Goal: Task Accomplishment & Management: Manage account settings

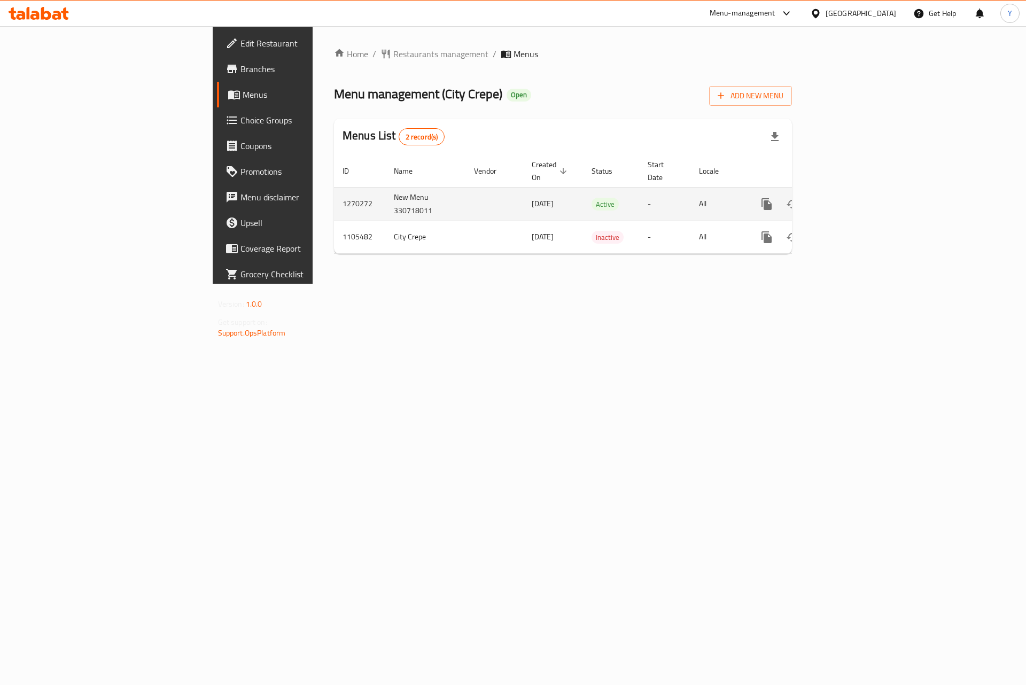
click at [850, 198] on icon "enhanced table" at bounding box center [843, 204] width 13 height 13
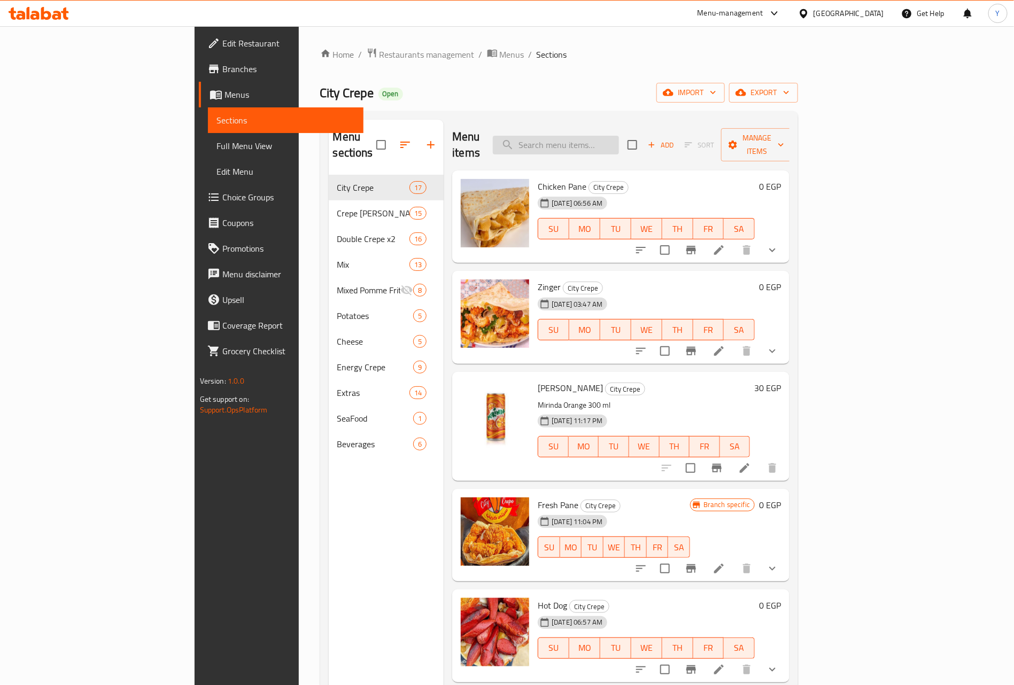
click at [619, 136] on input "search" at bounding box center [556, 145] width 126 height 19
type input "وحو"
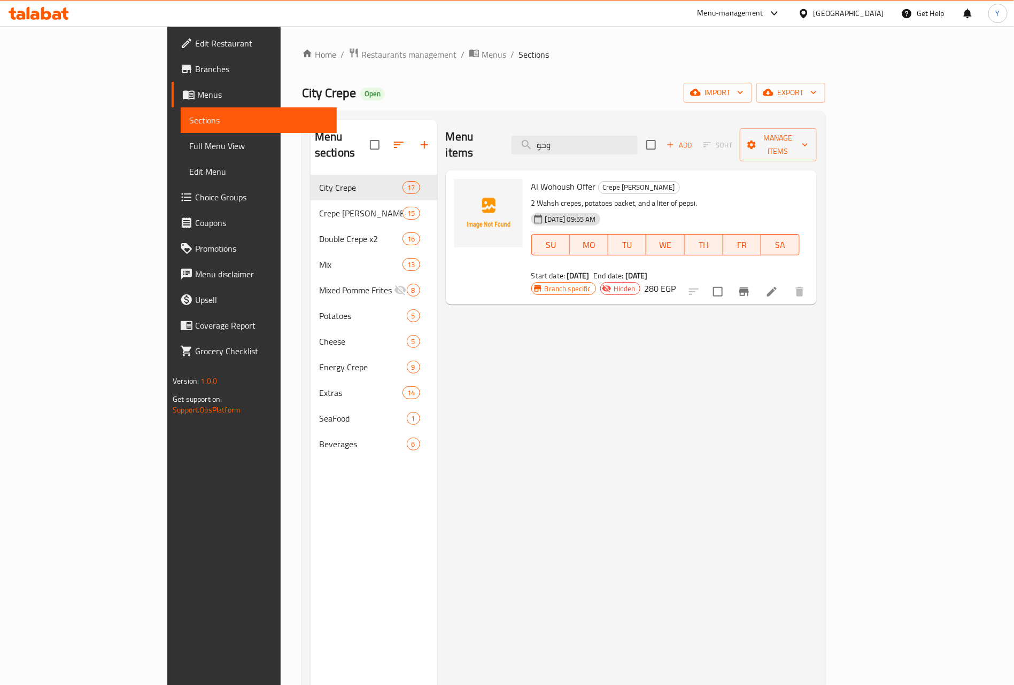
drag, startPoint x: 430, startPoint y: 118, endPoint x: 333, endPoint y: 125, distance: 97.0
click at [338, 123] on div "Menu sections City Crepe 17 Crepe Ala Kayfik 15 Double Crepe x2 16 Mix 13 Mixed…" at bounding box center [563, 462] width 506 height 685
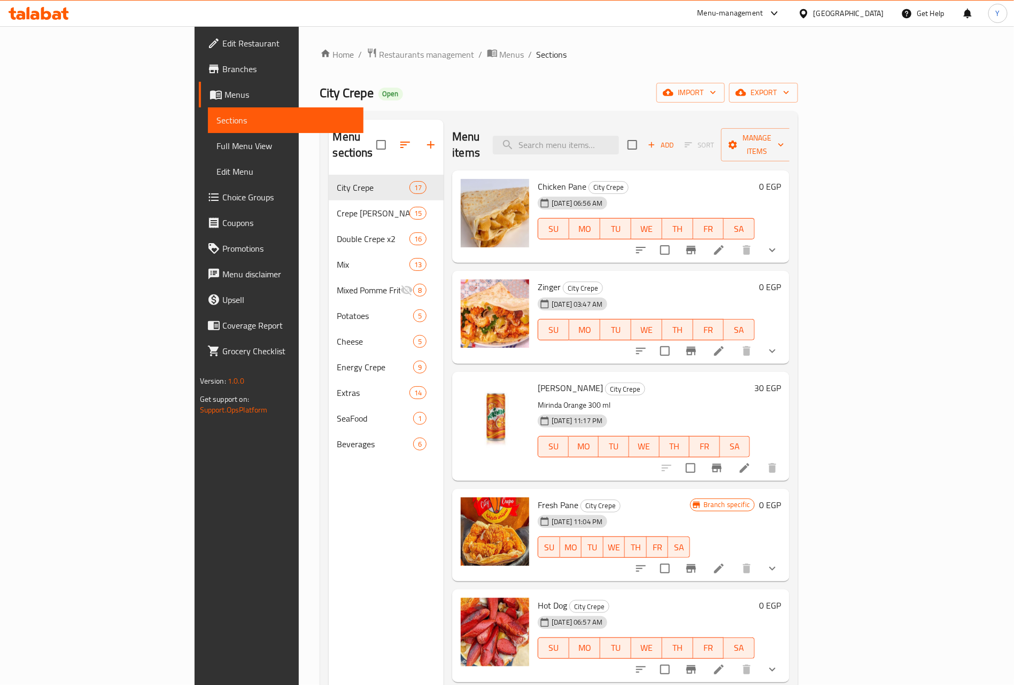
click at [222, 68] on span "Branches" at bounding box center [288, 69] width 133 height 13
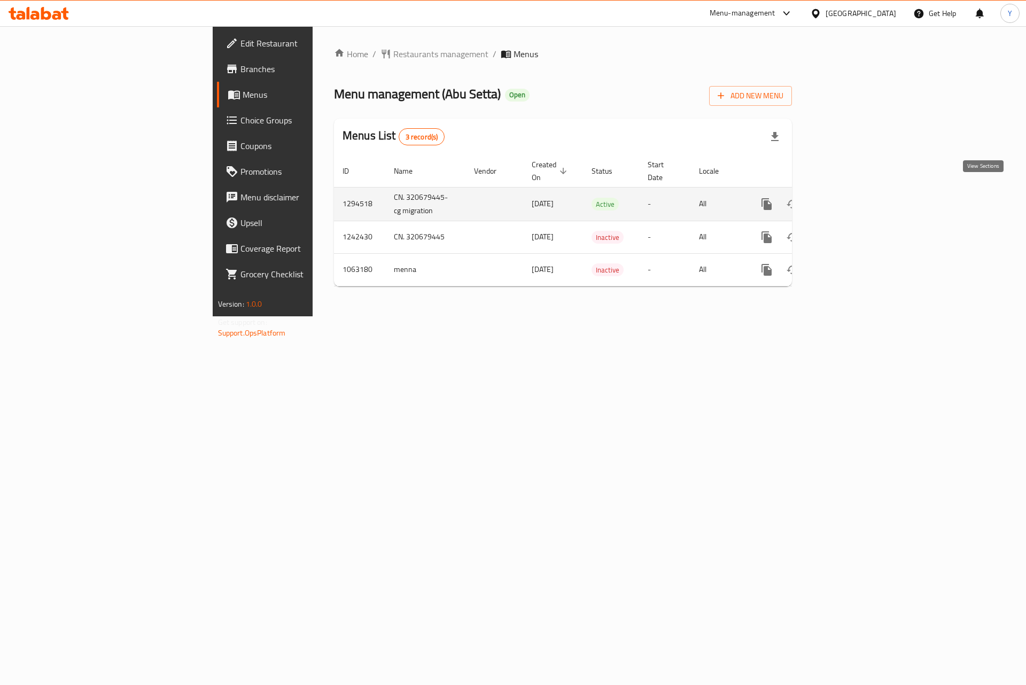
click at [850, 198] on icon "enhanced table" at bounding box center [843, 204] width 13 height 13
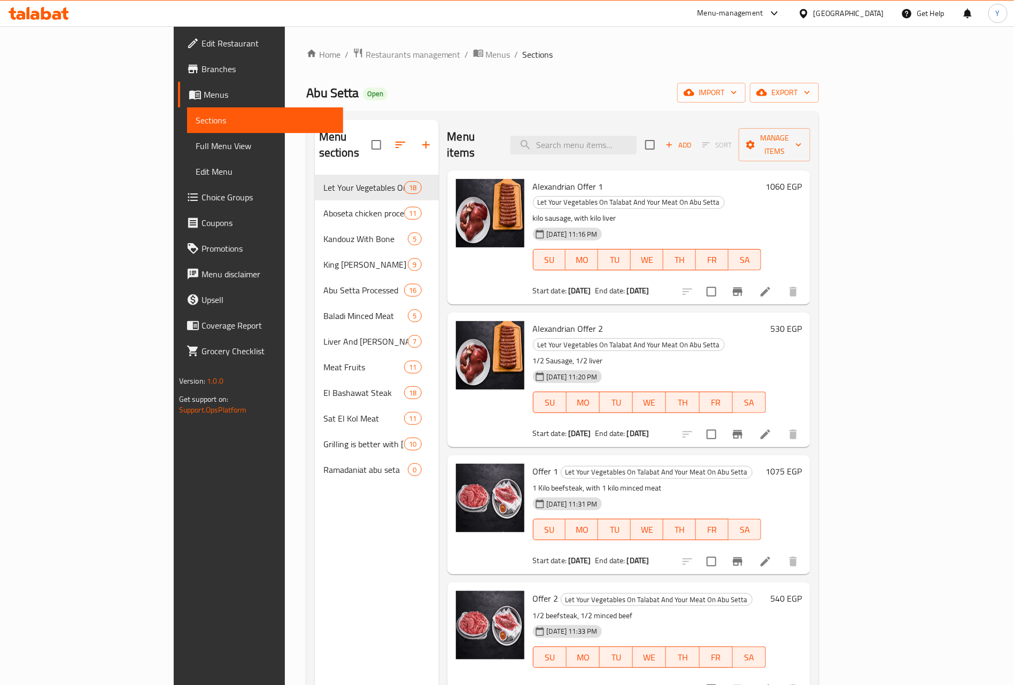
click at [699, 135] on div "Menu items Add Sort Manage items" at bounding box center [628, 145] width 363 height 51
click at [636, 137] on input "search" at bounding box center [573, 145] width 126 height 19
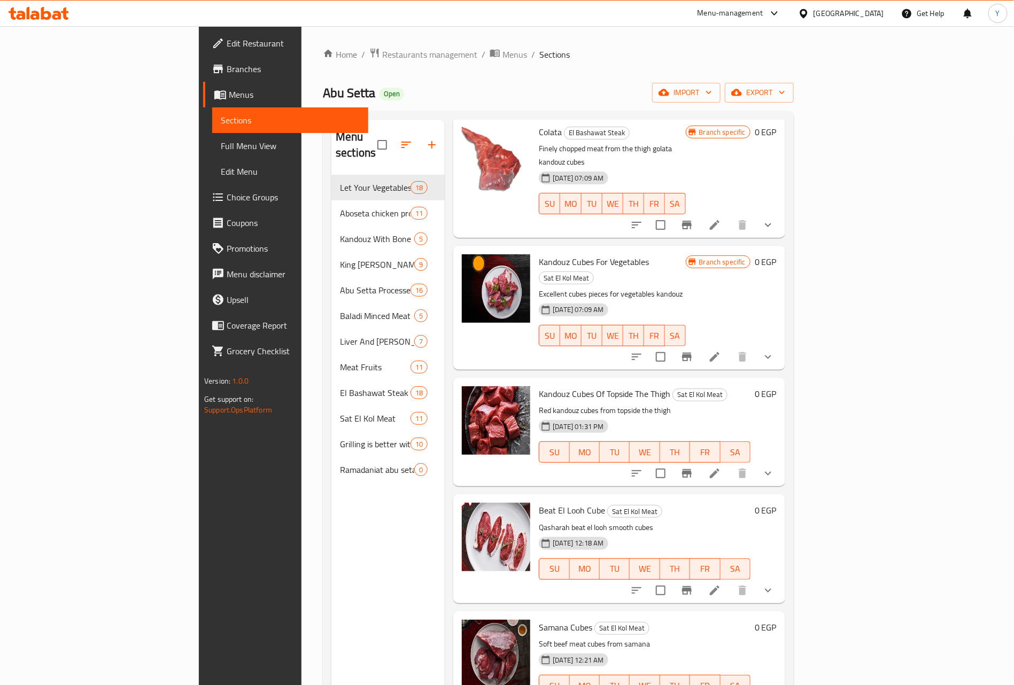
scroll to position [80, 0]
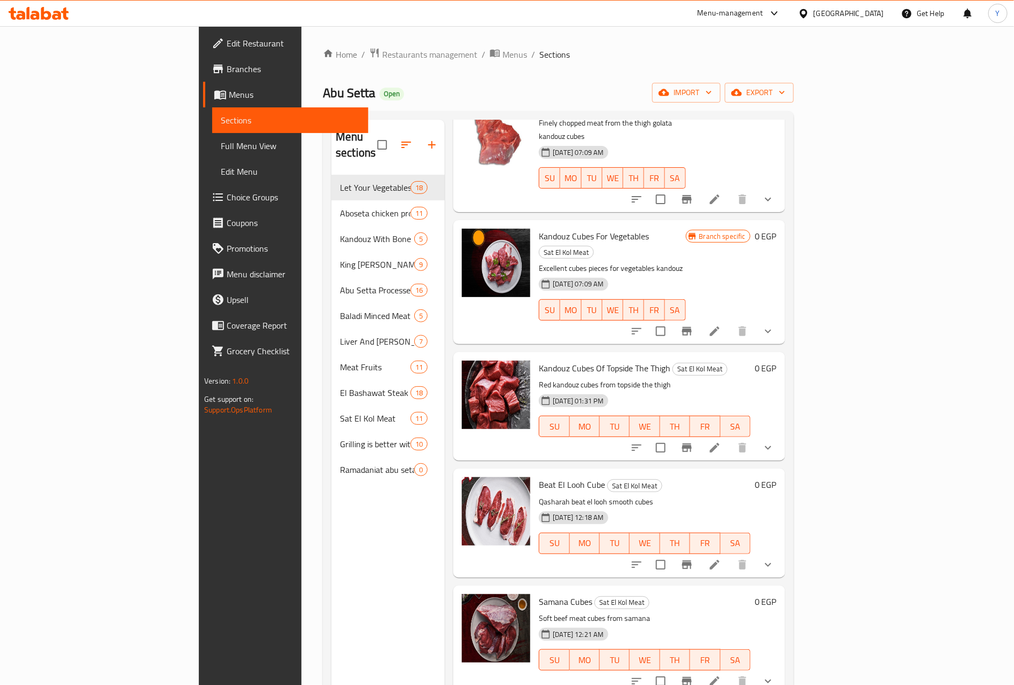
type input "cubes"
click at [542, 228] on span "Kandouz Cubes For Vegetables" at bounding box center [594, 236] width 110 height 16
drag, startPoint x: 542, startPoint y: 206, endPoint x: 576, endPoint y: 208, distance: 33.8
click at [576, 228] on span "Kandouz Cubes For Vegetables" at bounding box center [594, 236] width 110 height 16
click at [539, 228] on span "Kandouz Cubes For Vegetables" at bounding box center [594, 236] width 110 height 16
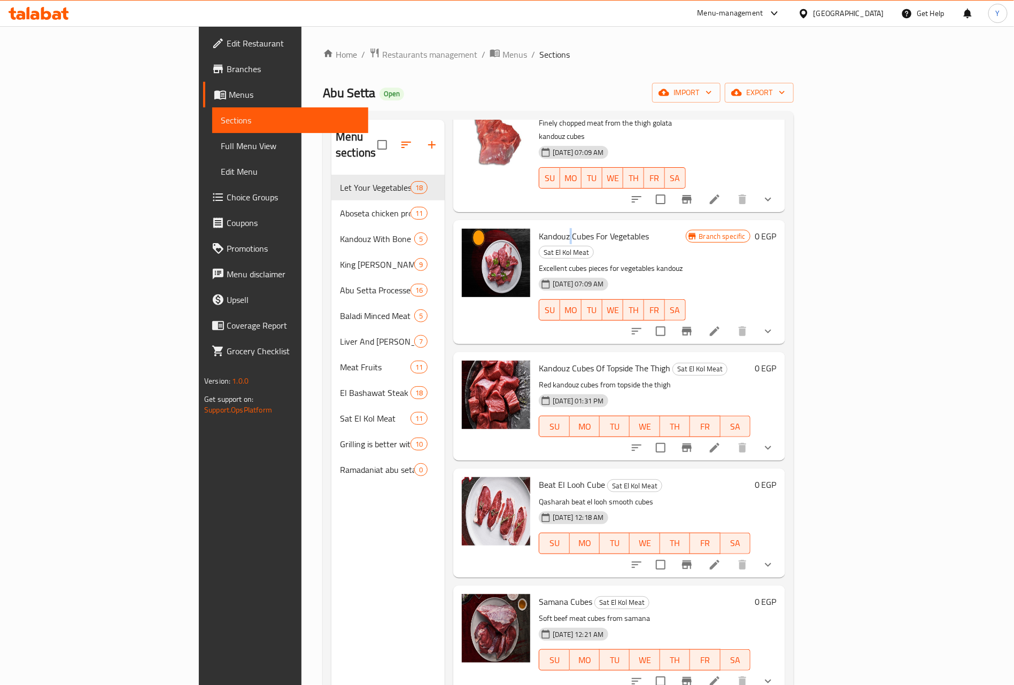
click at [539, 228] on span "Kandouz Cubes For Vegetables" at bounding box center [594, 236] width 110 height 16
click at [689, 274] on div "18-06-2025 07:09 AM SU MO TU WE TH FR SA" at bounding box center [611, 303] width 155 height 58
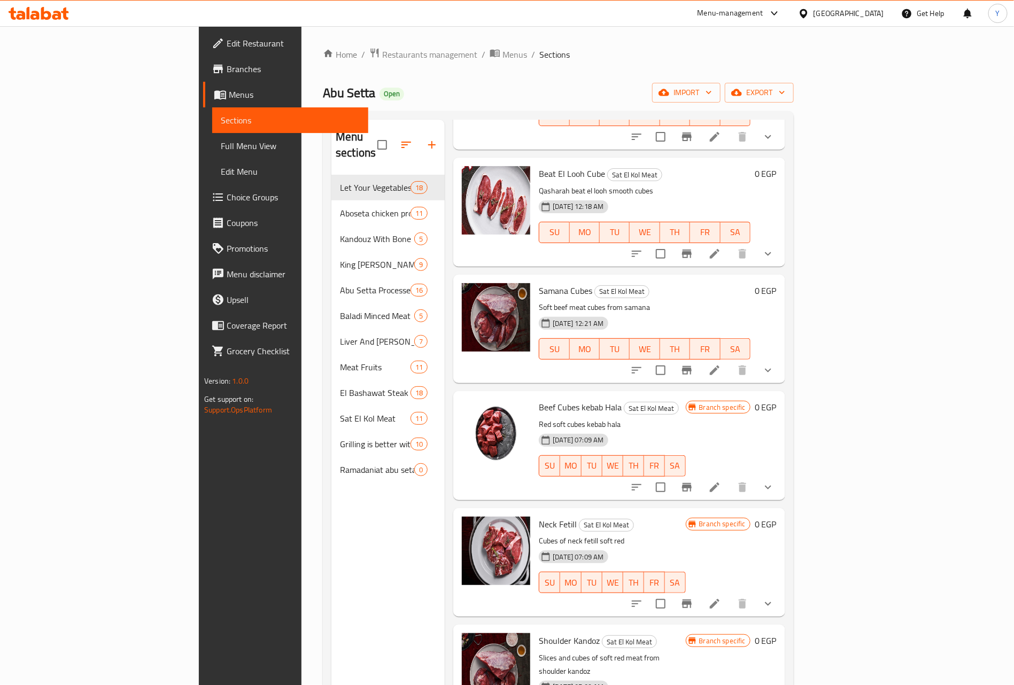
scroll to position [0, 0]
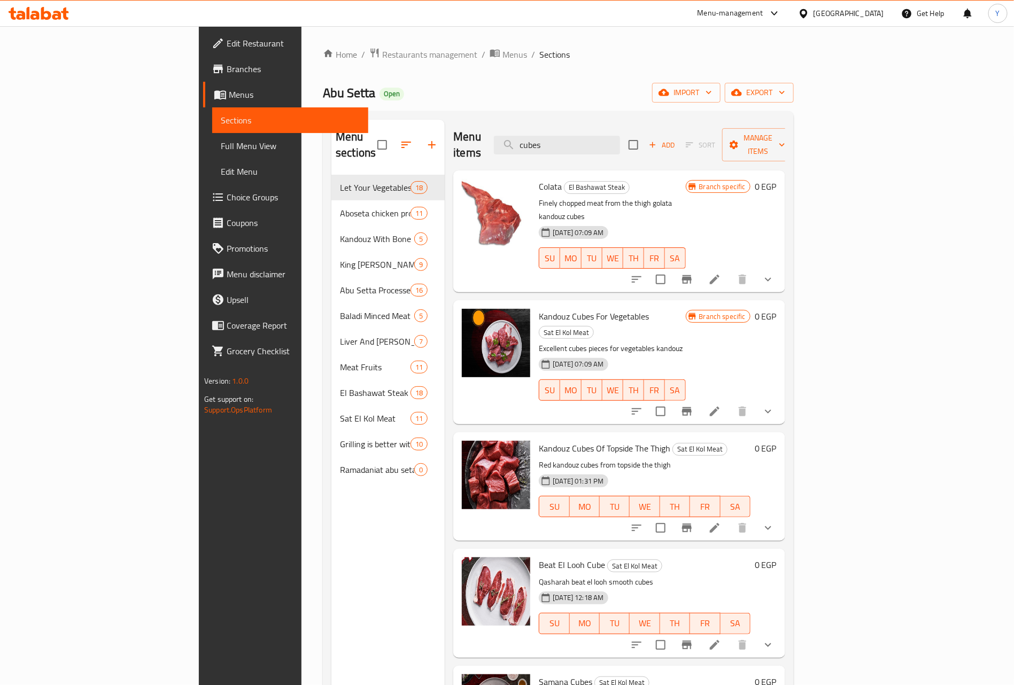
click at [650, 124] on div "Menu items cubes Add Sort Manage items" at bounding box center [619, 145] width 332 height 51
click at [620, 141] on input "cubes" at bounding box center [557, 145] width 126 height 19
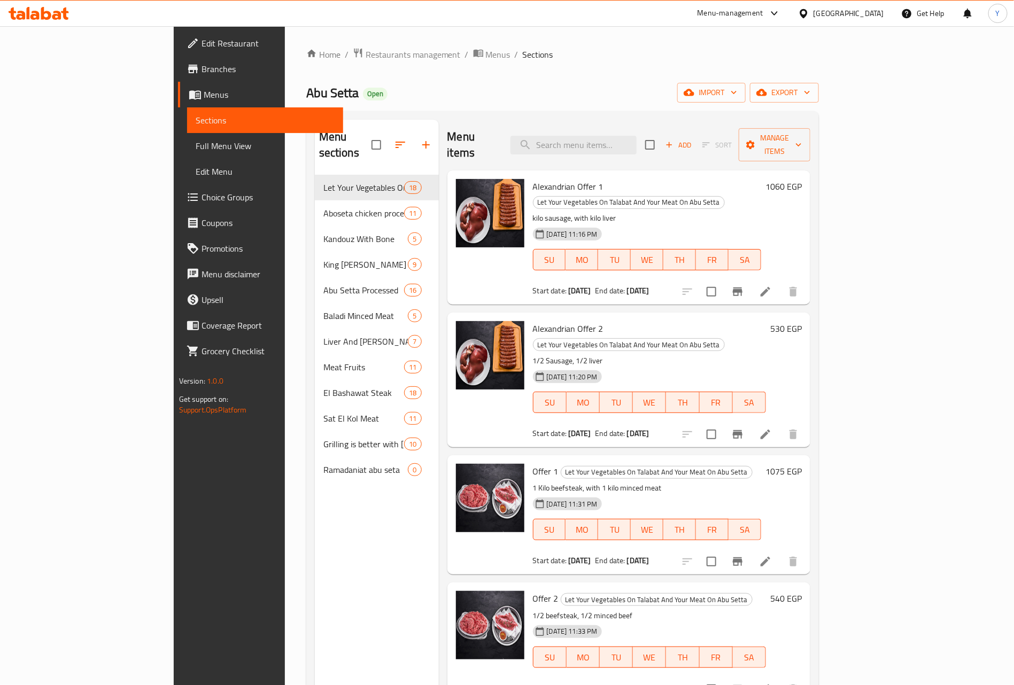
click at [675, 196] on span "Let Your Vegetables On Talabat And Your Meat On Abu Setta" at bounding box center [628, 202] width 191 height 12
click at [658, 113] on div "Menu sections Let Your Vegetables On Talabat And Your Meat On Abu Setta 18 Abos…" at bounding box center [562, 462] width 512 height 702
click at [648, 147] on div "Menu items Add Sort Manage items" at bounding box center [628, 145] width 363 height 51
click at [636, 146] on input "search" at bounding box center [573, 145] width 126 height 19
paste input "ضلع"
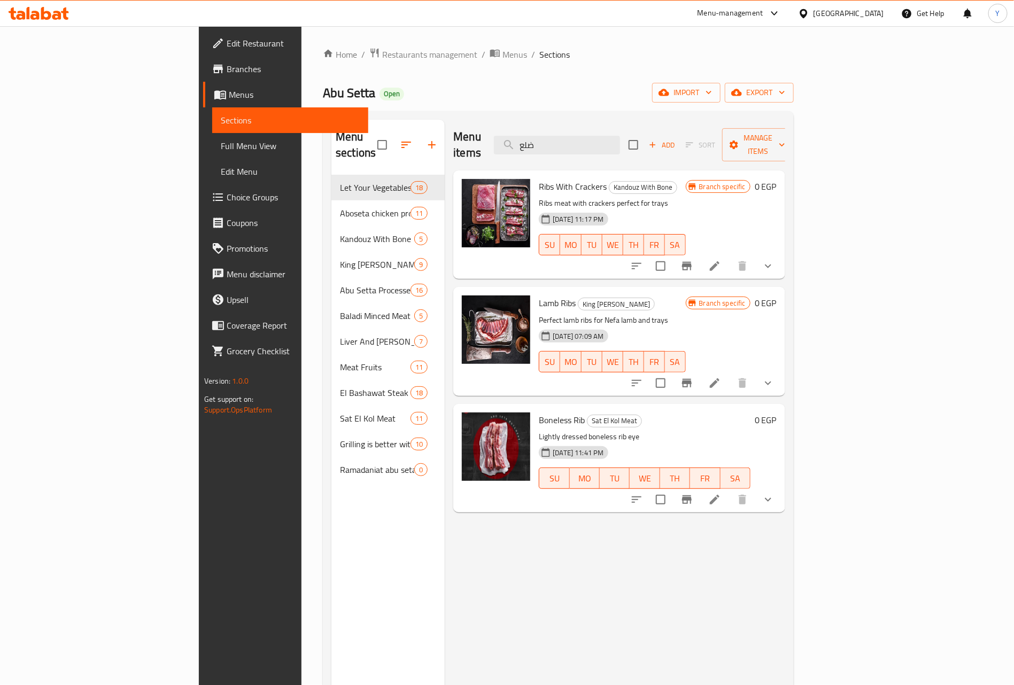
type input "ضلع"
click at [539, 412] on span "Boneless Rib" at bounding box center [562, 420] width 46 height 16
click at [721, 493] on icon at bounding box center [714, 499] width 13 height 13
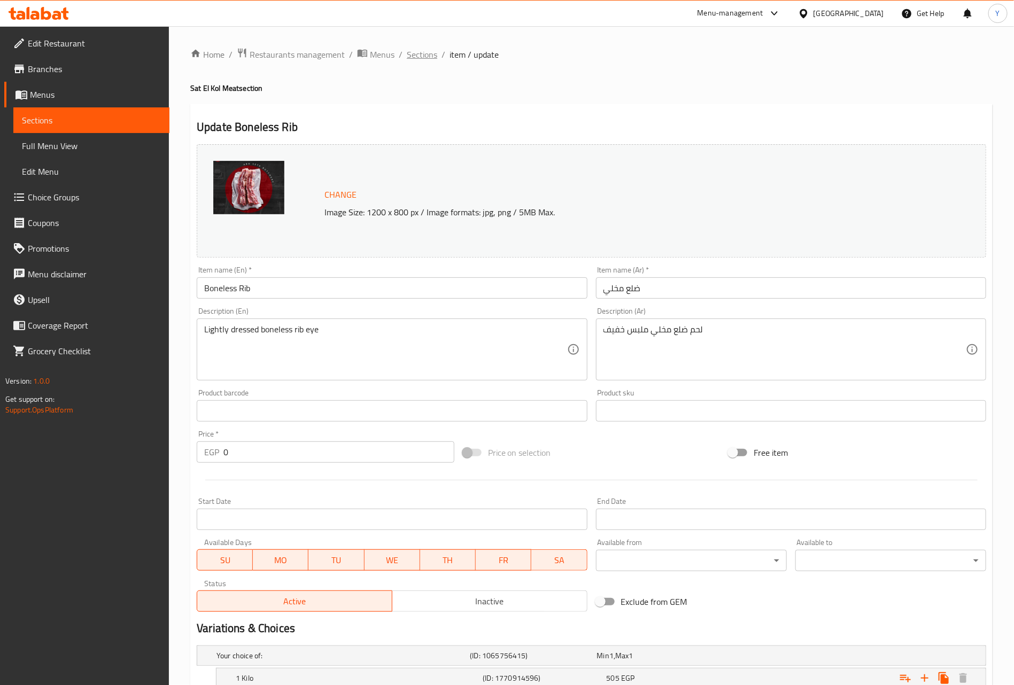
click at [428, 57] on span "Sections" at bounding box center [422, 54] width 30 height 13
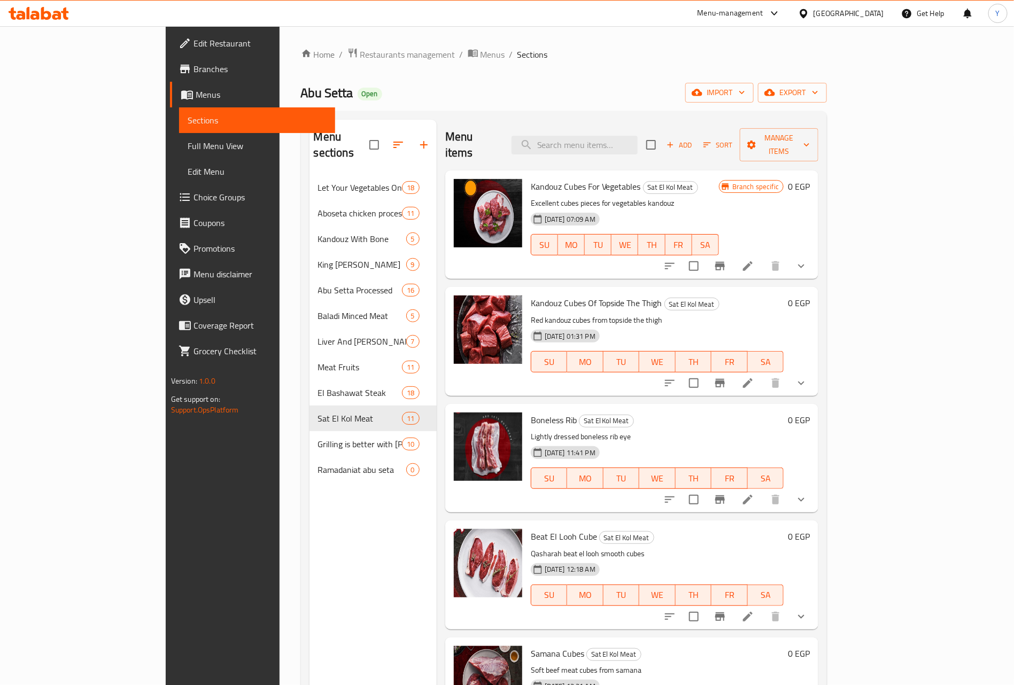
click at [702, 180] on div "Kandouz Cubes For Vegetables Sat El Kol Meat Excellent cubes pieces for vegetab…" at bounding box center [624, 225] width 197 height 100
click at [627, 175] on div "Kandouz Cubes For Vegetables Sat El Kol Meat Excellent cubes pieces for vegetab…" at bounding box center [624, 225] width 197 height 100
click at [637, 139] on input "search" at bounding box center [574, 145] width 126 height 19
paste input "كتف"
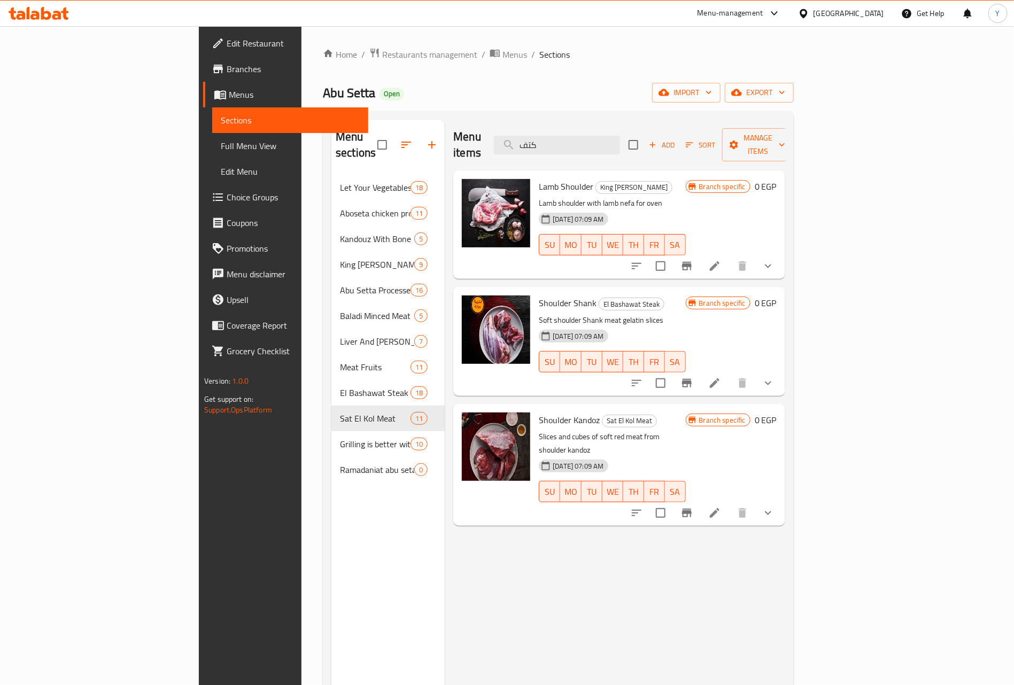
type input "كتف"
click at [539, 178] on span "Lamb Shoulder" at bounding box center [566, 186] width 55 height 16
click at [685, 296] on h6 "Shoulder Shank El Bashawat Steak" at bounding box center [612, 303] width 146 height 15
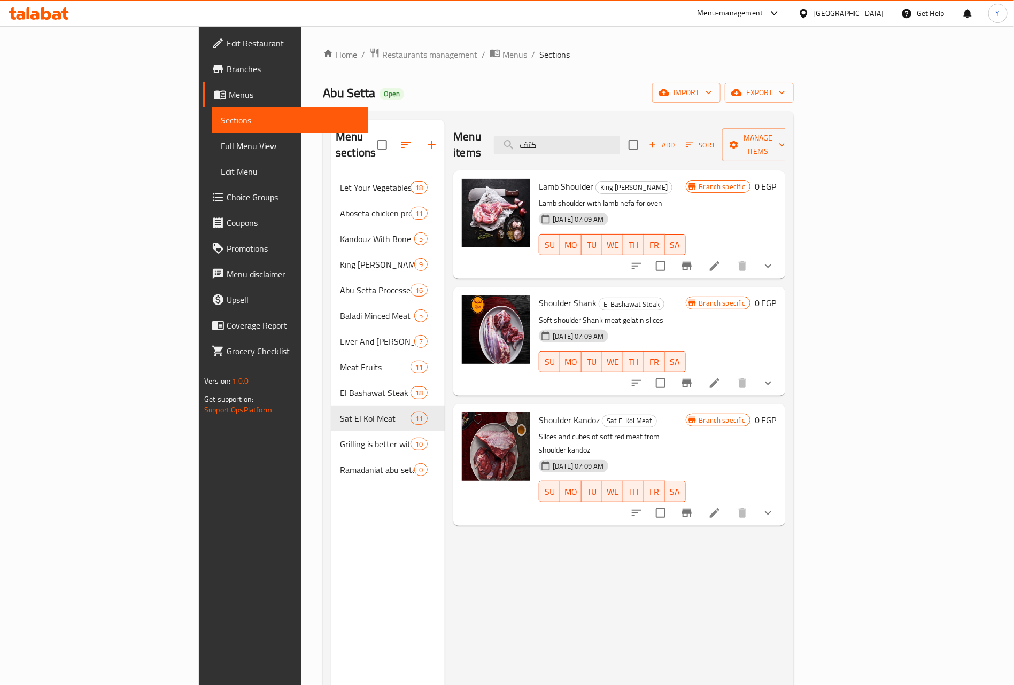
click at [685, 296] on h6 "Shoulder Shank El Bashawat Steak" at bounding box center [612, 303] width 146 height 15
click at [539, 295] on span "Shoulder Shank" at bounding box center [568, 303] width 58 height 16
click at [539, 178] on span "Lamb Shoulder" at bounding box center [566, 186] width 55 height 16
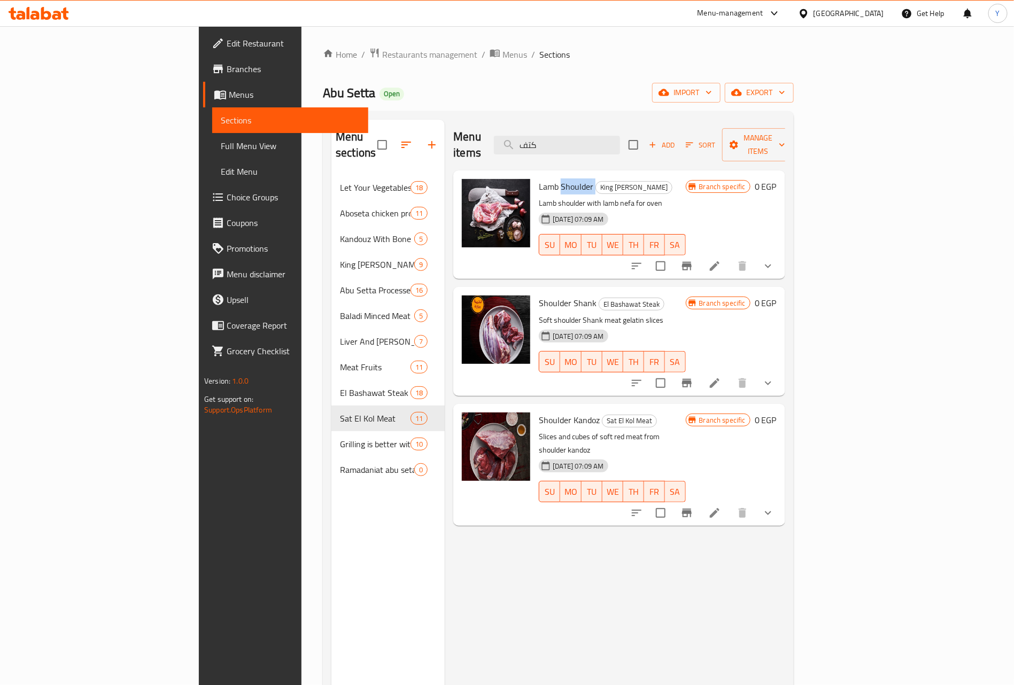
click at [539, 178] on span "Lamb Shoulder" at bounding box center [566, 186] width 55 height 16
click at [539, 412] on span "Shoulder Kandoz" at bounding box center [569, 420] width 61 height 16
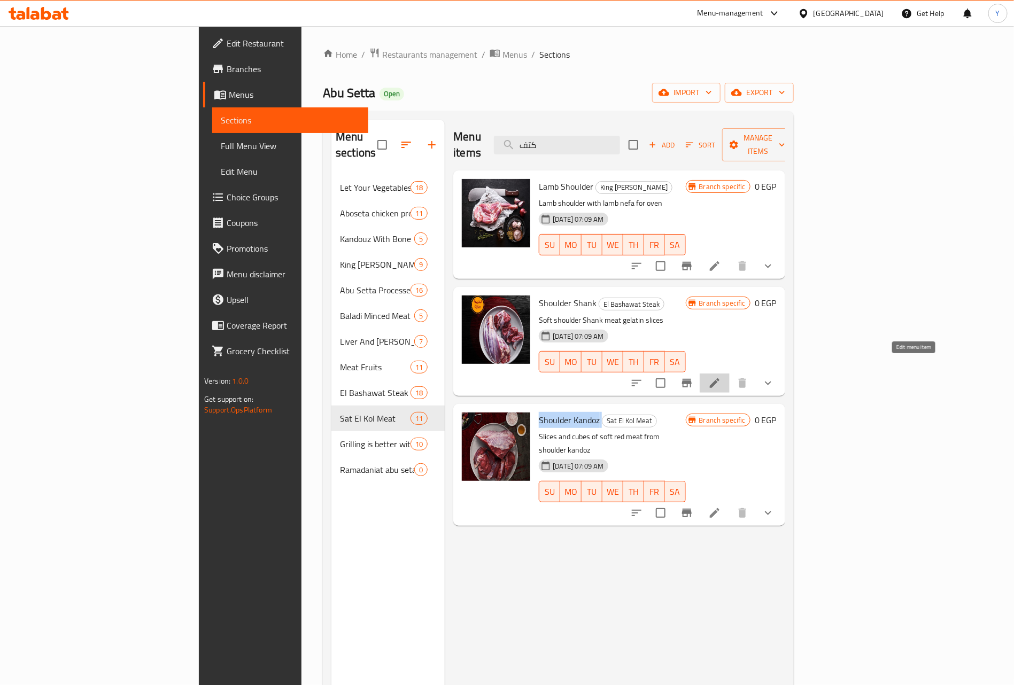
click at [721, 377] on icon at bounding box center [714, 383] width 13 height 13
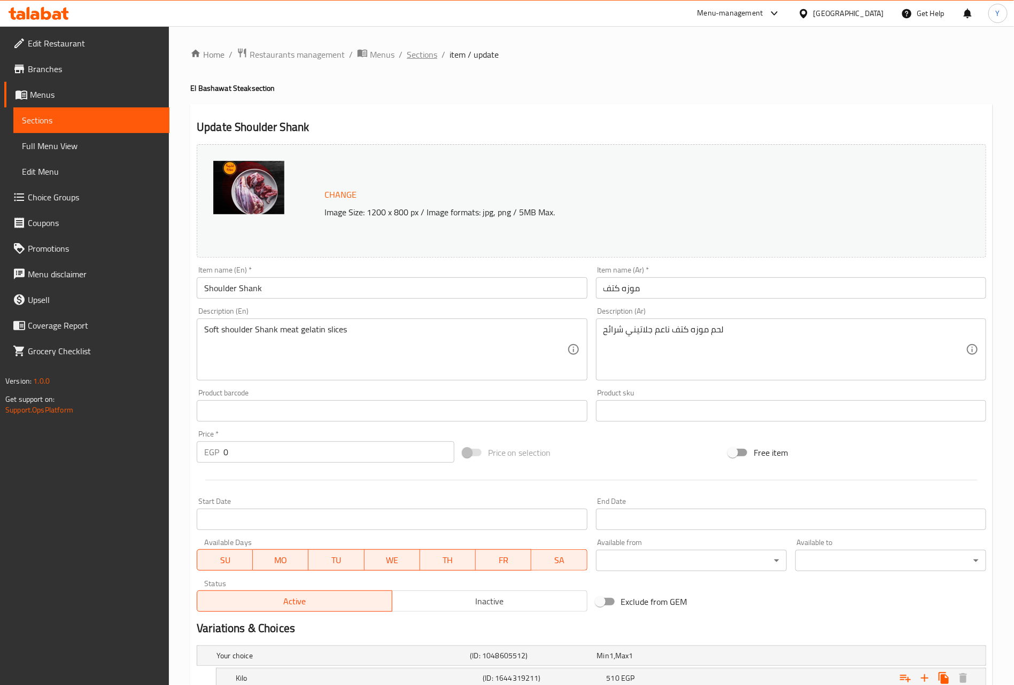
click at [424, 55] on span "Sections" at bounding box center [422, 54] width 30 height 13
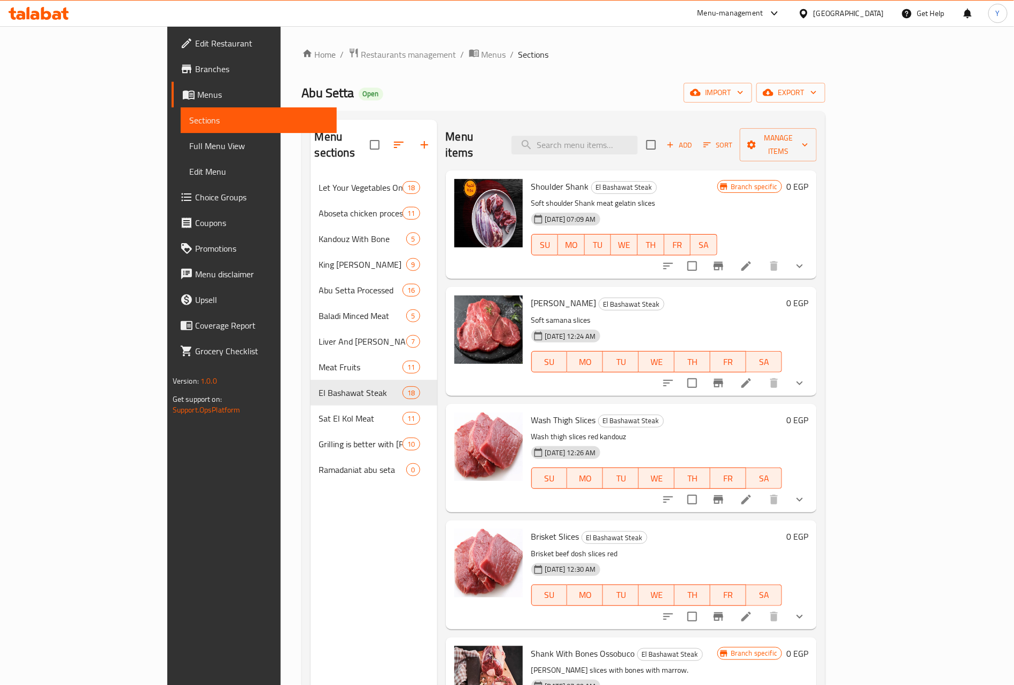
click at [717, 179] on h6 "Shoulder Shank El Bashawat Steak" at bounding box center [624, 186] width 186 height 15
click at [592, 136] on input "search" at bounding box center [574, 145] width 126 height 19
paste input "فخد"
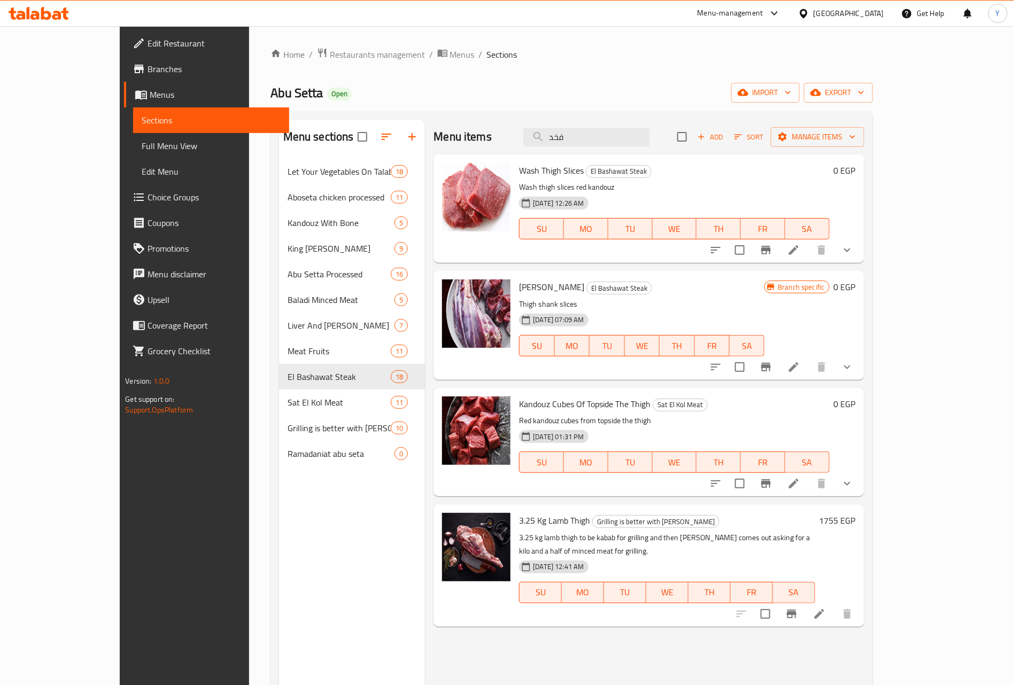
click at [519, 167] on span "Wash Thigh Slices" at bounding box center [551, 170] width 65 height 16
drag, startPoint x: 500, startPoint y: 167, endPoint x: 549, endPoint y: 168, distance: 48.7
click at [549, 168] on span "Wash Thigh Slices" at bounding box center [551, 170] width 65 height 16
click at [519, 287] on span "Thigh Shank" at bounding box center [551, 287] width 65 height 16
drag, startPoint x: 511, startPoint y: 287, endPoint x: 497, endPoint y: 287, distance: 14.4
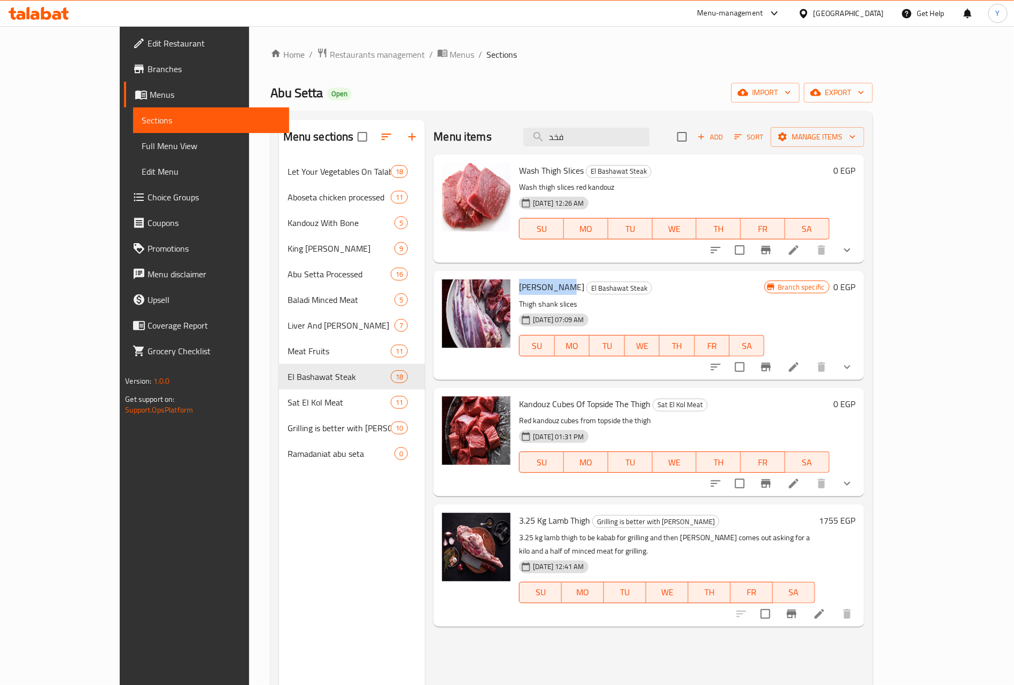
click at [519, 287] on span "Thigh Shank" at bounding box center [551, 287] width 65 height 16
click at [519, 290] on span "Thigh Shank" at bounding box center [551, 287] width 65 height 16
click at [649, 135] on input "فخد" at bounding box center [586, 137] width 126 height 19
paste input "بُفتيك"
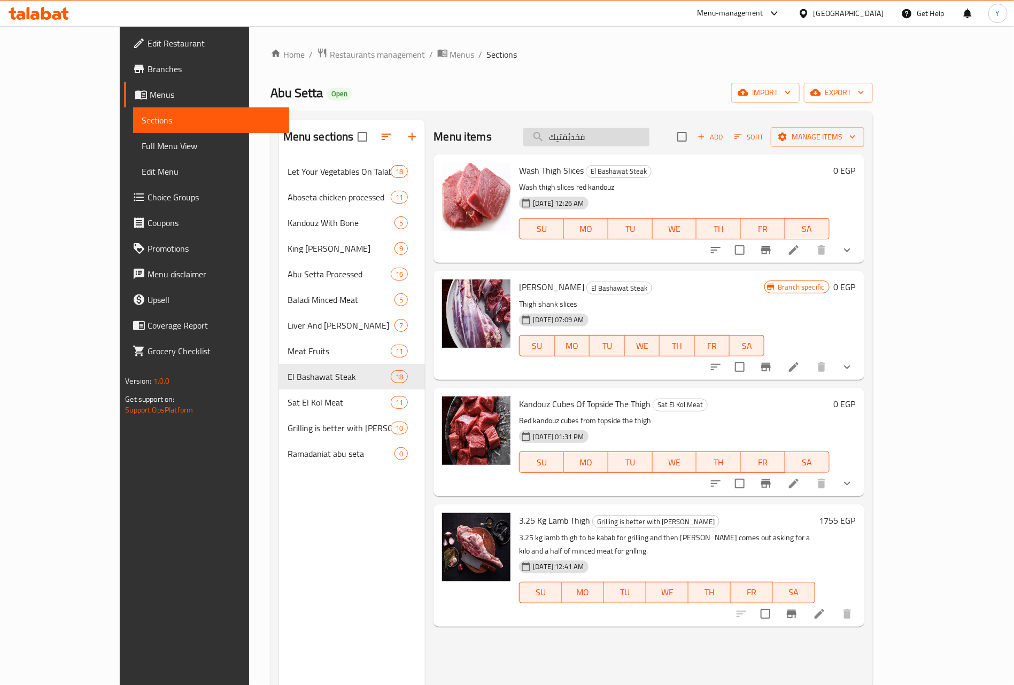
paste input "search"
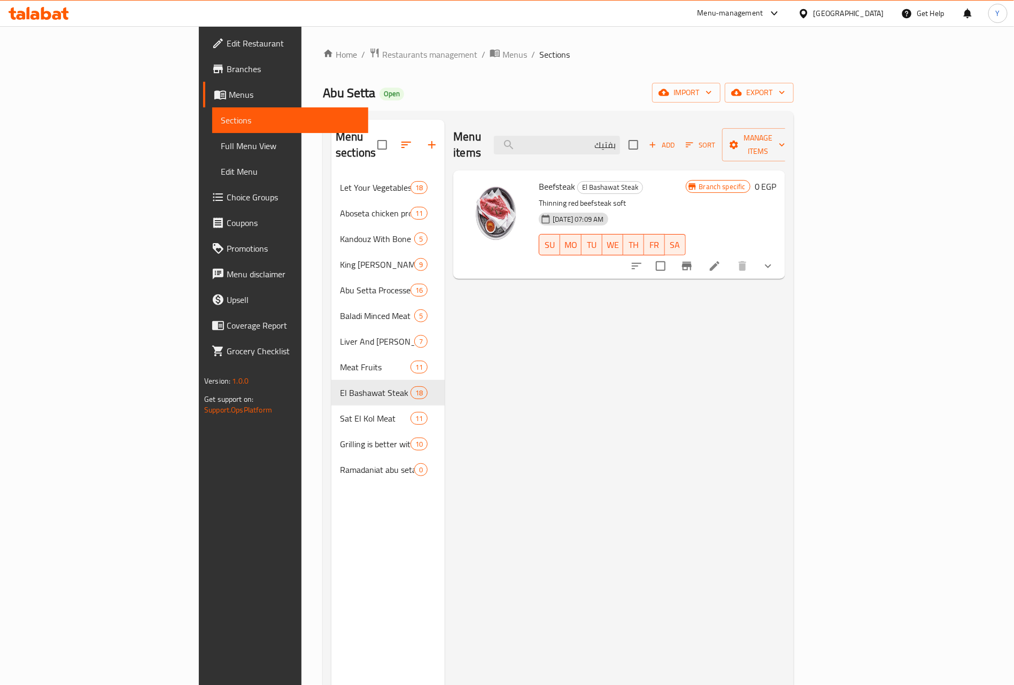
click at [534, 175] on div "Beefsteak El Bashawat Steak Thinning red beefsteak soft 18-06-2025 07:09 AM SU …" at bounding box center [611, 225] width 155 height 100
copy h6 "Beefsteak"
drag, startPoint x: 687, startPoint y: 162, endPoint x: 681, endPoint y: 146, distance: 16.9
click at [687, 175] on div "Beefsteak El Bashawat Steak Thinning red beefsteak soft 18-06-2025 07:09 AM SU …" at bounding box center [611, 225] width 155 height 100
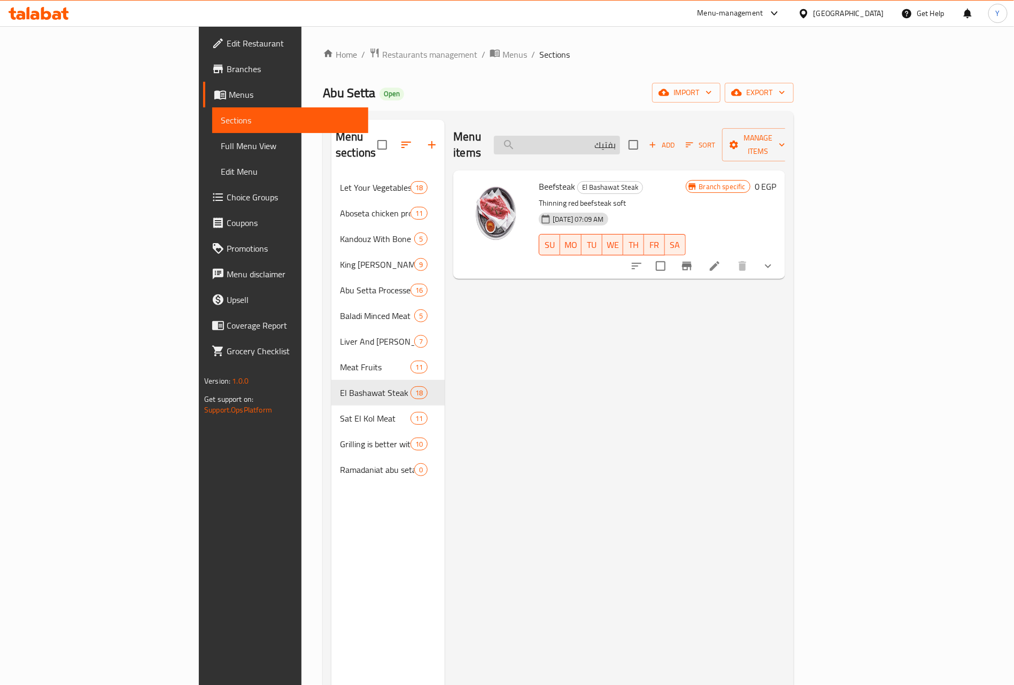
click at [620, 144] on input "بفتيك" at bounding box center [557, 145] width 126 height 19
paste input "ضار"
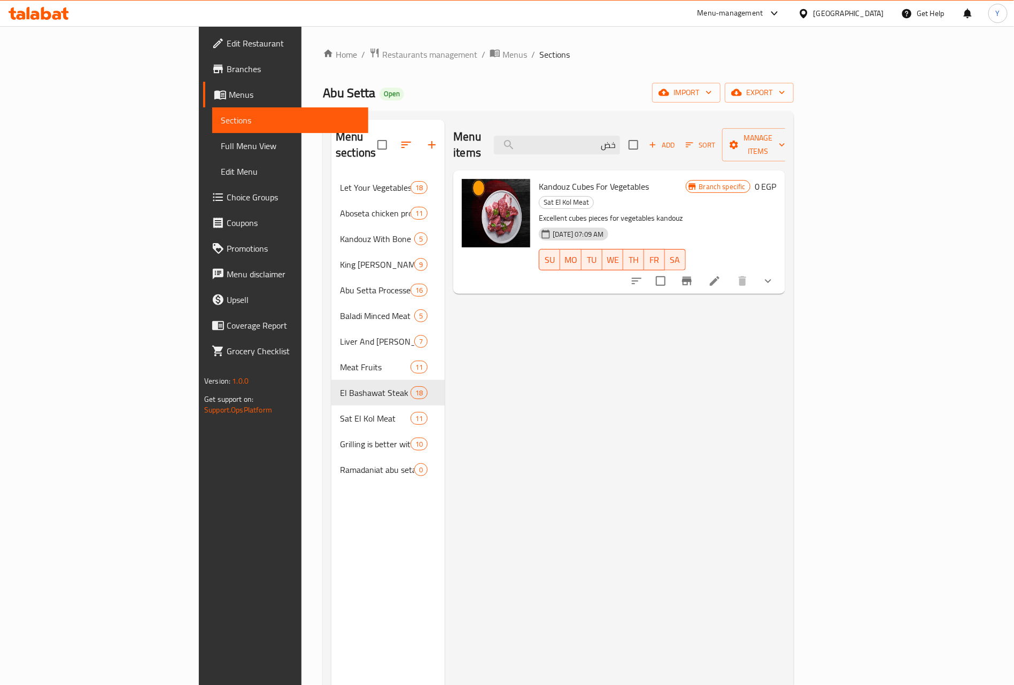
click at [720, 127] on div "Menu items خض Add Sort Manage items" at bounding box center [619, 145] width 332 height 51
click at [749, 398] on div "Menu items خض Add Sort Manage items Kandouz Cubes For Vegetables Sat El Kol Mea…" at bounding box center [615, 462] width 340 height 685
click at [539, 178] on span "Kandouz Cubes For Vegetables" at bounding box center [594, 186] width 110 height 16
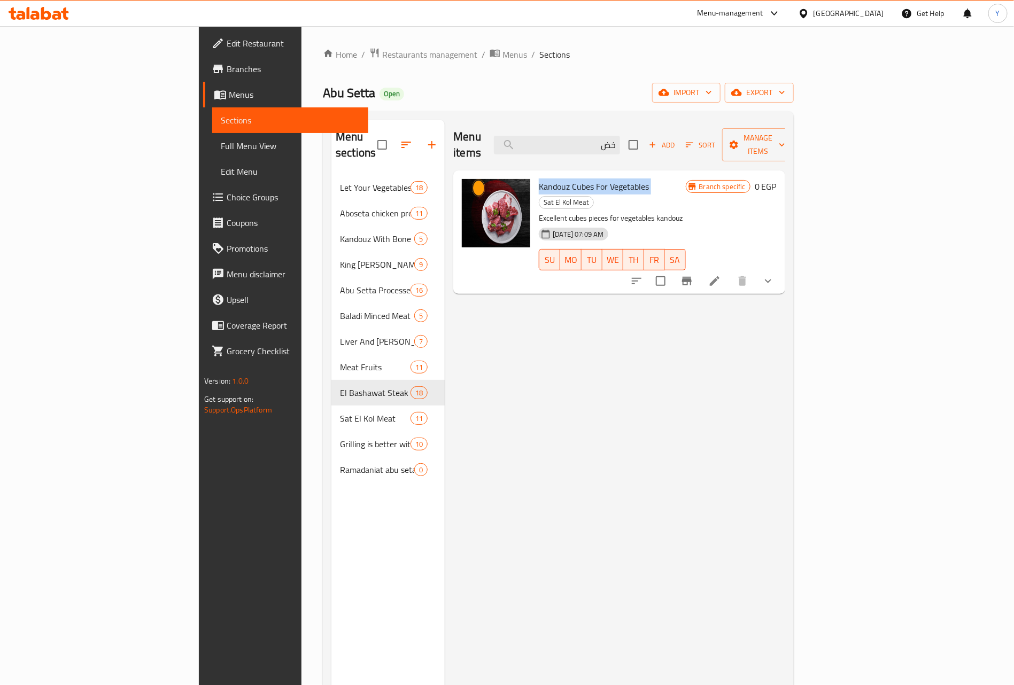
copy h6 "Kandouz Cubes For Vegetables"
click at [759, 357] on div "Menu items خض Add Sort Manage items Kandouz Cubes For Vegetables Sat El Kol Mea…" at bounding box center [615, 462] width 340 height 685
drag, startPoint x: 738, startPoint y: 151, endPoint x: 732, endPoint y: 153, distance: 6.6
click at [738, 151] on div "Menu items خض Add Sort Manage items" at bounding box center [619, 145] width 332 height 51
click at [688, 121] on div "Menu items خض Add Sort Manage items" at bounding box center [619, 145] width 332 height 51
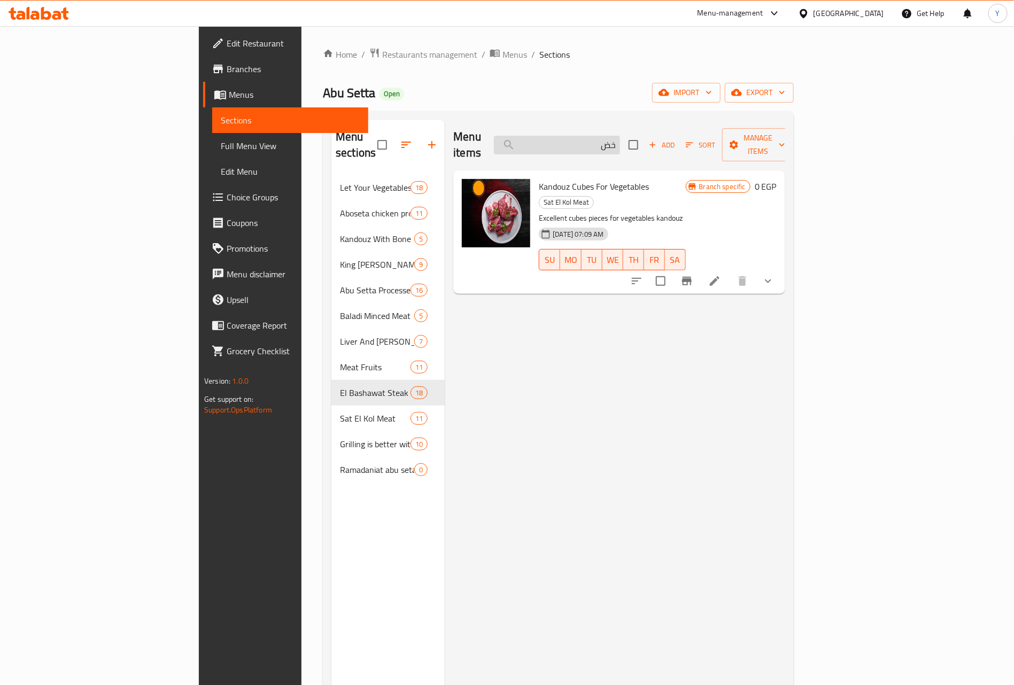
click at [620, 143] on input "خض" at bounding box center [557, 145] width 126 height 19
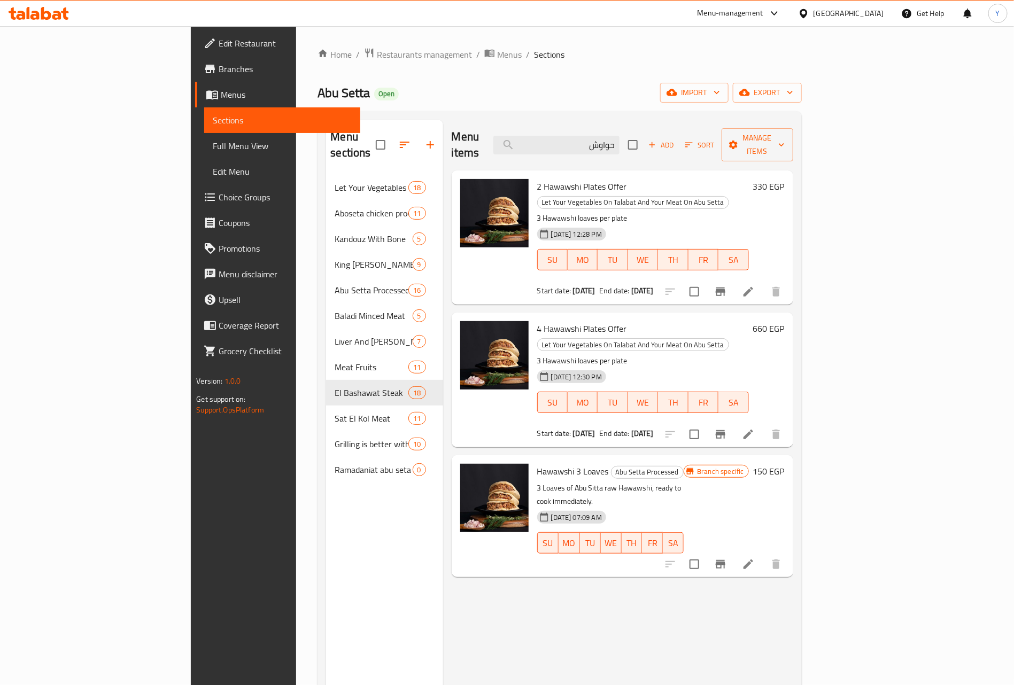
click at [533, 175] on div "2 Hawawshi Plates Offer Let Your Vegetables On Talabat And Your Meat On Abu Set…" at bounding box center [643, 238] width 220 height 126
click at [537, 212] on p "3 Hawawshi loaves per plate" at bounding box center [643, 218] width 212 height 13
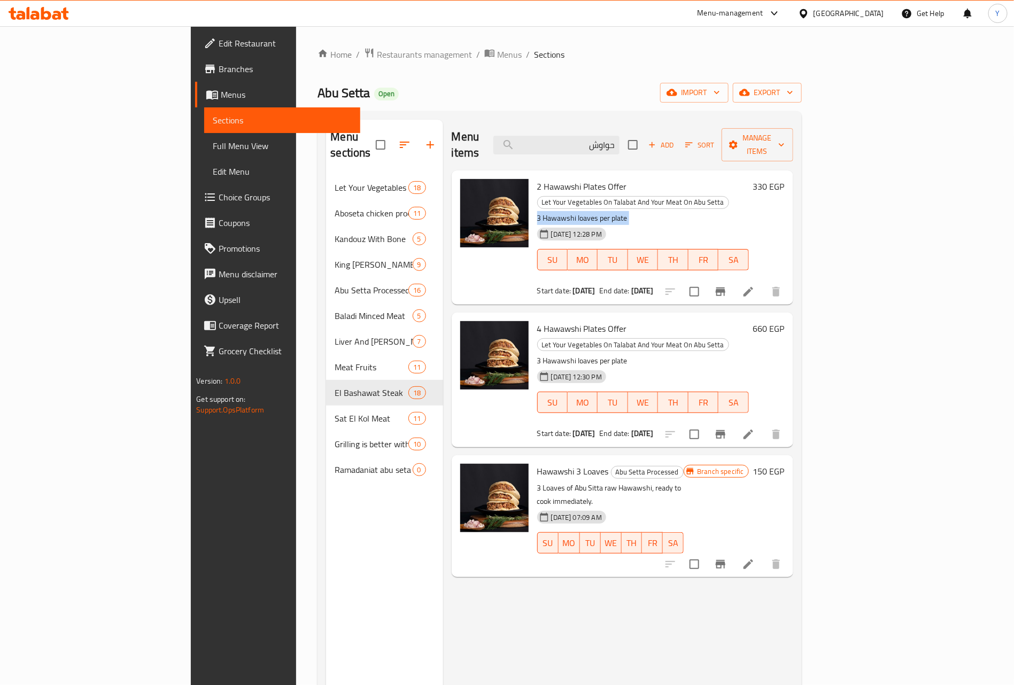
click at [537, 212] on p "3 Hawawshi loaves per plate" at bounding box center [643, 218] width 212 height 13
click at [531, 170] on div "2 Hawawshi Plates Offer Let Your Vegetables On Talabat And Your Meat On Abu Set…" at bounding box center [622, 237] width 341 height 134
click at [537, 178] on span "2 Hawawshi Plates Offer" at bounding box center [582, 186] width 90 height 16
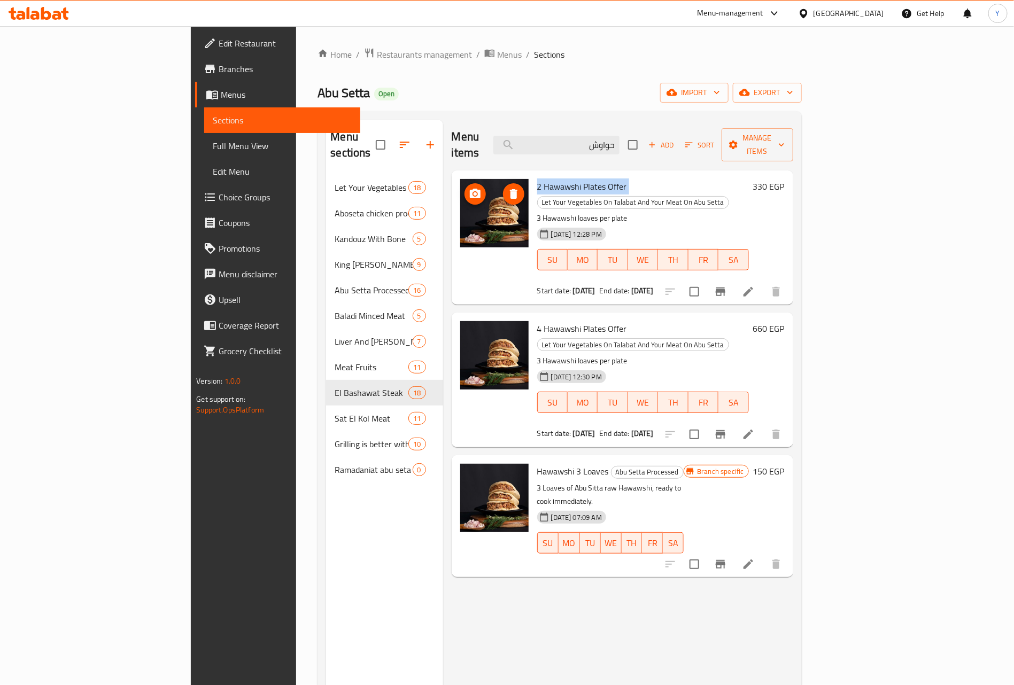
click at [475, 179] on div at bounding box center [494, 213] width 68 height 68
click at [537, 354] on p "3 Hawawshi loaves per plate" at bounding box center [643, 360] width 212 height 13
click at [537, 481] on p "3 Loaves of Abu Sitta raw Hawawshi, ready to cook immediately." at bounding box center [610, 494] width 147 height 27
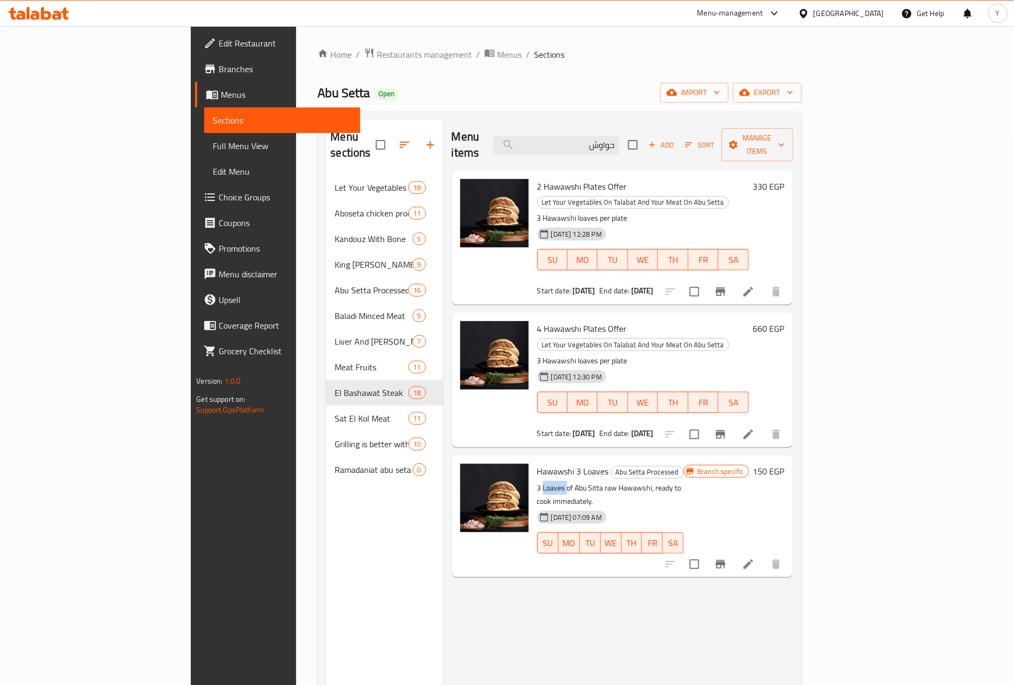
click at [537, 481] on p "3 Loaves of Abu Sitta raw Hawawshi, ready to cook immediately." at bounding box center [610, 494] width 147 height 27
click at [537, 463] on span "Hawawshi 3 Loaves" at bounding box center [573, 471] width 72 height 16
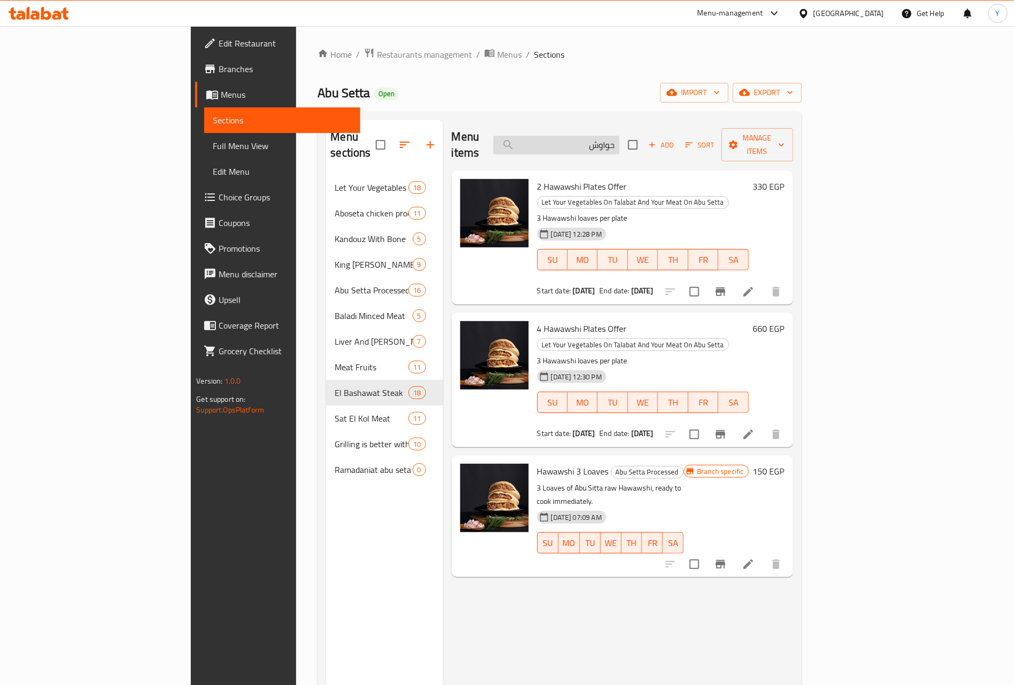
click at [619, 144] on input "حواوش" at bounding box center [556, 145] width 126 height 19
paste input "Kandouz Cubes For Vegetables"
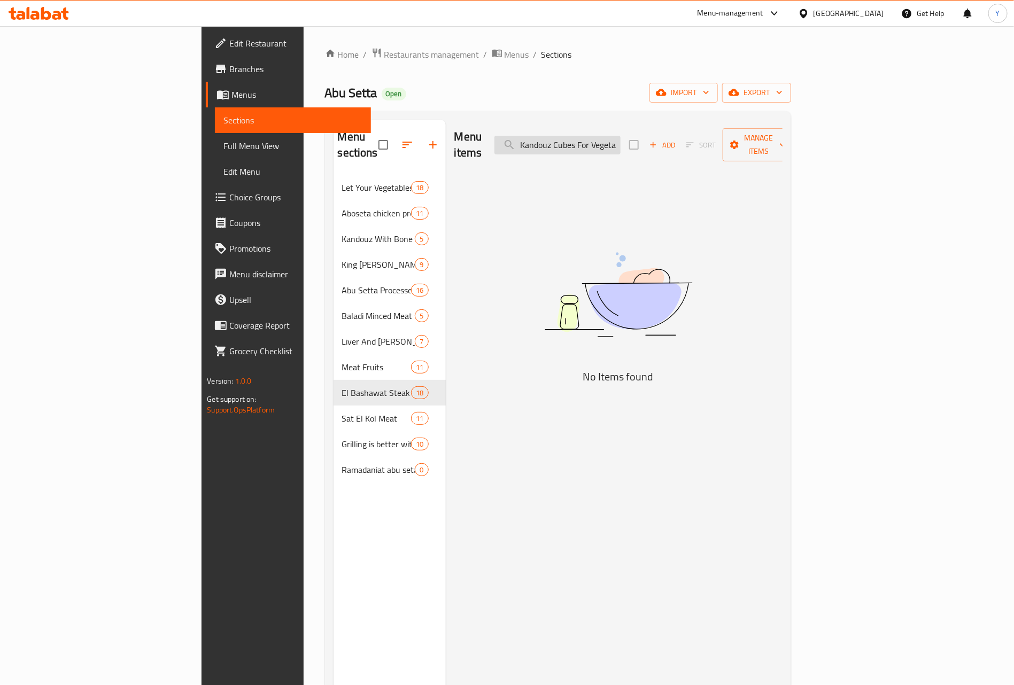
click at [620, 144] on input "Kandouz Cubes For Vegetables" at bounding box center [557, 145] width 126 height 19
type input "\"
drag, startPoint x: 674, startPoint y: 144, endPoint x: 741, endPoint y: 136, distance: 67.8
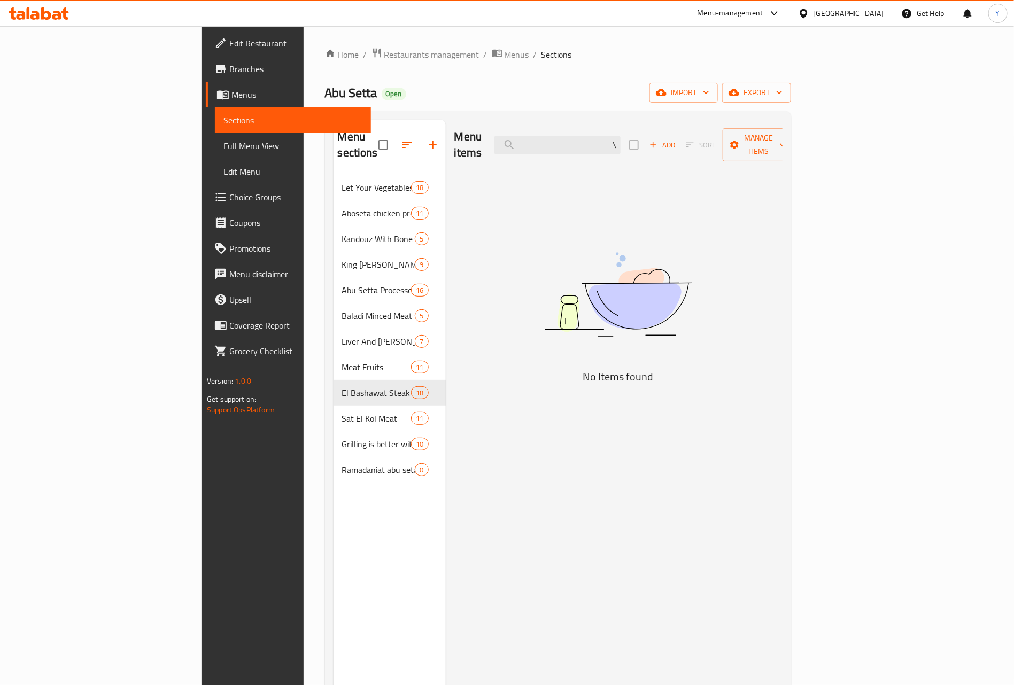
click at [741, 136] on div "Menu items \ Add Sort Manage items" at bounding box center [618, 145] width 328 height 51
click at [689, 147] on div "Menu items hawas Add Sort Manage items" at bounding box center [618, 145] width 328 height 51
click at [620, 136] on input "hawas" at bounding box center [557, 145] width 126 height 19
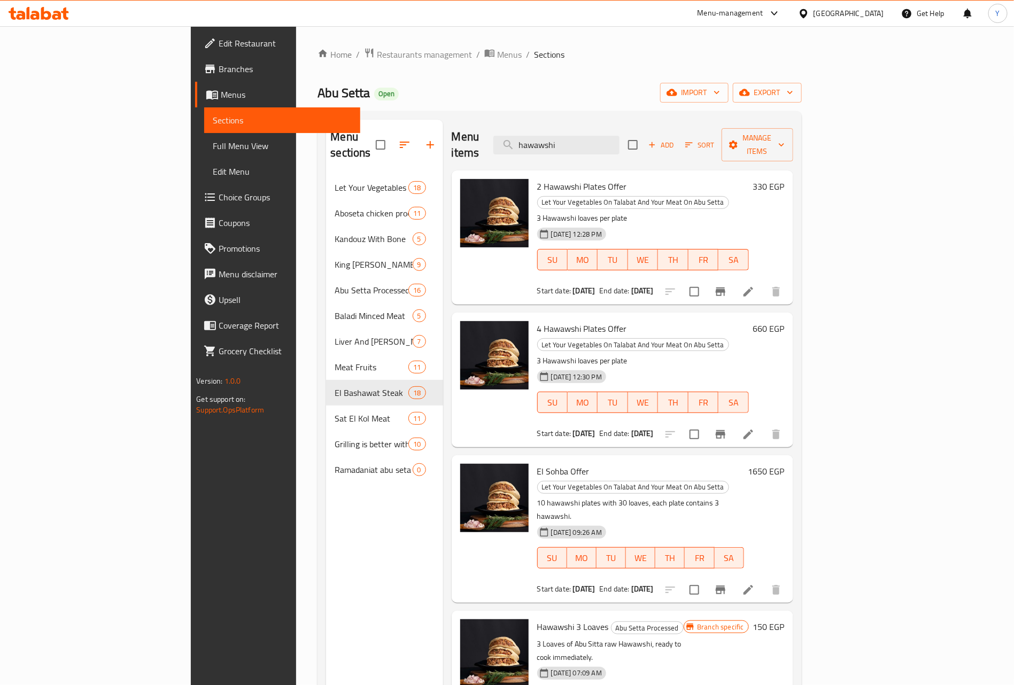
type input "hawawshi"
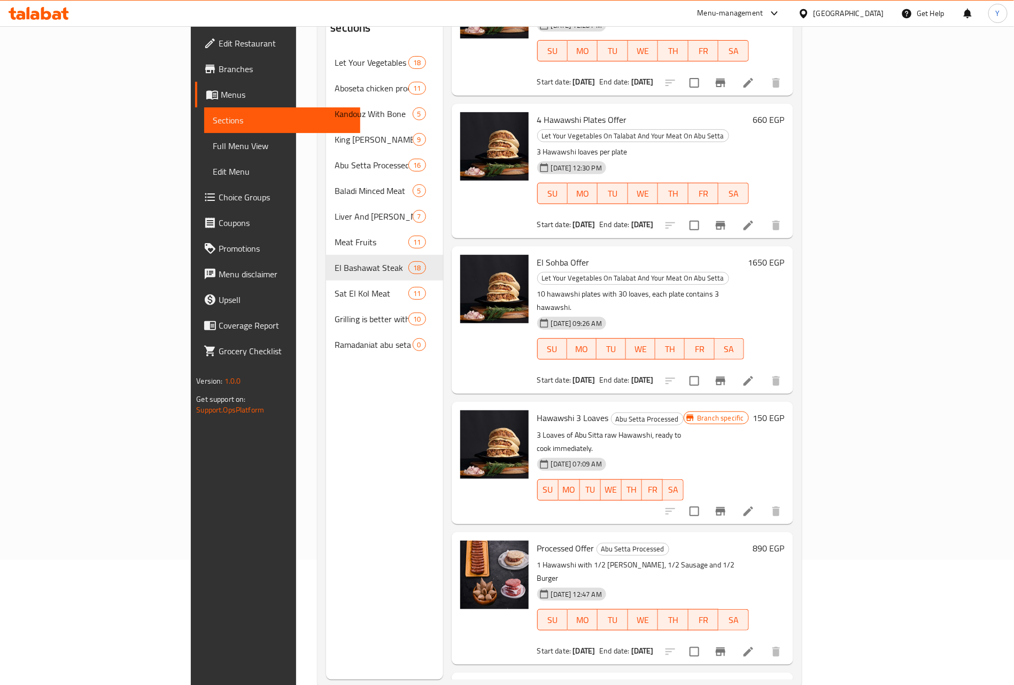
scroll to position [150, 0]
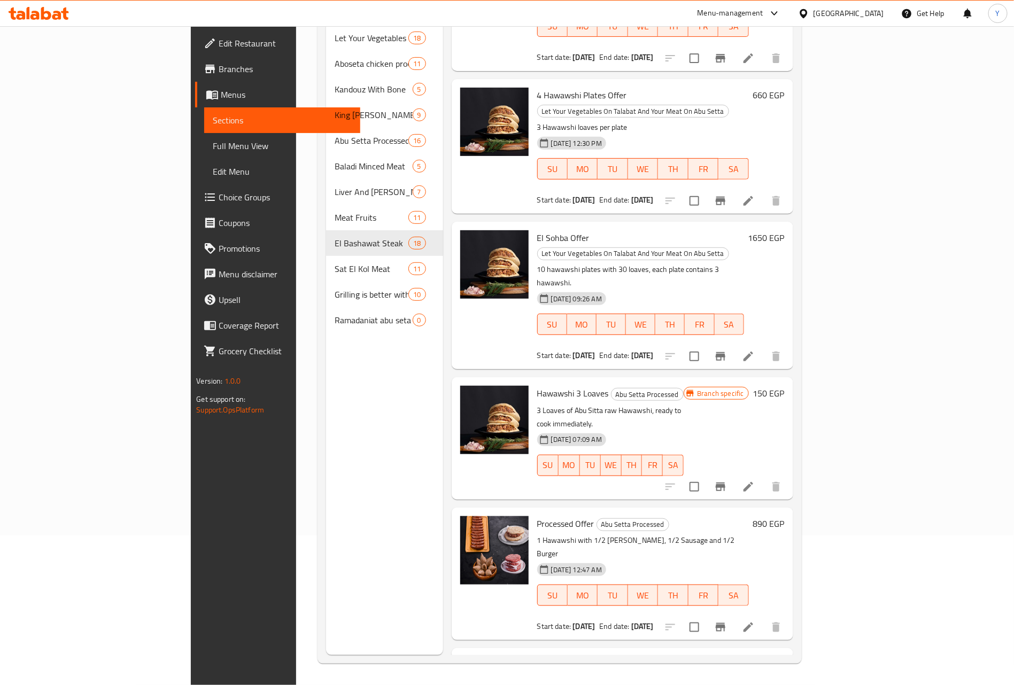
click at [537, 534] on p "1 Hawawshi with 1/2 Shami Kibbeh, 1/2 Sausage and 1/2 Burger" at bounding box center [643, 547] width 212 height 27
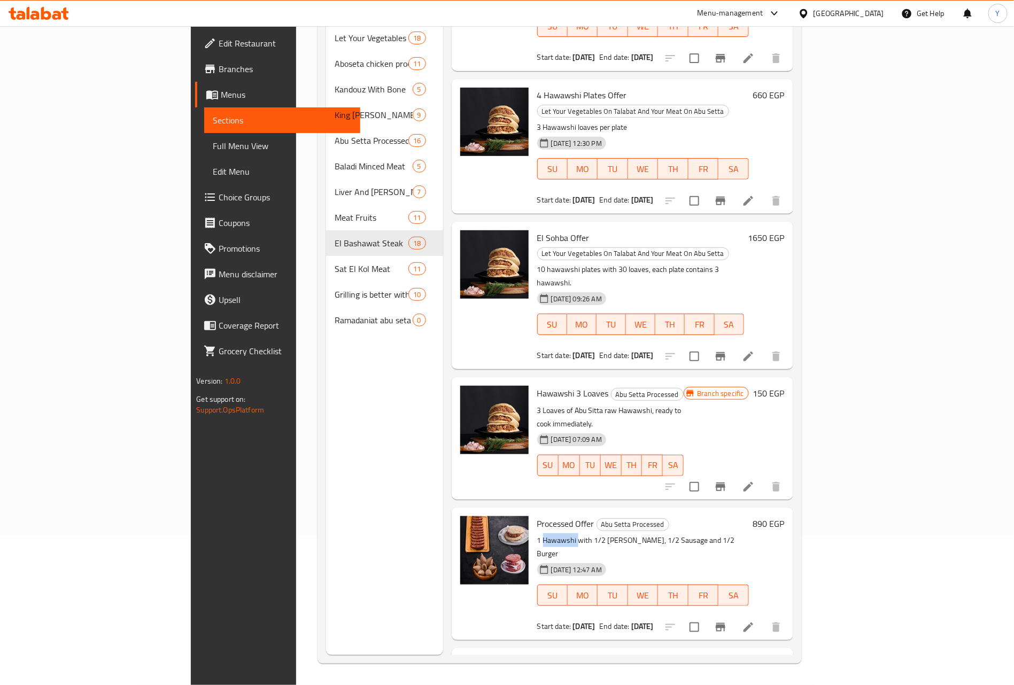
click at [537, 534] on p "1 Hawawshi with 1/2 Shami Kibbeh, 1/2 Sausage and 1/2 Burger" at bounding box center [643, 547] width 212 height 27
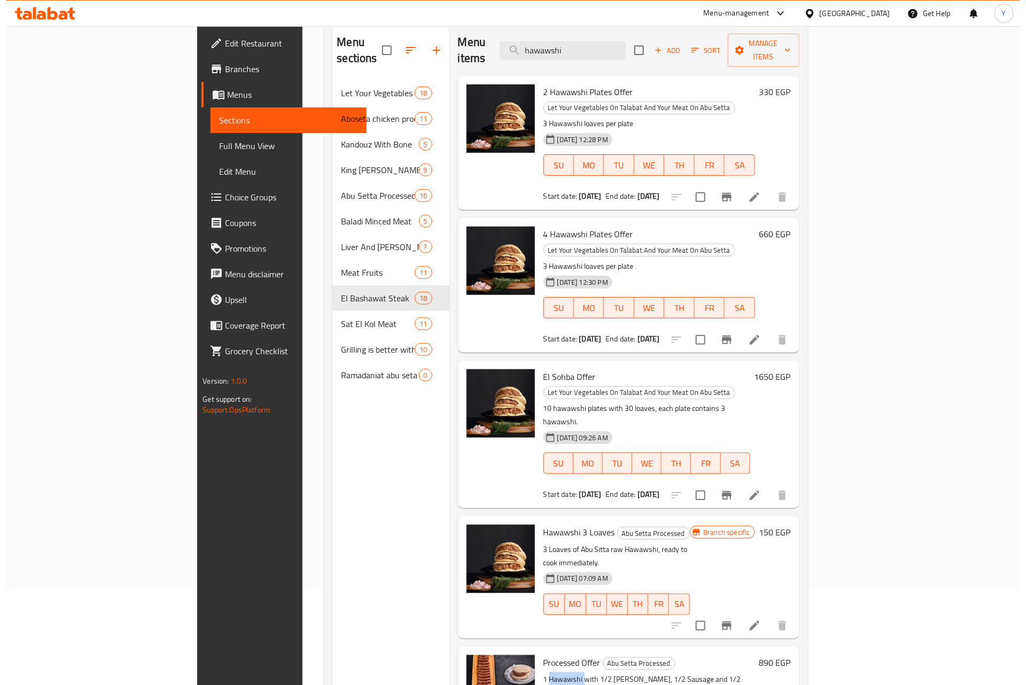
scroll to position [0, 0]
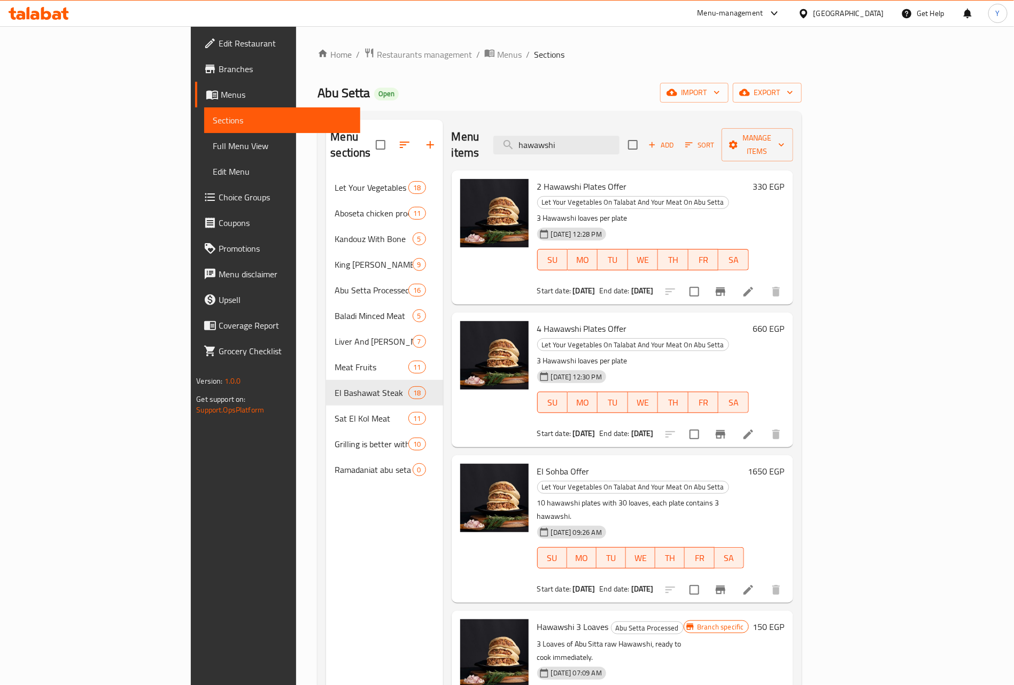
click at [317, 66] on div "Home / Restaurants management / Menus / Sections Abu Setta Open import export M…" at bounding box center [559, 431] width 484 height 766
click at [377, 58] on span "Restaurants management" at bounding box center [424, 54] width 95 height 13
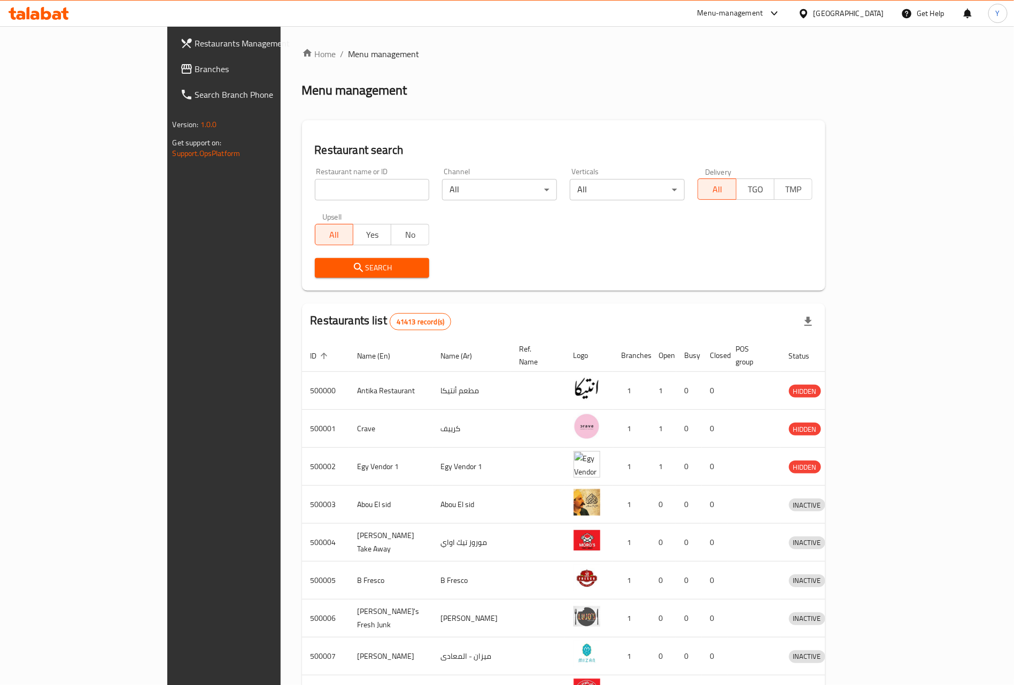
click at [315, 191] on input "search" at bounding box center [372, 189] width 115 height 21
paste input "698756"
type input "698756"
click at [323, 265] on span "Search" at bounding box center [372, 267] width 98 height 13
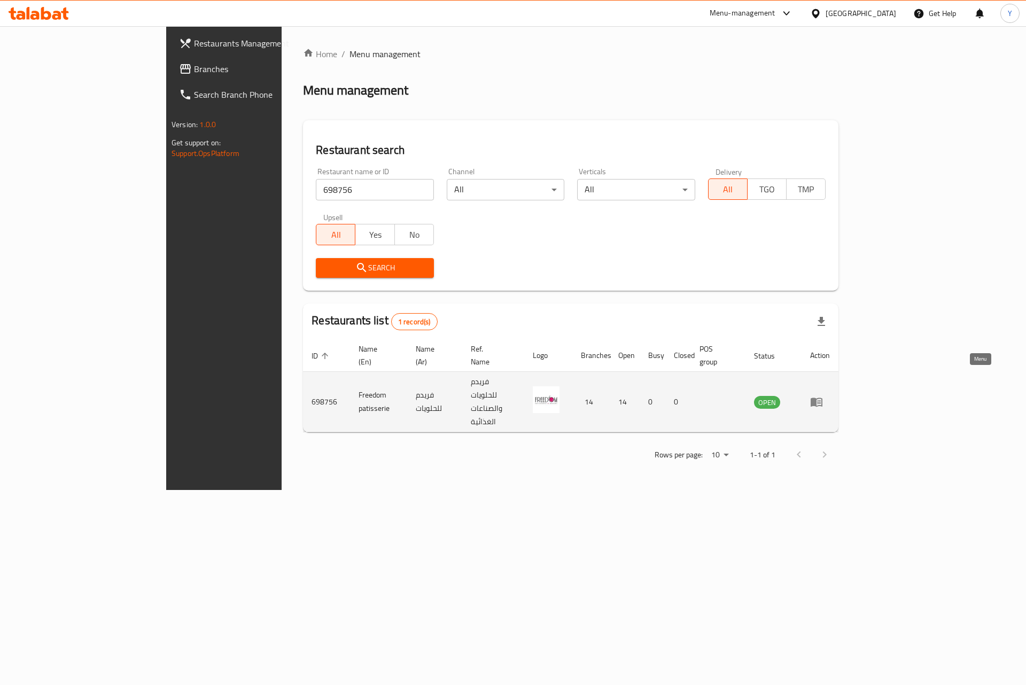
click at [830, 395] on link "enhanced table" at bounding box center [820, 401] width 20 height 13
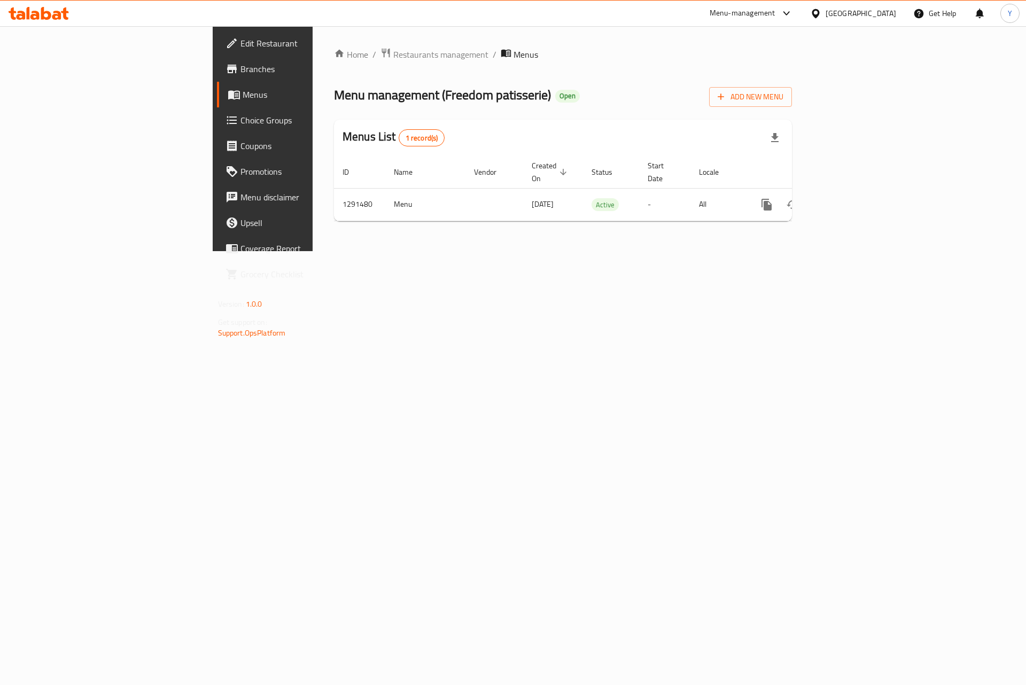
click at [240, 64] on span "Branches" at bounding box center [307, 69] width 135 height 13
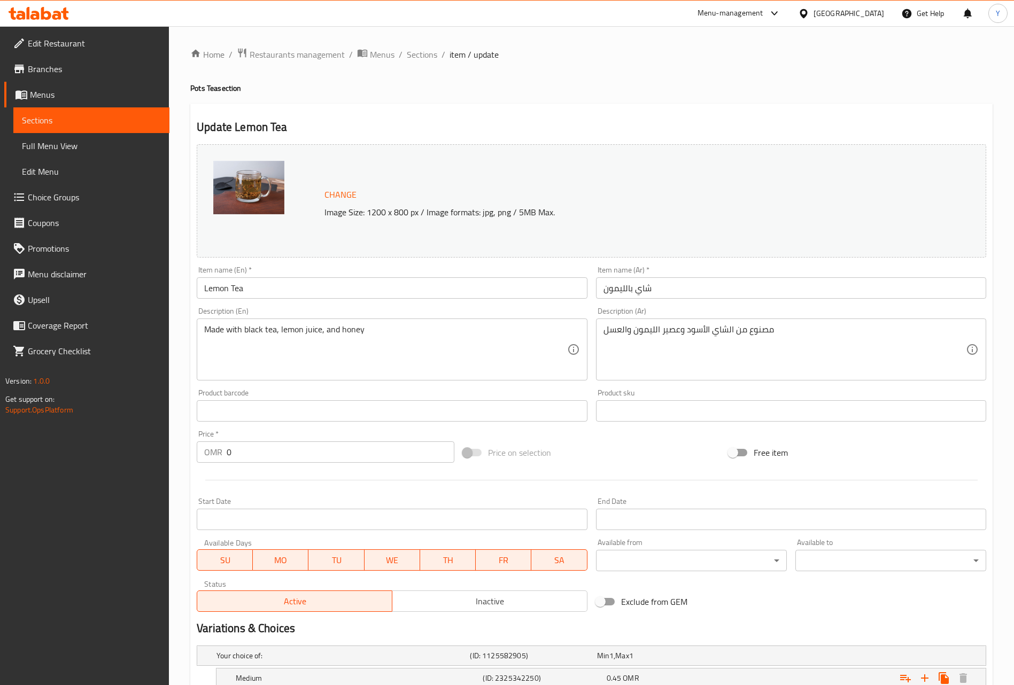
scroll to position [203, 0]
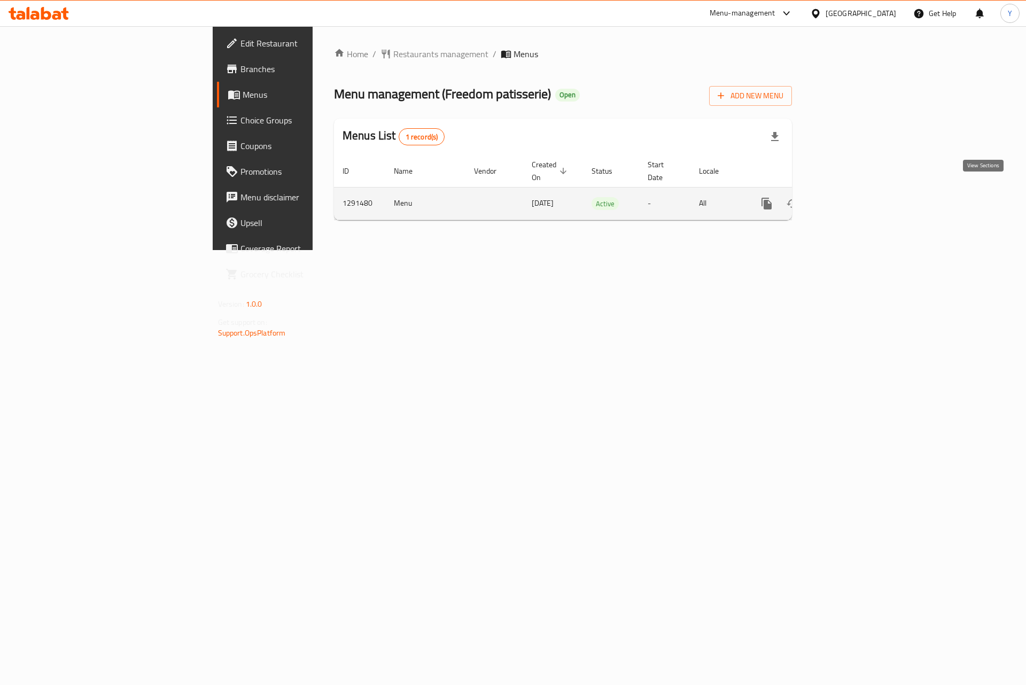
click at [857, 191] on link "enhanced table" at bounding box center [844, 204] width 26 height 26
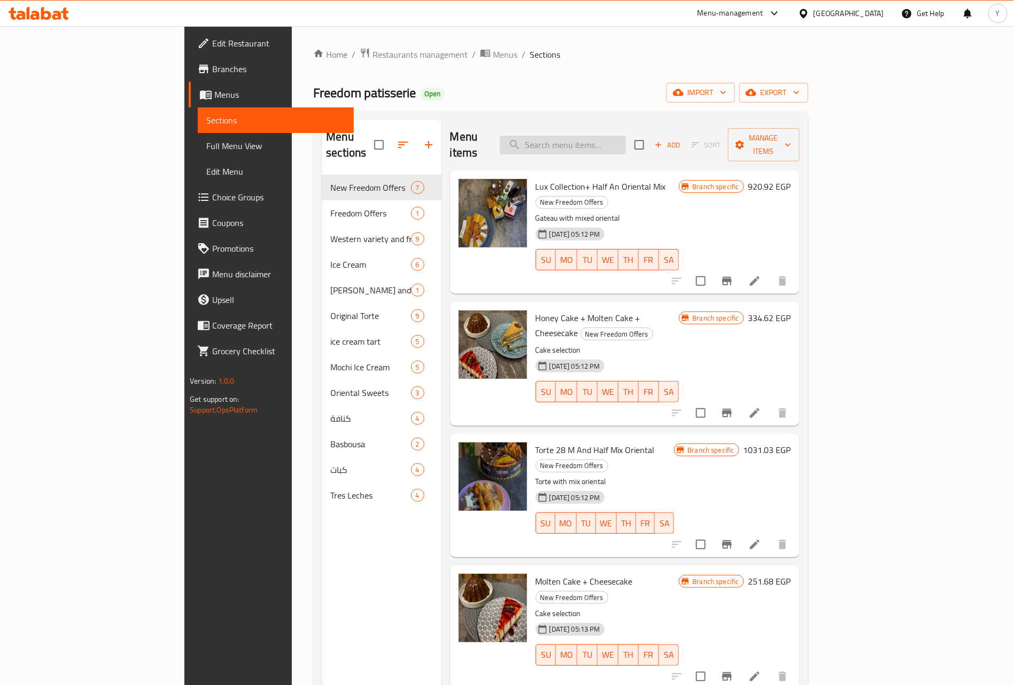
click at [626, 136] on input "search" at bounding box center [563, 145] width 126 height 19
paste input "Doweto"
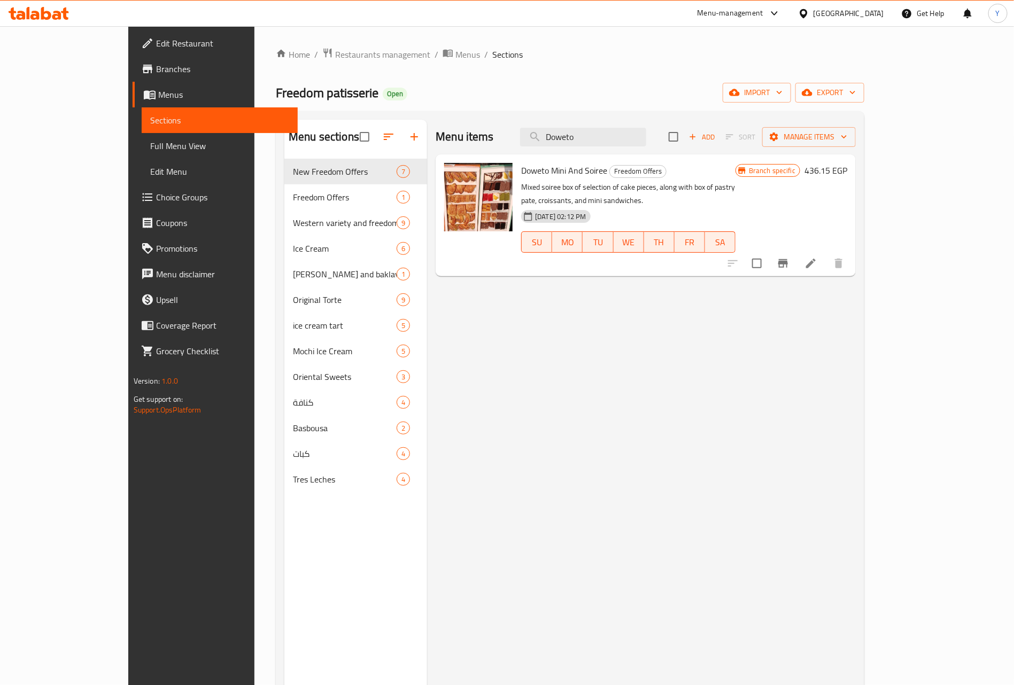
type input "Doweto"
click at [789, 257] on icon "Branch-specific-item" at bounding box center [782, 263] width 13 height 13
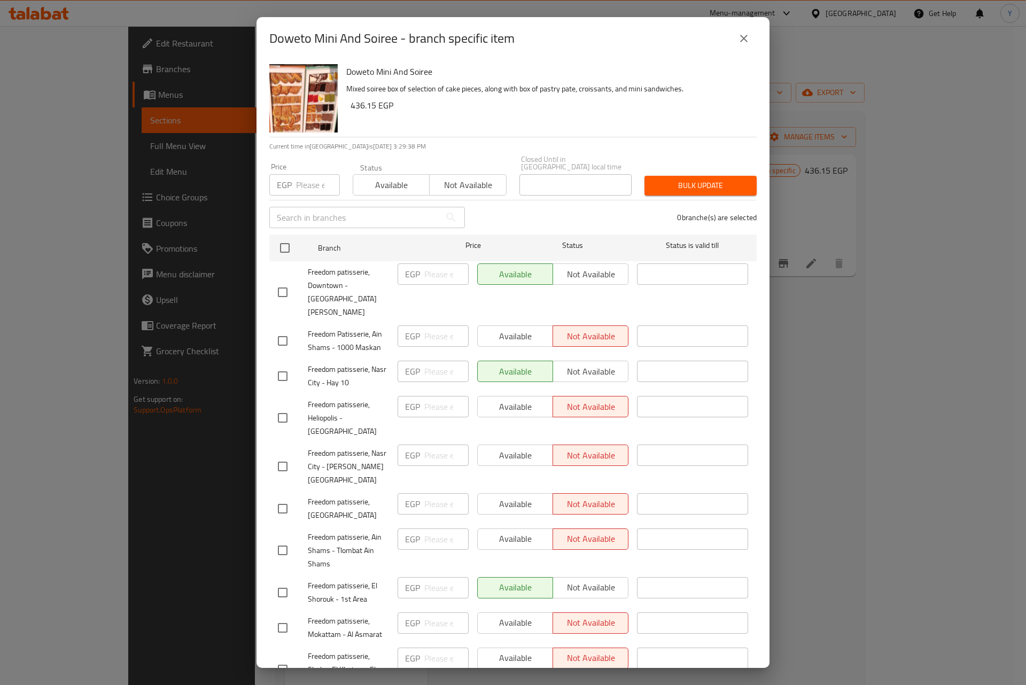
click at [851, 405] on div "Doweto Mini And Soiree - branch specific item Doweto Mini And Soiree Mixed soir…" at bounding box center [513, 342] width 1026 height 685
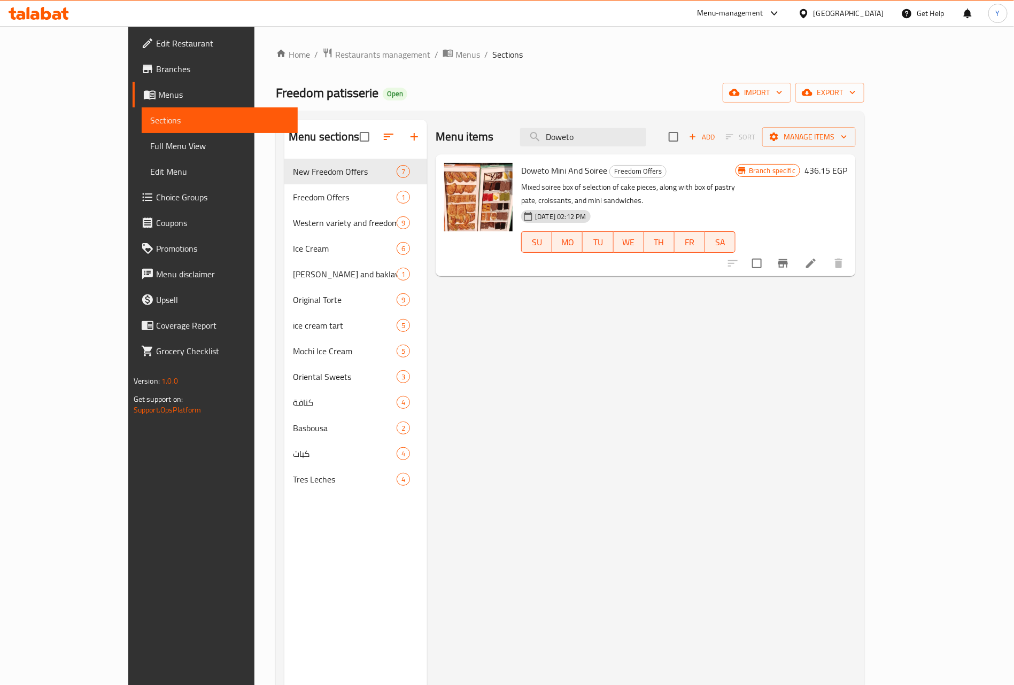
click at [600, 344] on div "Menu items Doweto Add Sort Manage items Doweto Mini And Soiree Freedom Offers M…" at bounding box center [641, 462] width 429 height 685
click at [156, 68] on span "Branches" at bounding box center [222, 69] width 133 height 13
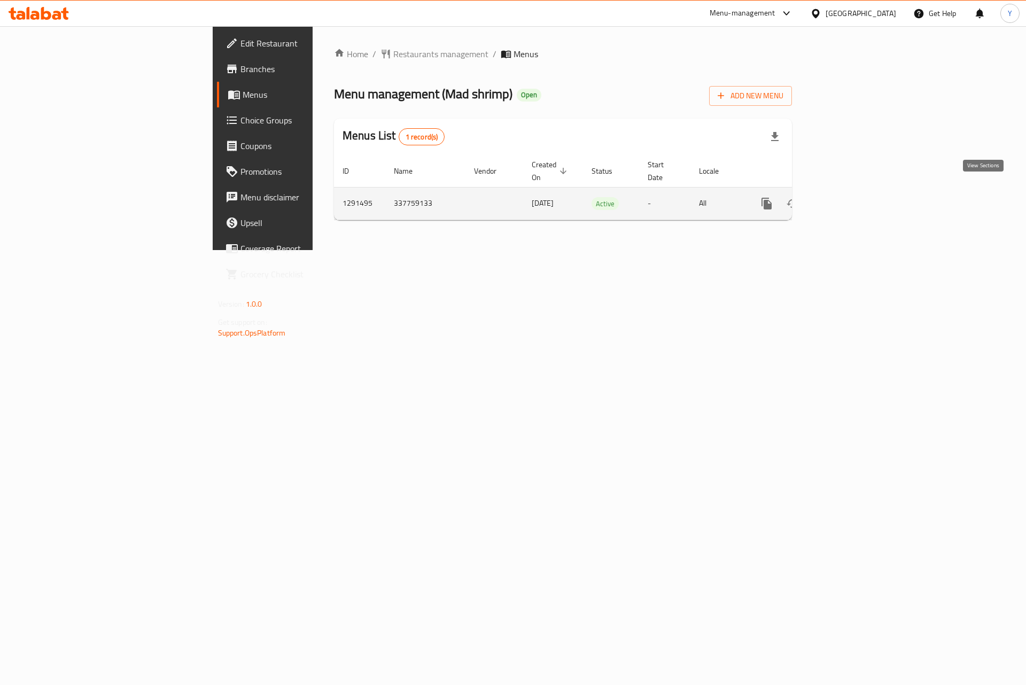
click at [849, 199] on icon "enhanced table" at bounding box center [844, 204] width 10 height 10
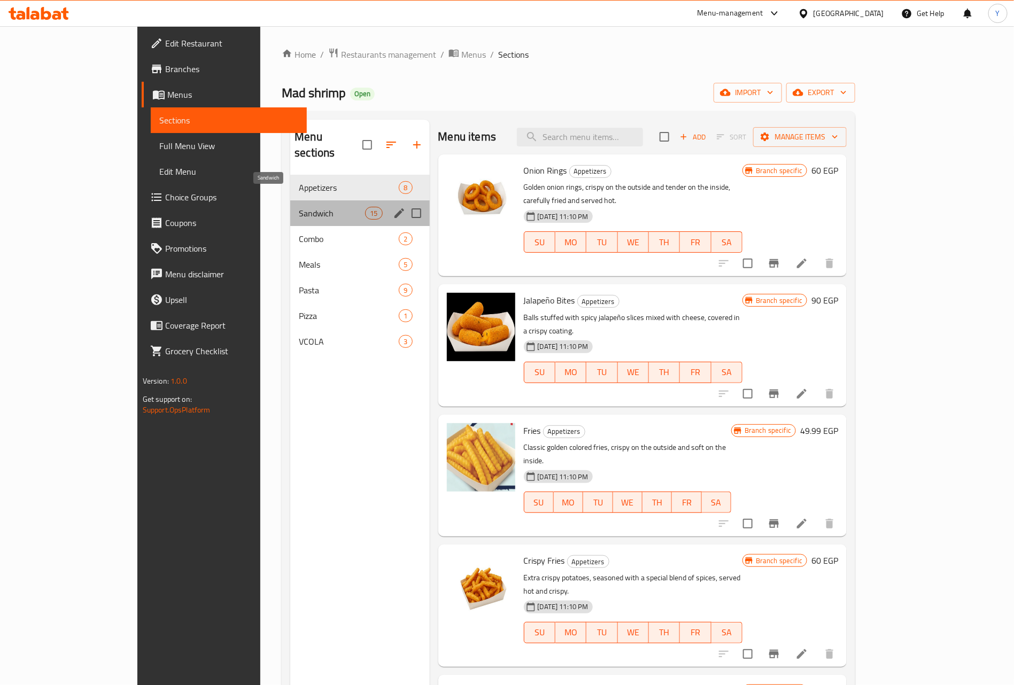
click at [299, 207] on span "Sandwich" at bounding box center [332, 213] width 66 height 13
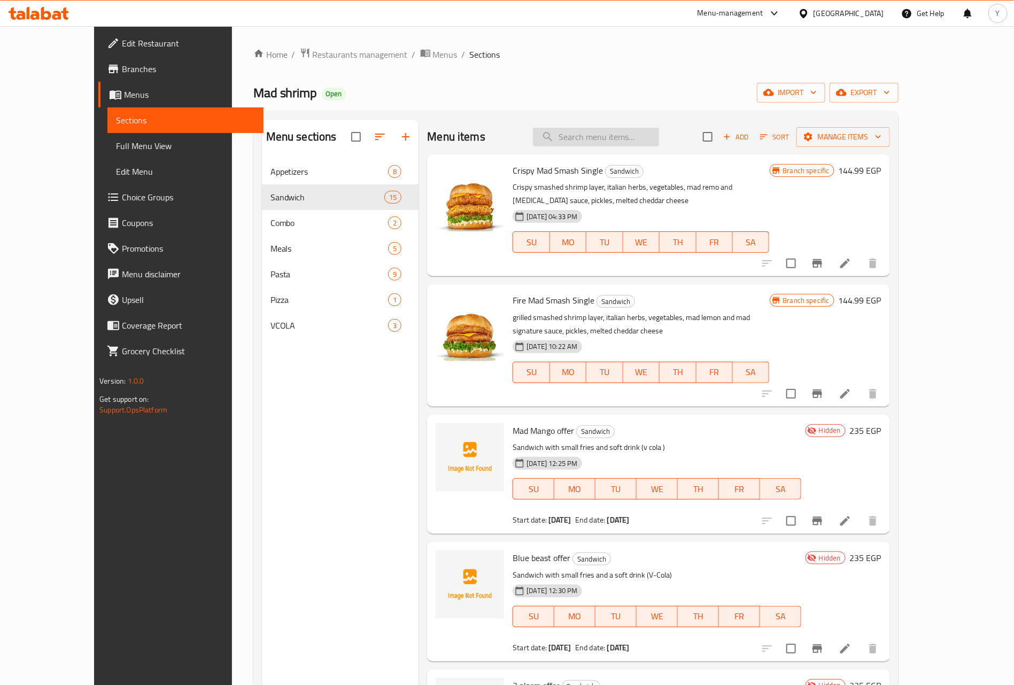
click at [643, 135] on input "search" at bounding box center [596, 137] width 126 height 19
click at [556, 292] on span "Fire Mad Smash Single" at bounding box center [553, 300] width 82 height 16
click at [598, 145] on input "search" at bounding box center [596, 137] width 126 height 19
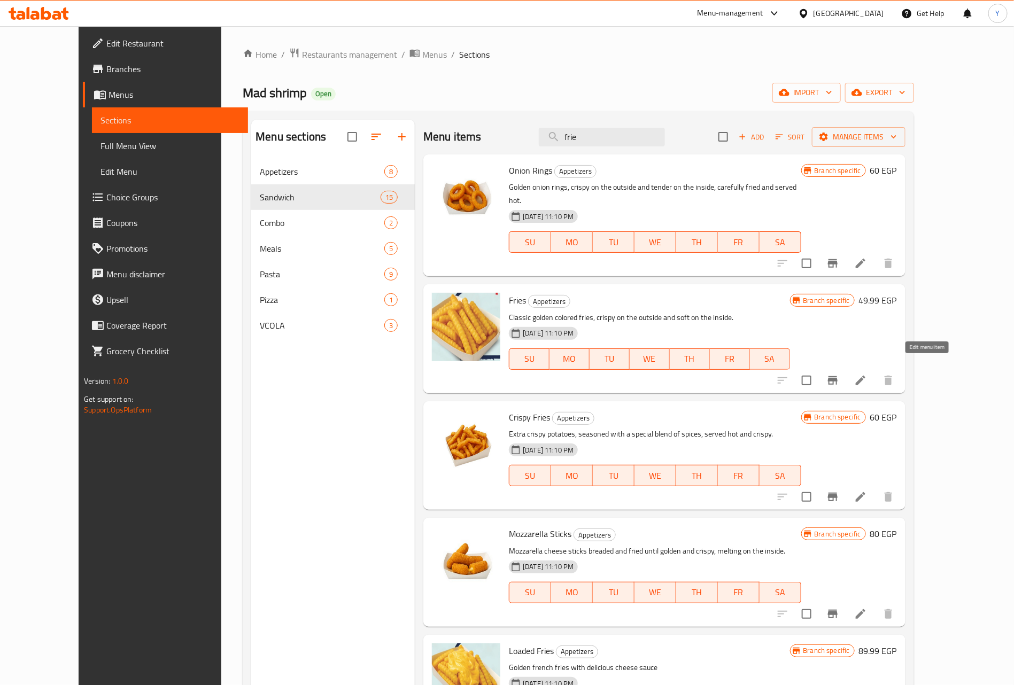
type input "frie"
click at [867, 374] on icon at bounding box center [860, 380] width 13 height 13
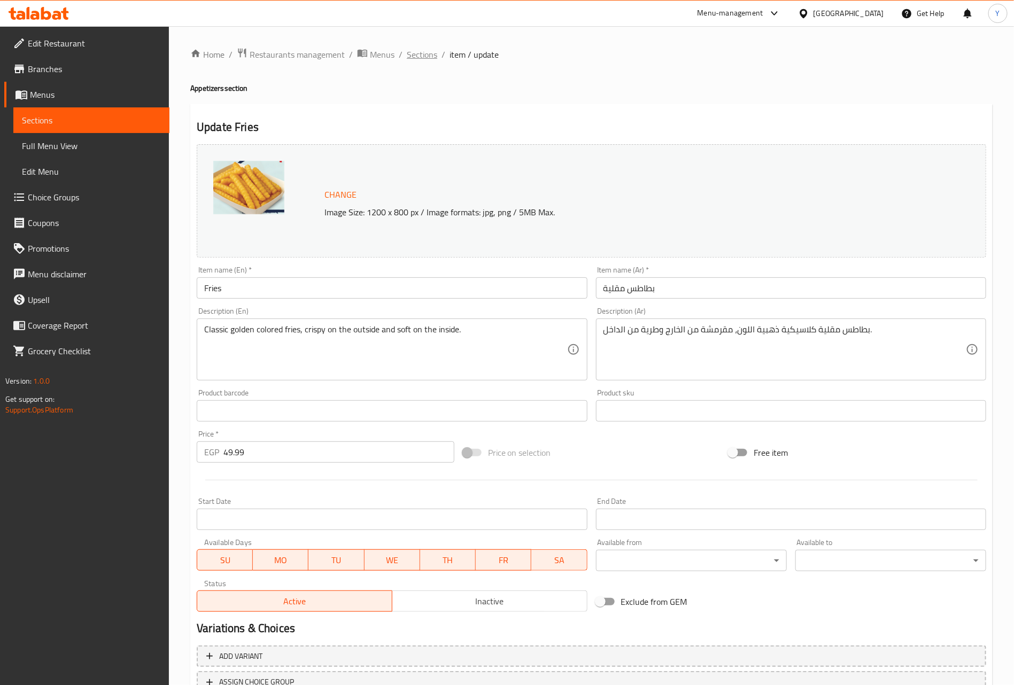
click at [430, 52] on span "Sections" at bounding box center [422, 54] width 30 height 13
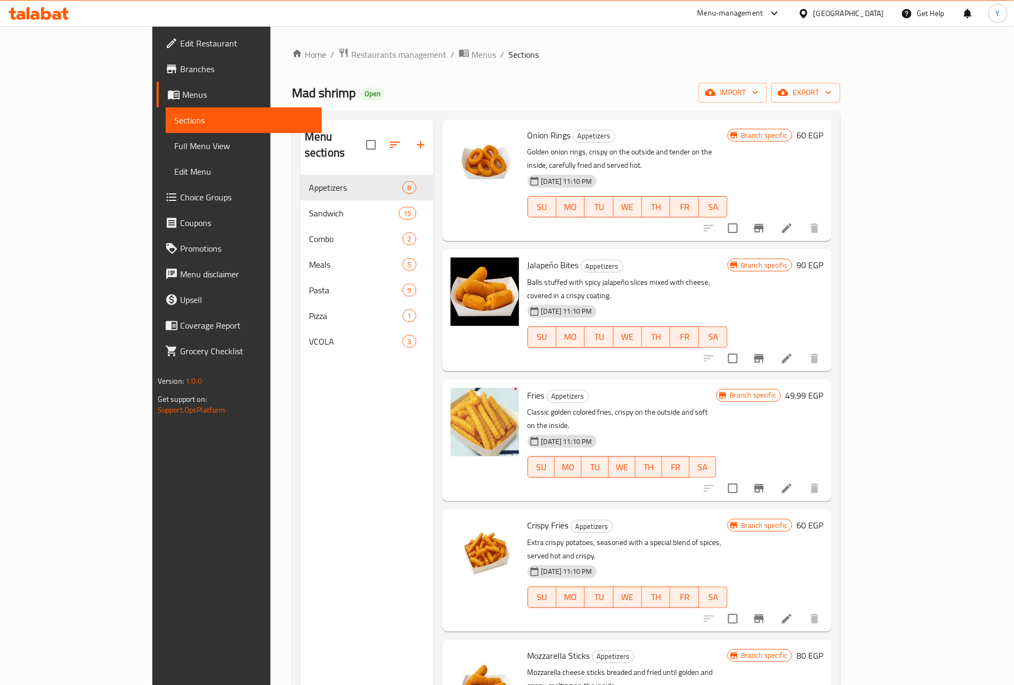
scroll to position [80, 0]
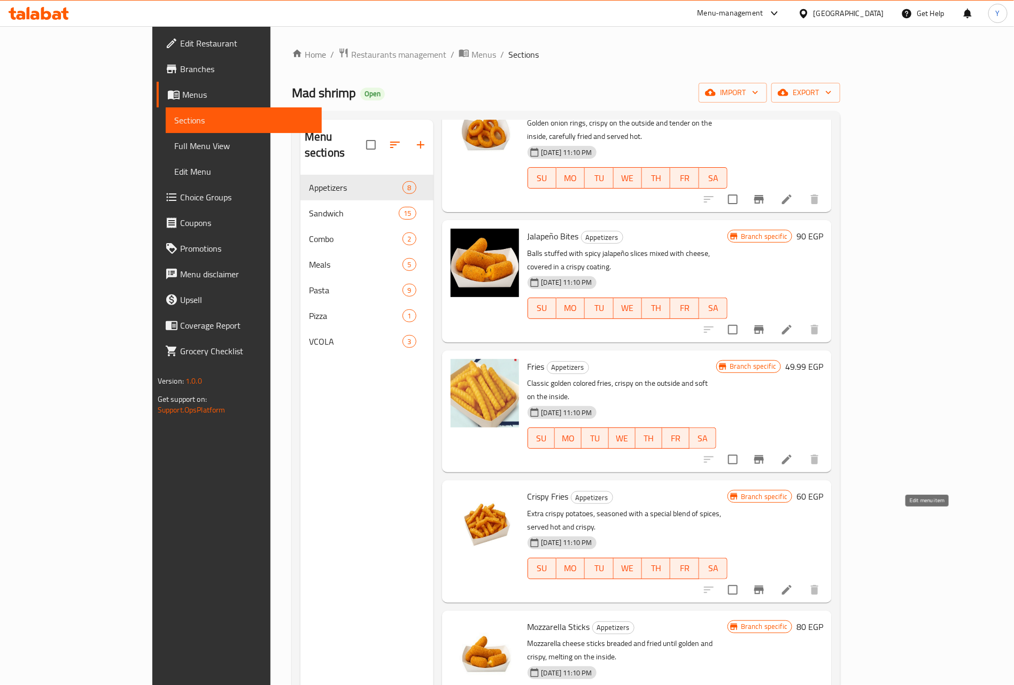
click at [793, 584] on icon at bounding box center [786, 590] width 13 height 13
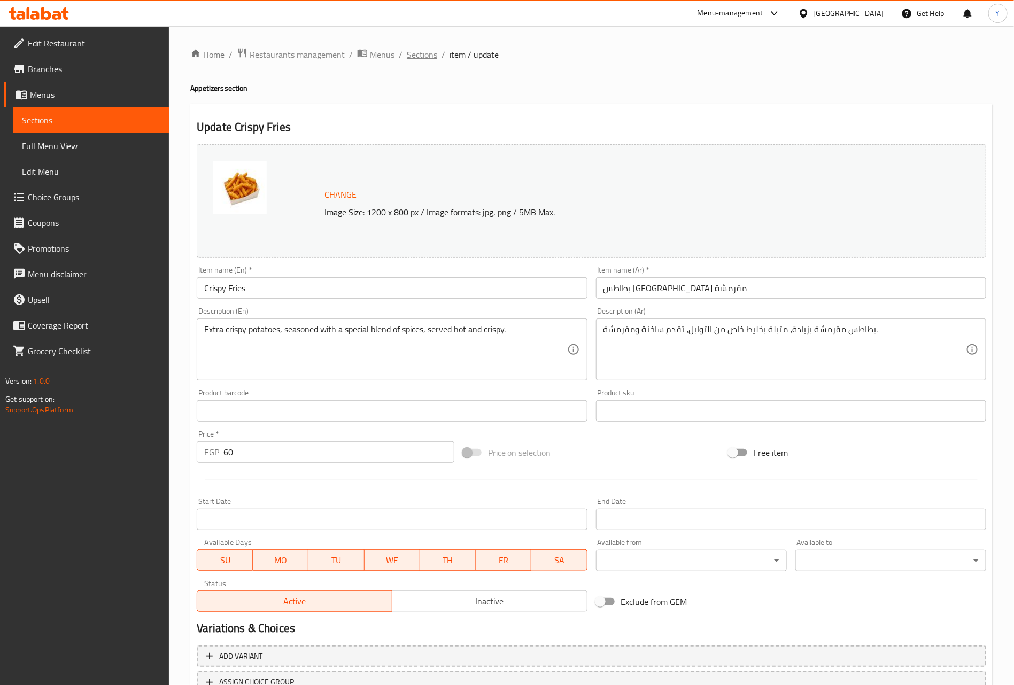
click at [425, 55] on span "Sections" at bounding box center [422, 54] width 30 height 13
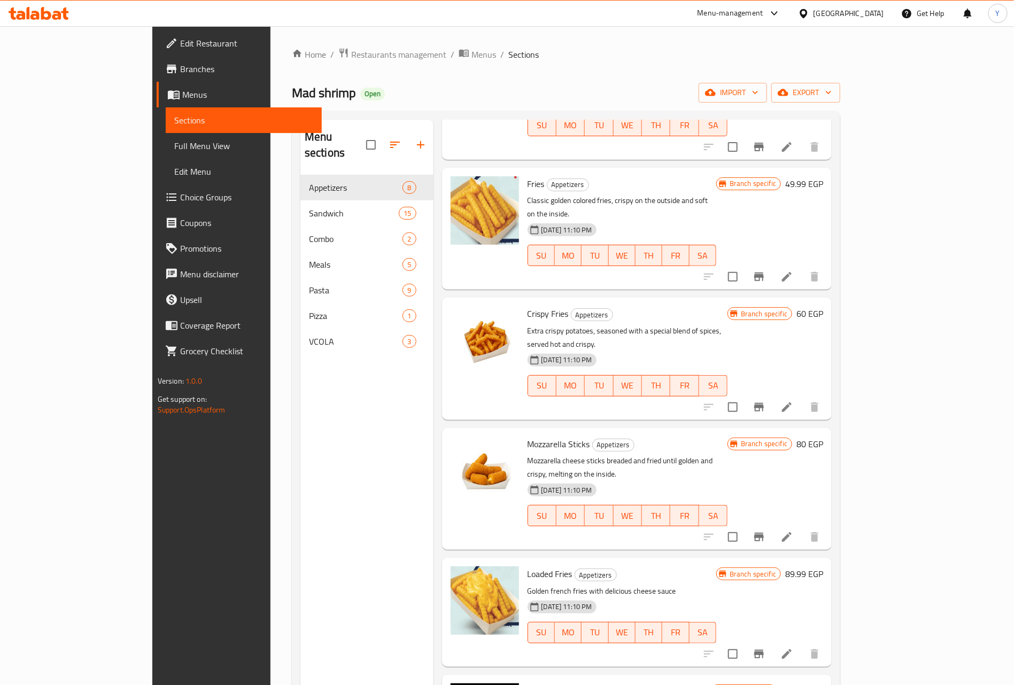
scroll to position [275, 0]
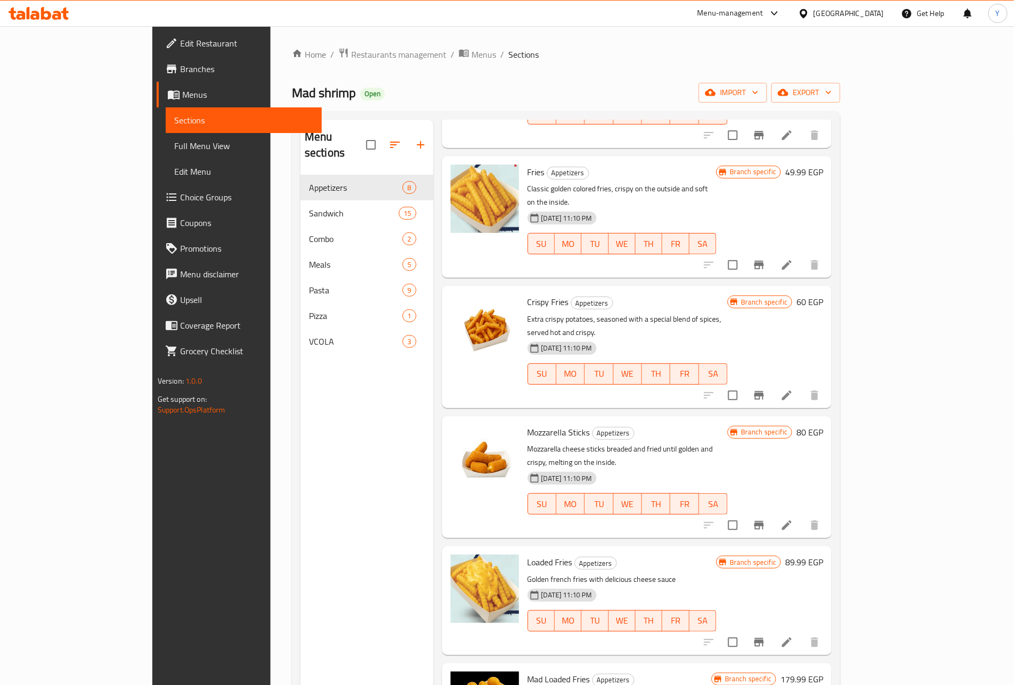
click at [802, 633] on li at bounding box center [787, 642] width 30 height 19
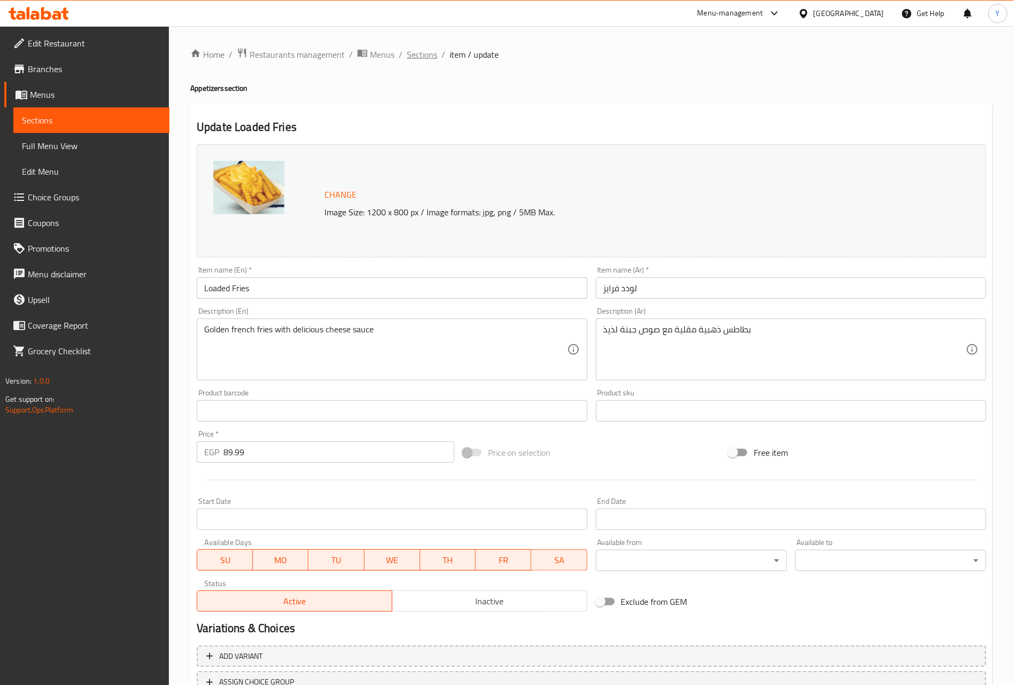
click at [413, 55] on span "Sections" at bounding box center [422, 54] width 30 height 13
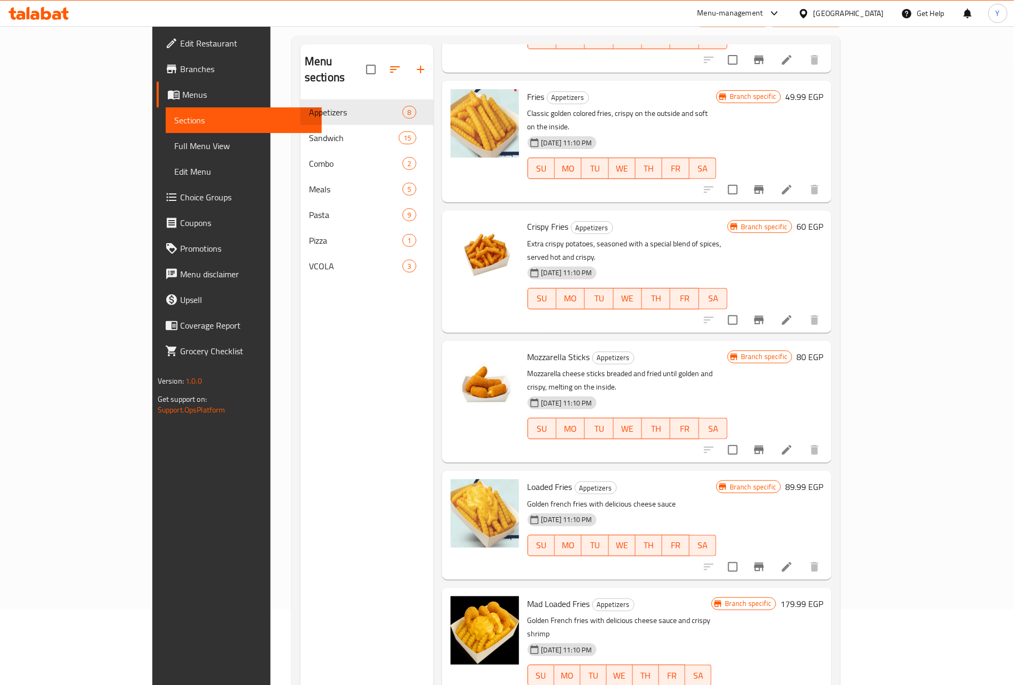
scroll to position [150, 0]
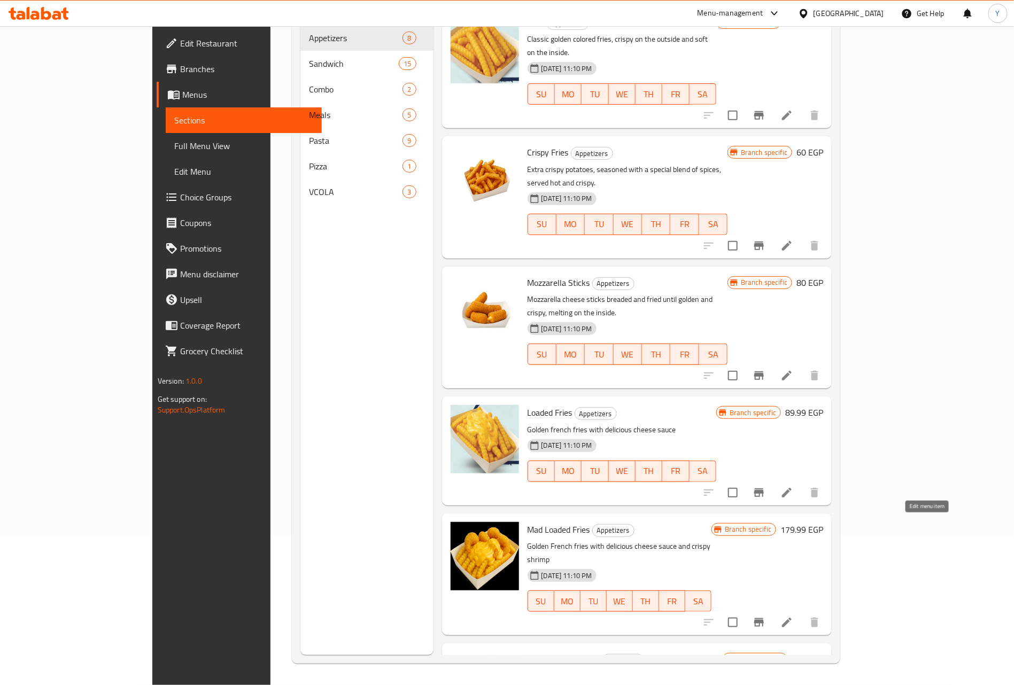
click at [793, 616] on icon at bounding box center [786, 622] width 13 height 13
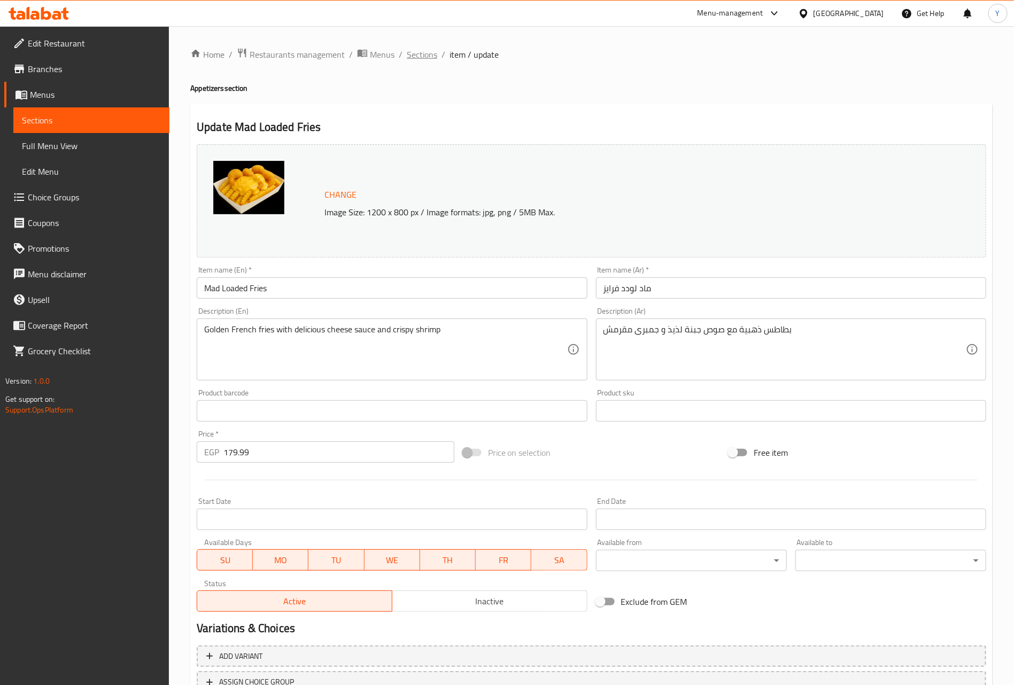
click at [422, 53] on span "Sections" at bounding box center [422, 54] width 30 height 13
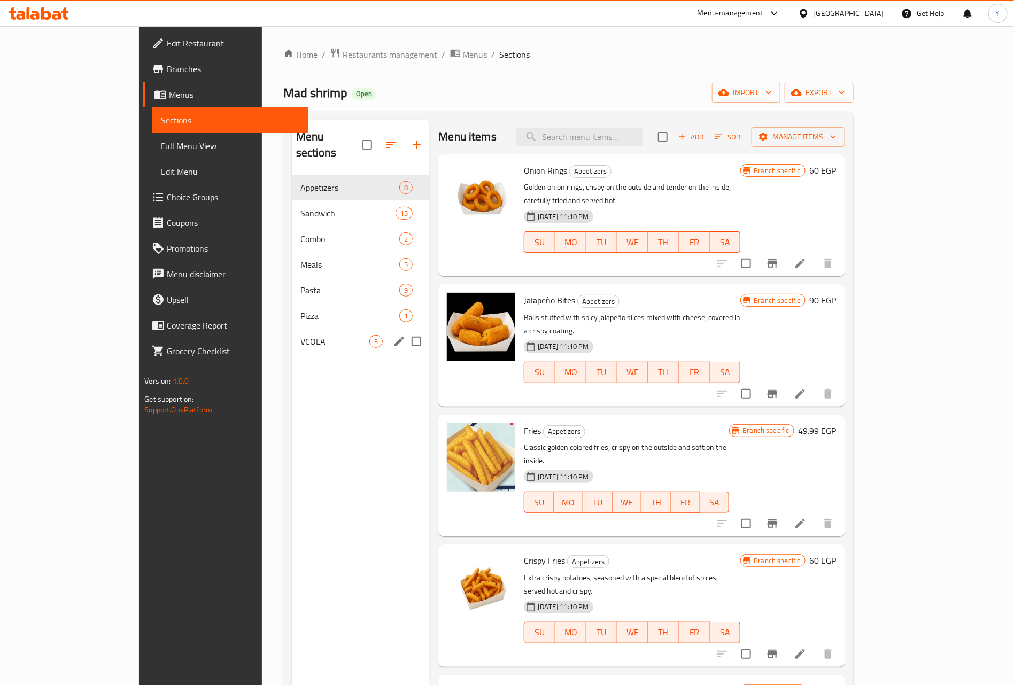
click at [300, 335] on span "VCOLA" at bounding box center [334, 341] width 69 height 13
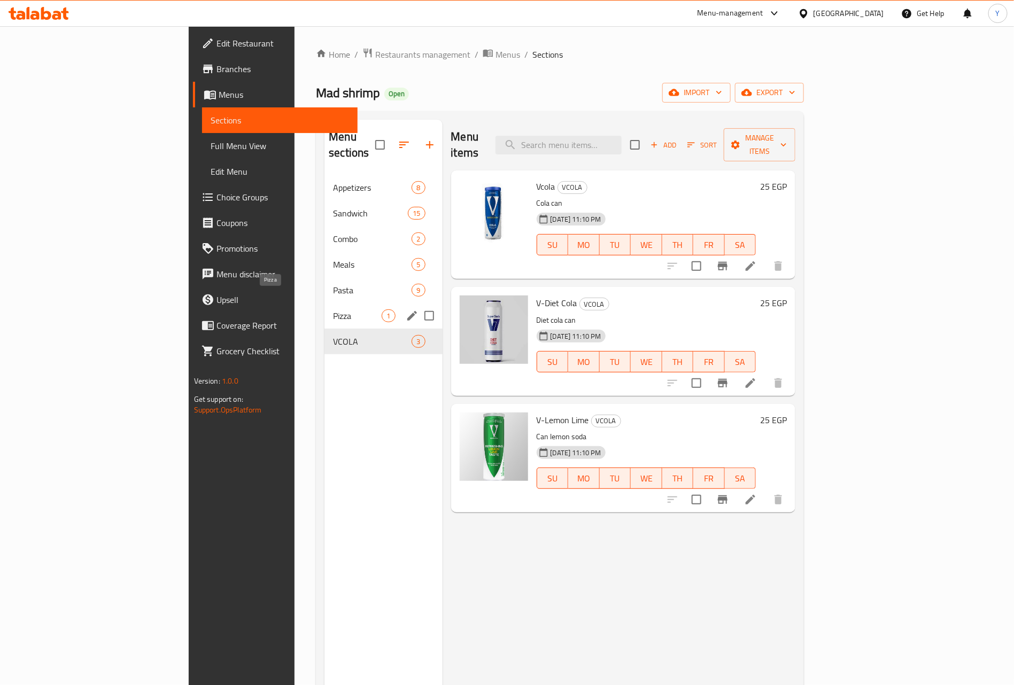
click at [333, 309] on span "Pizza" at bounding box center [357, 315] width 49 height 13
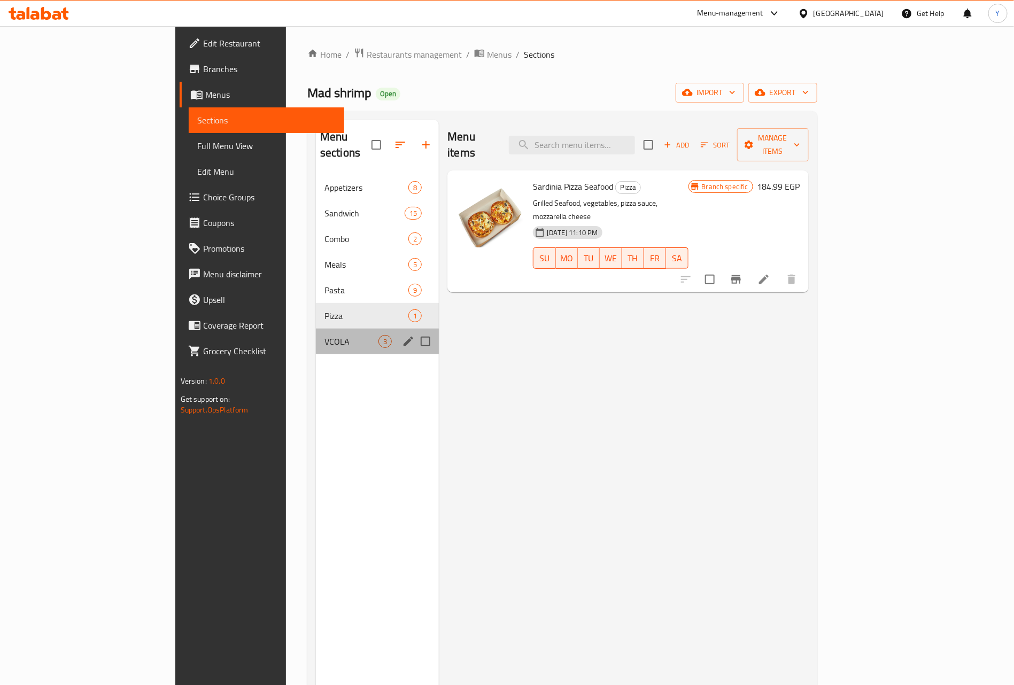
click at [316, 329] on div "VCOLA 3" at bounding box center [377, 342] width 123 height 26
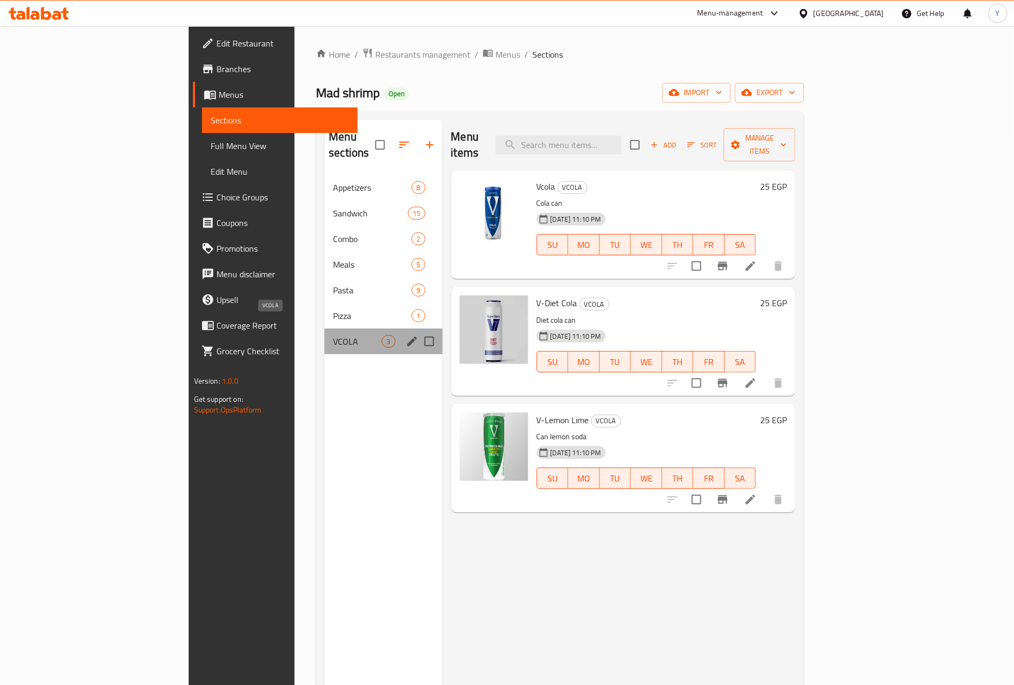
click at [333, 335] on span "VCOLA" at bounding box center [357, 341] width 49 height 13
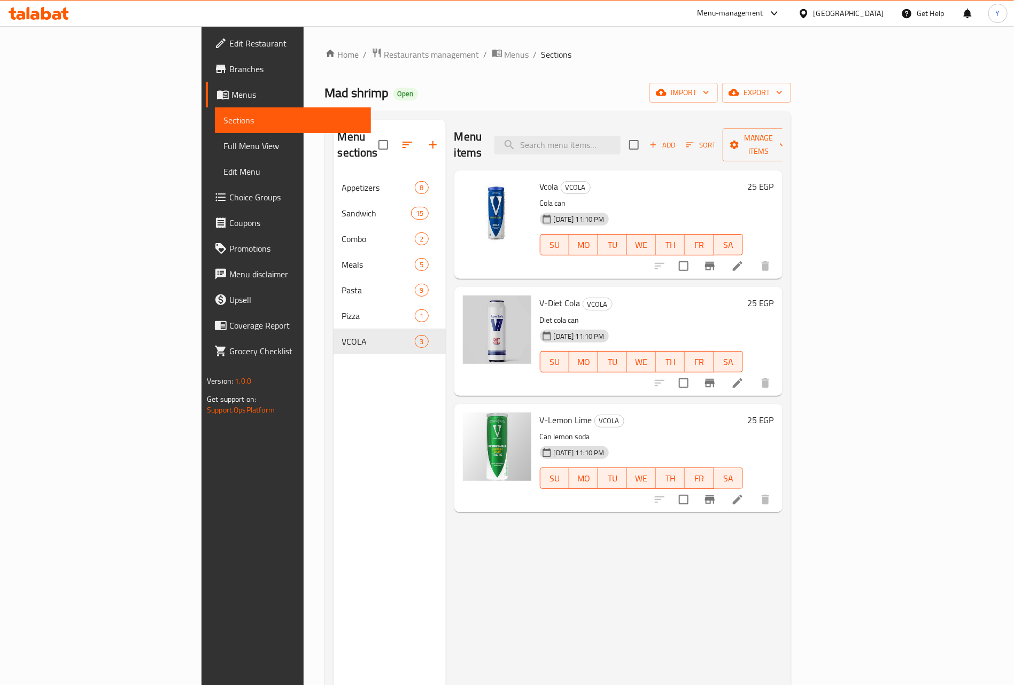
drag, startPoint x: 95, startPoint y: 143, endPoint x: 118, endPoint y: 156, distance: 26.1
click at [223, 143] on span "Full Menu View" at bounding box center [292, 145] width 139 height 13
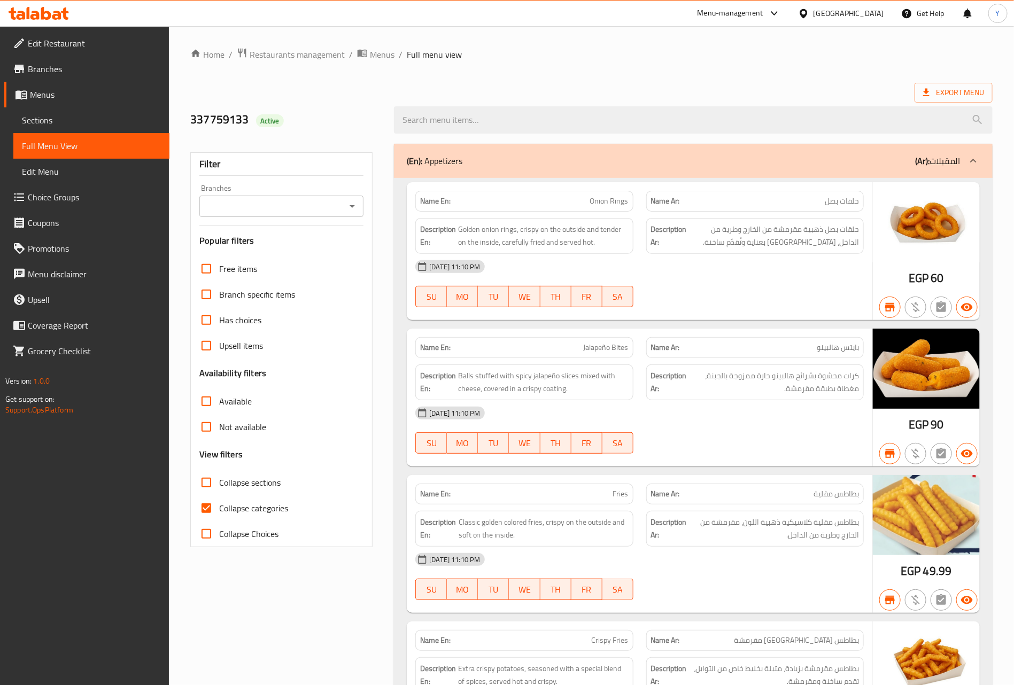
click at [205, 483] on input "Collapse sections" at bounding box center [206, 483] width 26 height 26
checkbox input "true"
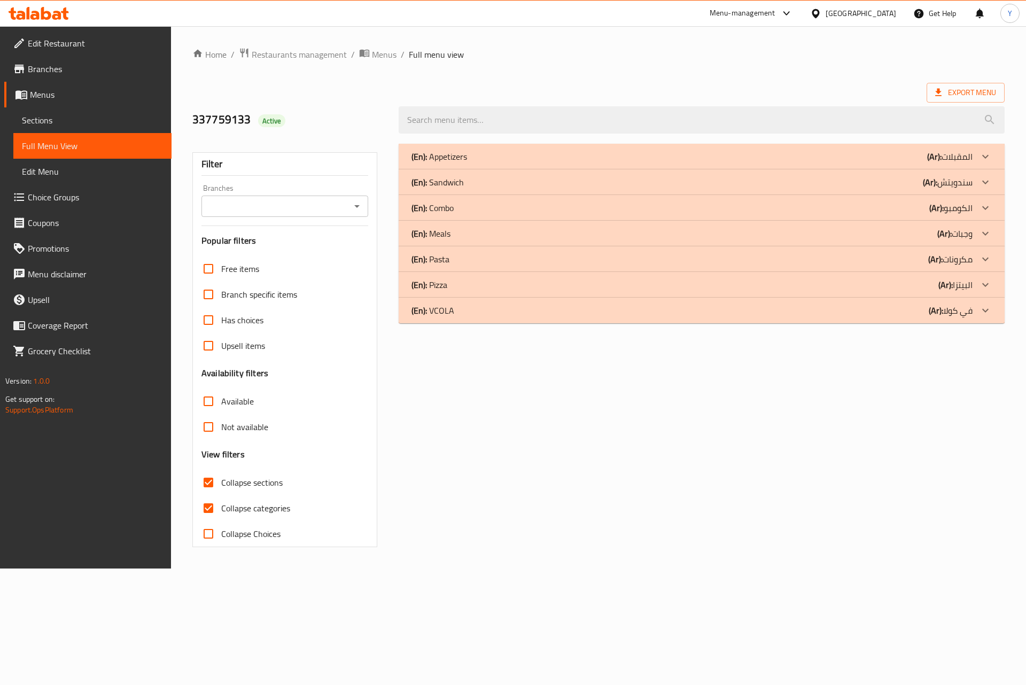
click at [464, 235] on div "(En): Meals (Ar): وجبات" at bounding box center [691, 233] width 561 height 13
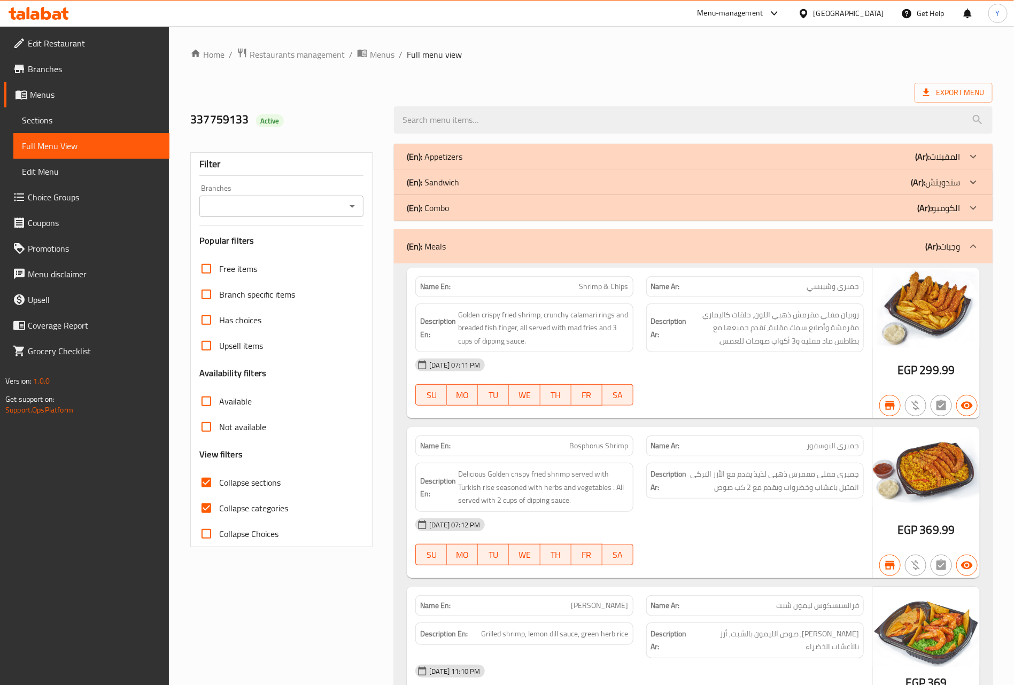
click at [464, 235] on div "(En): Meals (Ar): وجبات" at bounding box center [693, 246] width 598 height 34
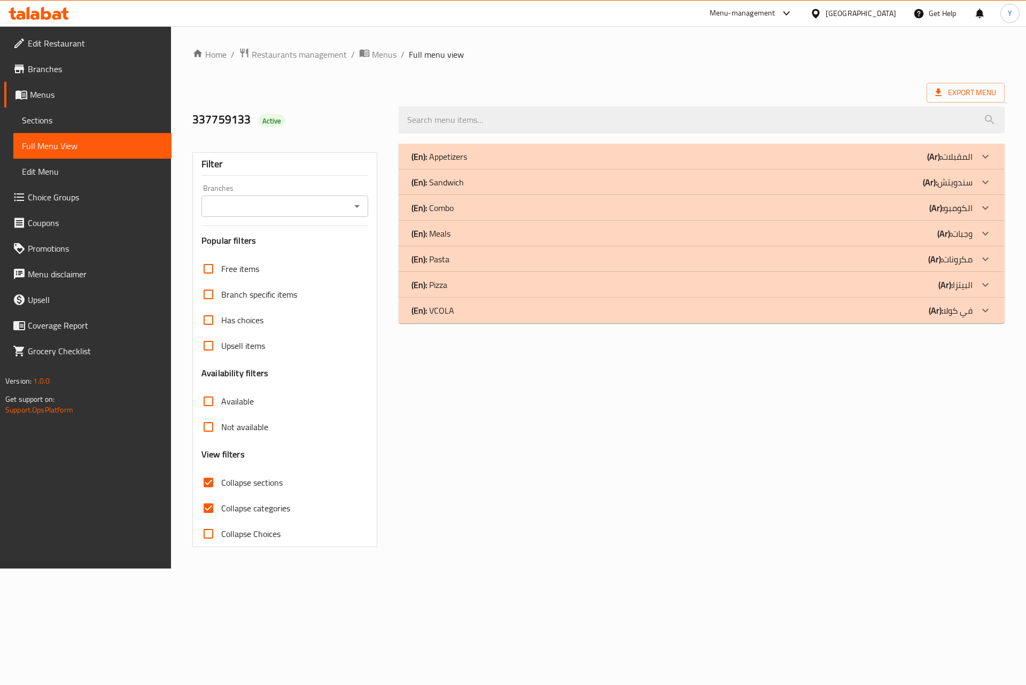
click at [466, 231] on div "(En): Meals (Ar): وجبات" at bounding box center [691, 233] width 561 height 13
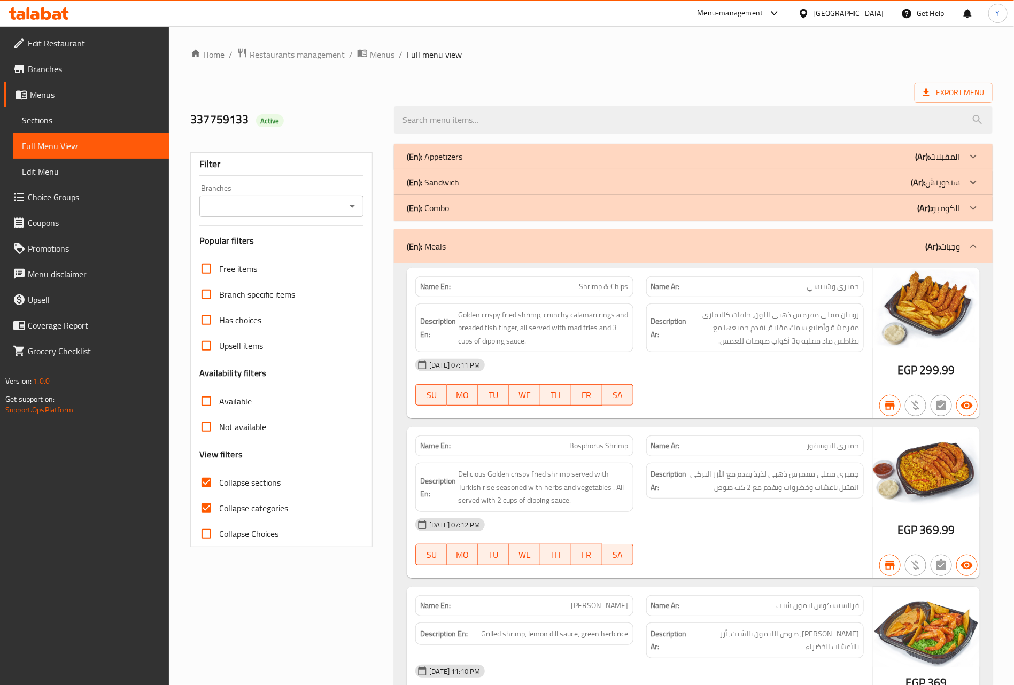
click at [473, 240] on div "(En): Meals (Ar): وجبات" at bounding box center [684, 246] width 554 height 13
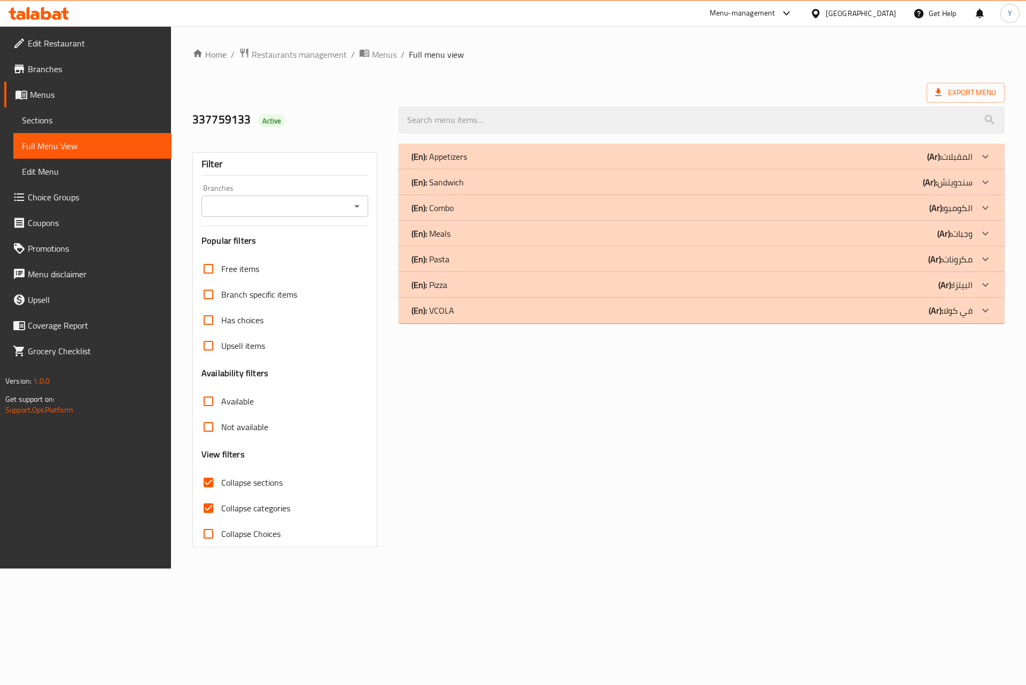
click at [472, 167] on div "(En): Appetizers (Ar): المقبلات" at bounding box center [702, 157] width 606 height 26
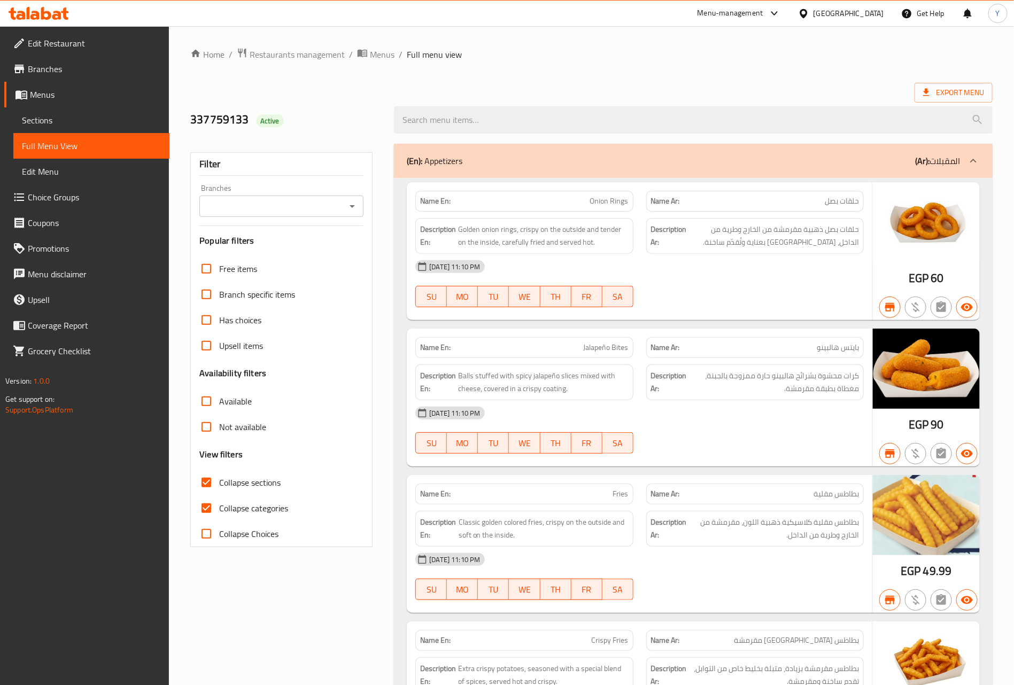
click at [551, 147] on div "(En): Appetizers (Ar): المقبلات" at bounding box center [693, 161] width 598 height 34
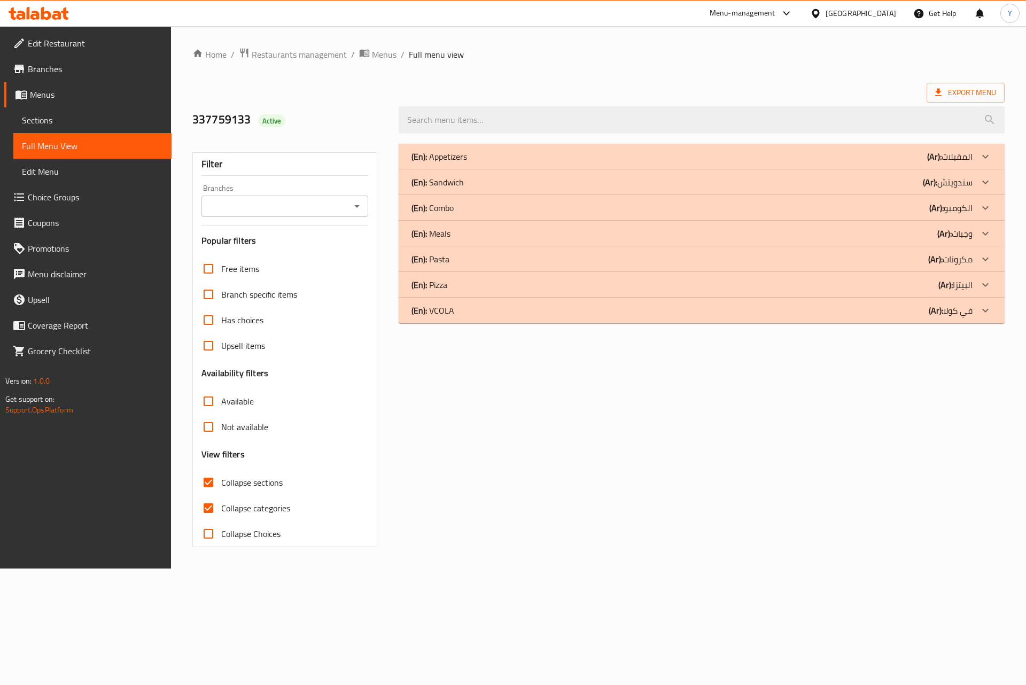
click at [506, 304] on div "(En): VCOLA (Ar): في كولا" at bounding box center [691, 310] width 561 height 13
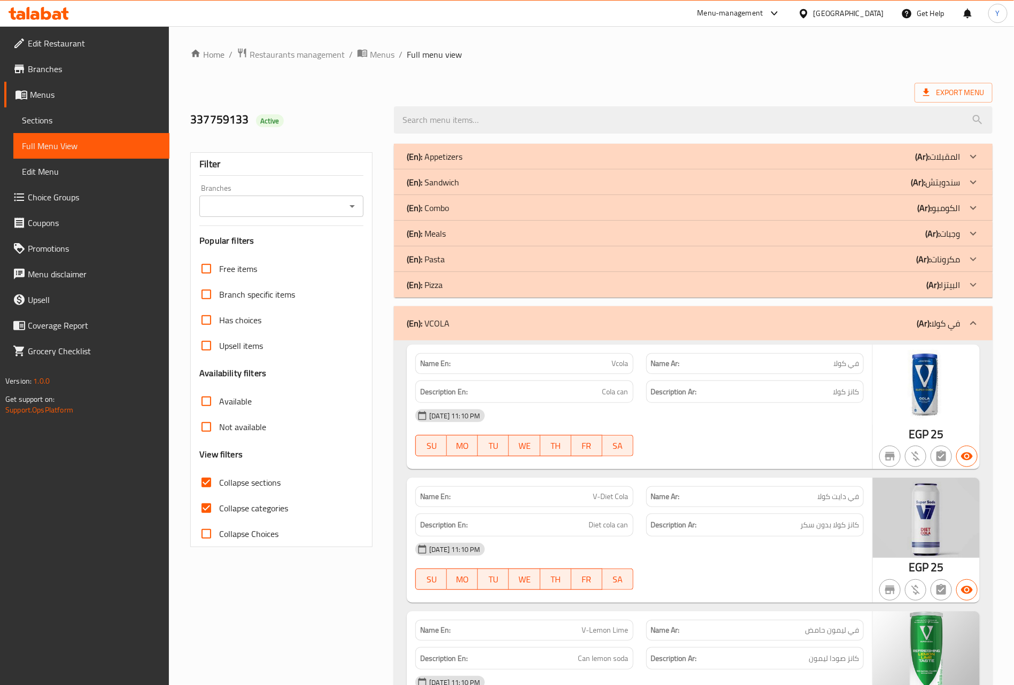
click at [616, 368] on span "Vcola" at bounding box center [620, 363] width 17 height 11
click at [613, 387] on span "Cola can" at bounding box center [615, 391] width 26 height 13
click at [616, 361] on span "Vcola" at bounding box center [620, 363] width 17 height 11
drag, startPoint x: 616, startPoint y: 361, endPoint x: 576, endPoint y: 342, distance: 43.7
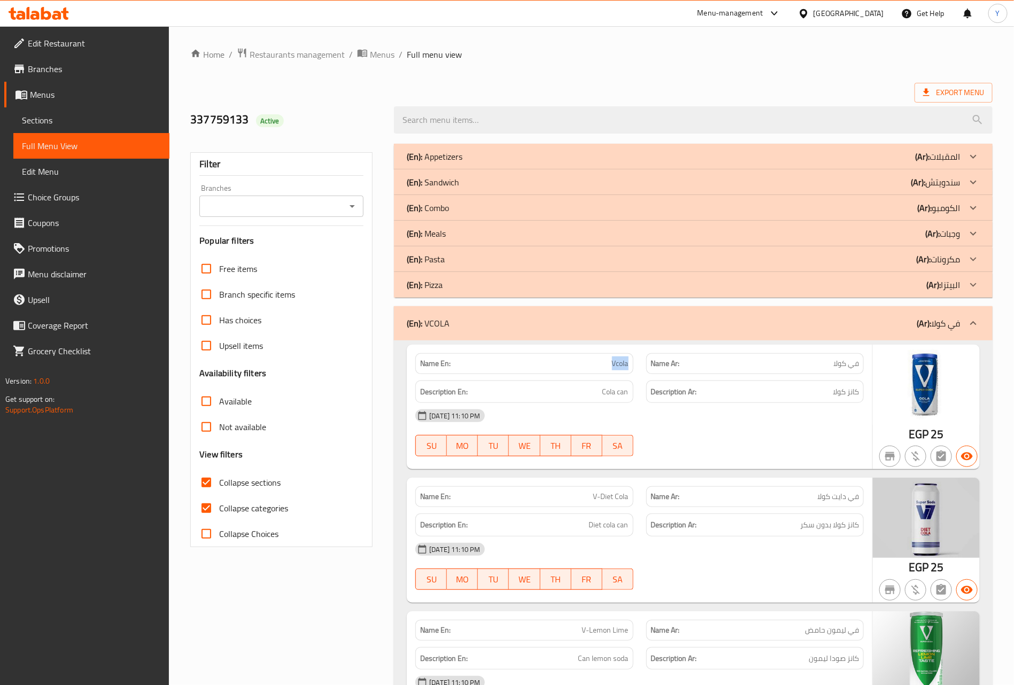
click at [615, 361] on span "Vcola" at bounding box center [620, 363] width 17 height 11
copy span "Vcola"
click at [313, 52] on span "Restaurants management" at bounding box center [297, 54] width 95 height 13
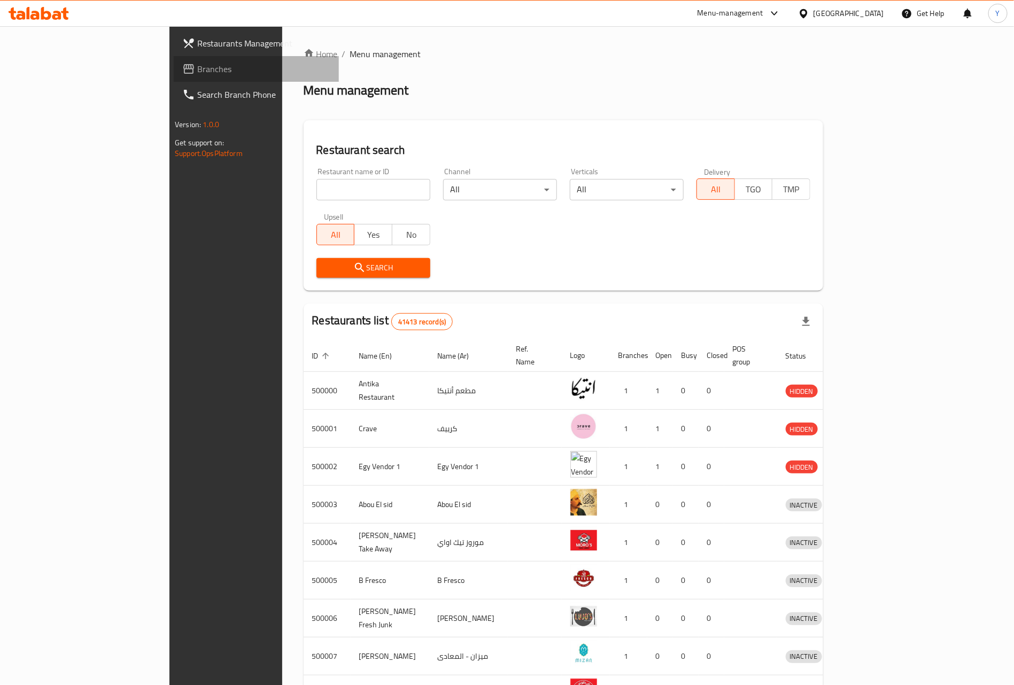
click at [197, 75] on span "Branches" at bounding box center [263, 69] width 133 height 13
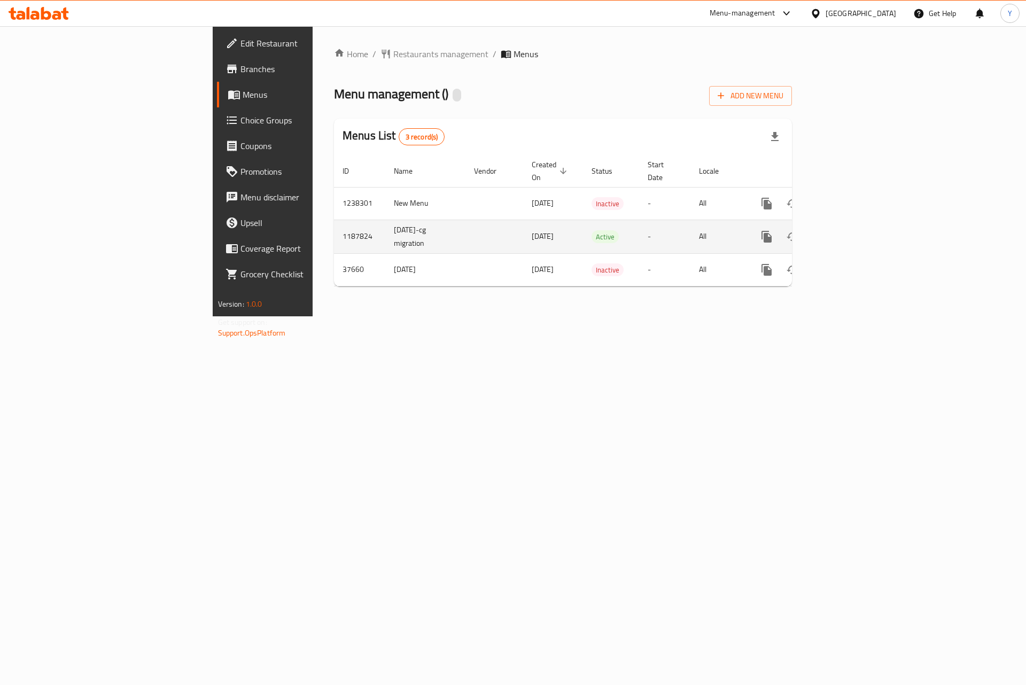
click at [865, 221] on td "enhanced table" at bounding box center [805, 237] width 120 height 34
click at [857, 224] on link "enhanced table" at bounding box center [844, 237] width 26 height 26
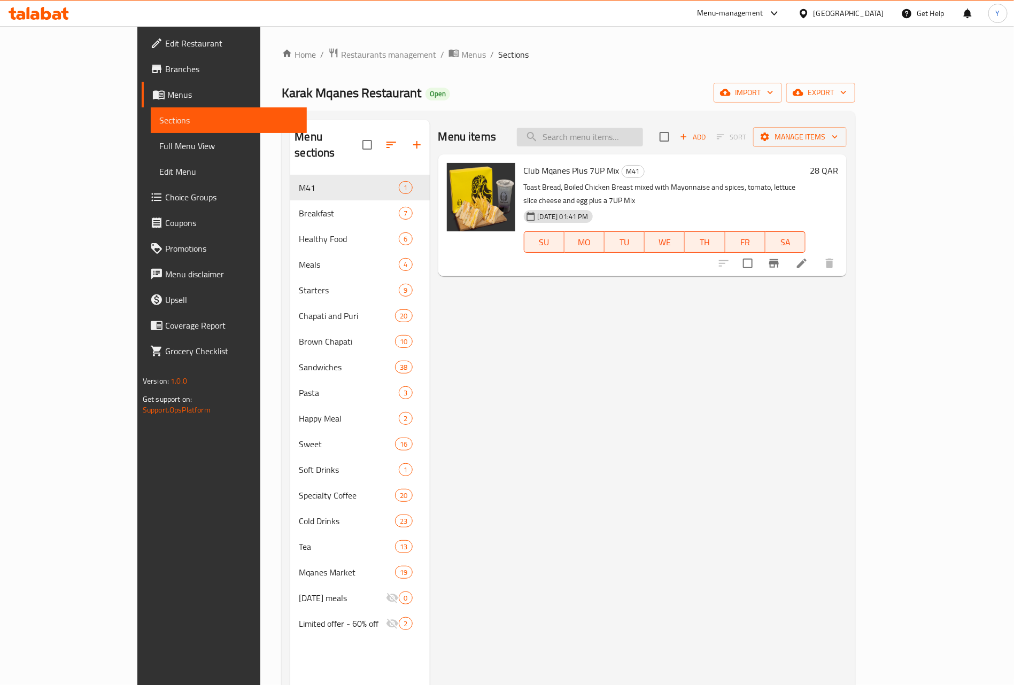
click at [643, 130] on input "search" at bounding box center [580, 137] width 126 height 19
paste input "Brown Chapati Liver"
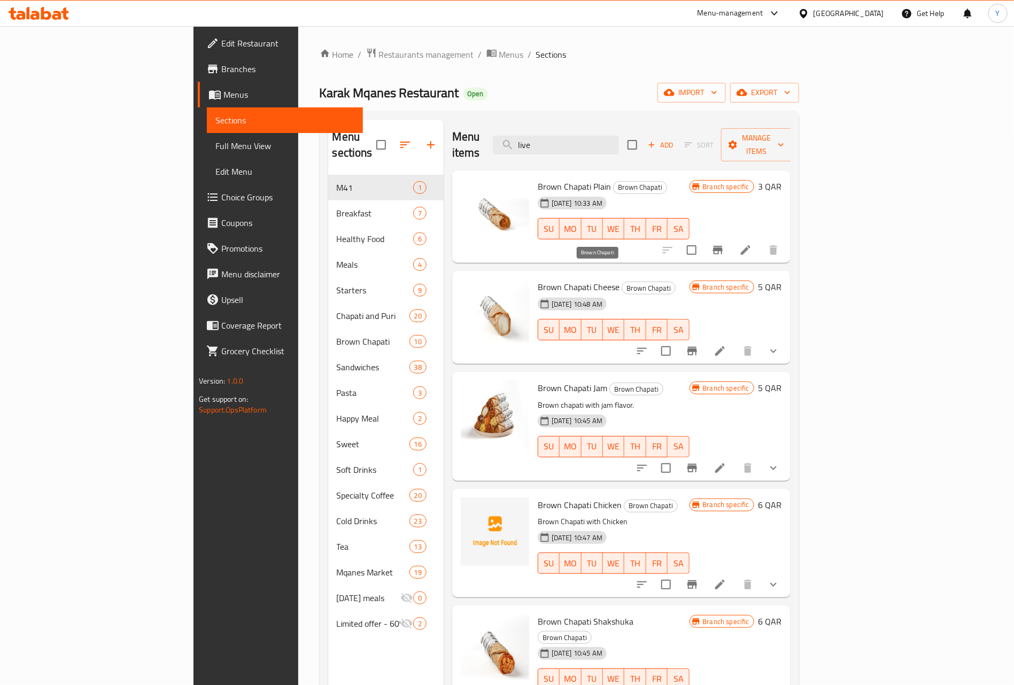
type input "liver"
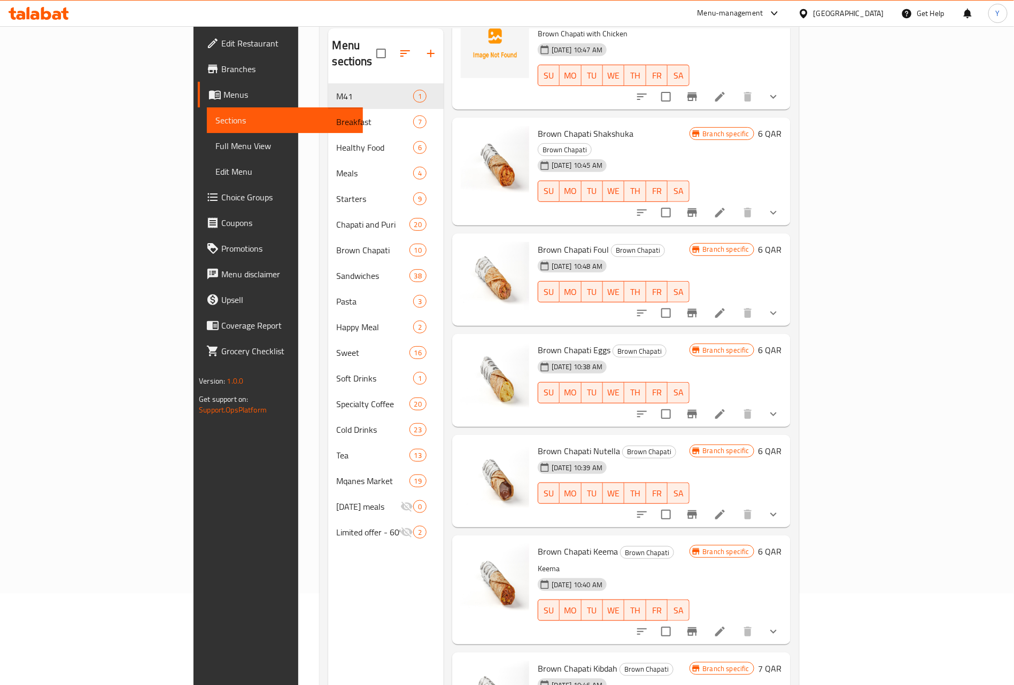
scroll to position [150, 0]
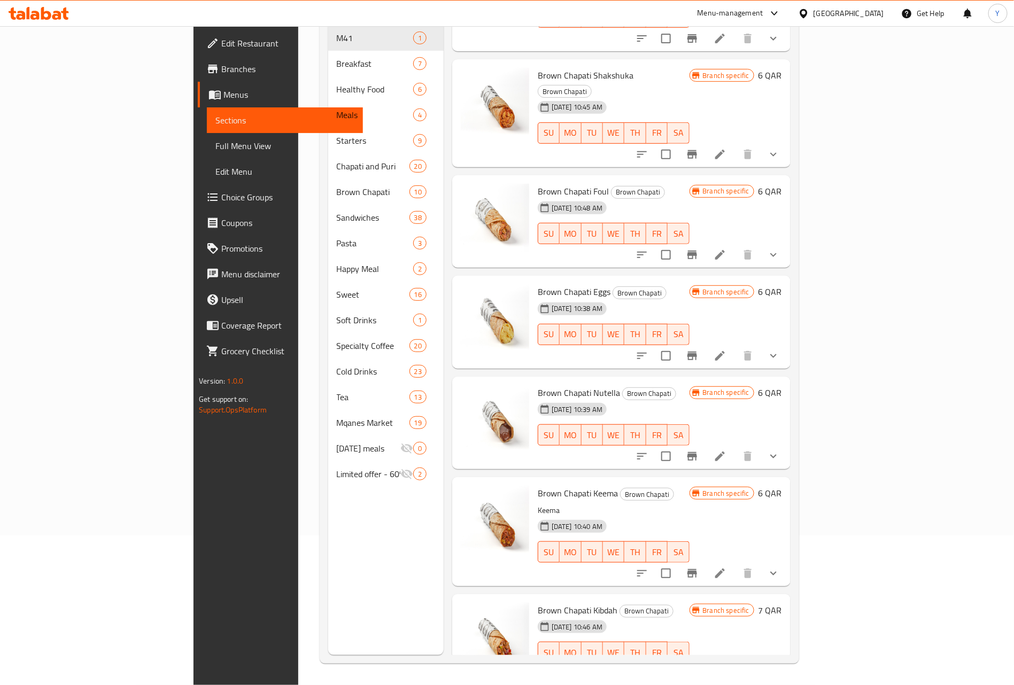
type input "[PERSON_NAME]"
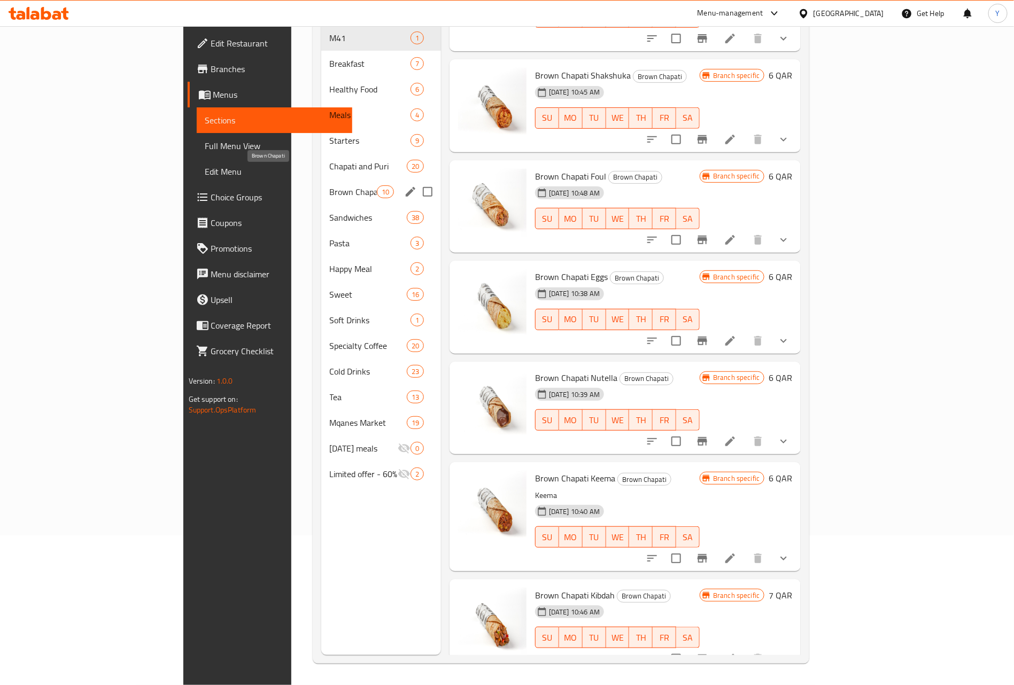
click at [330, 185] on span "Brown Chapati" at bounding box center [353, 191] width 47 height 13
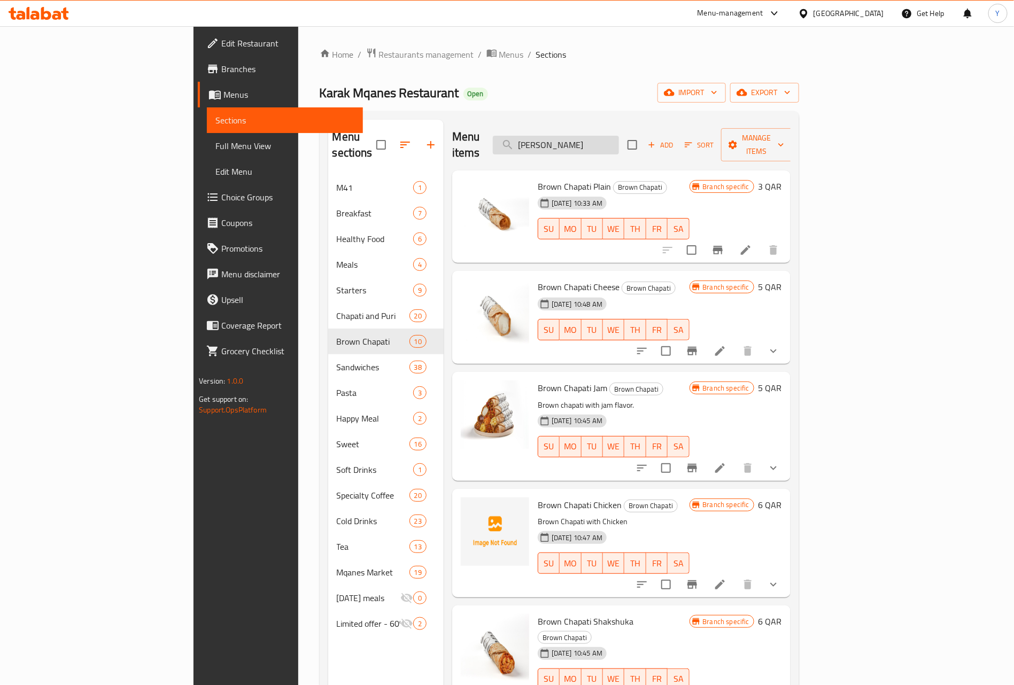
click at [619, 136] on input "brown ch" at bounding box center [556, 145] width 126 height 19
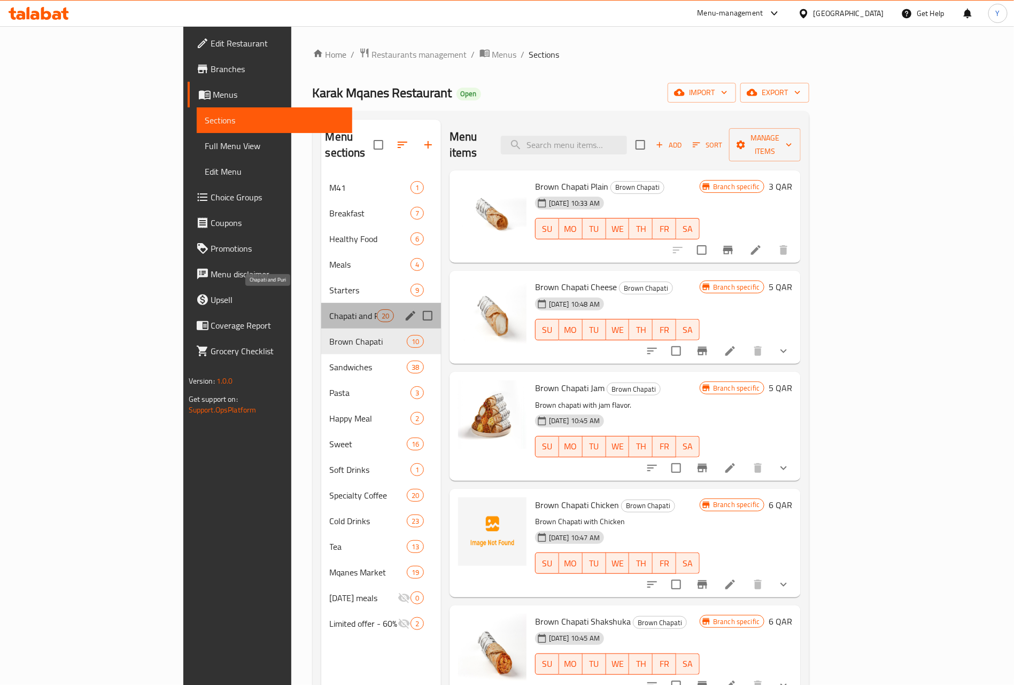
click at [330, 309] on span "Chapati and Puri" at bounding box center [353, 315] width 47 height 13
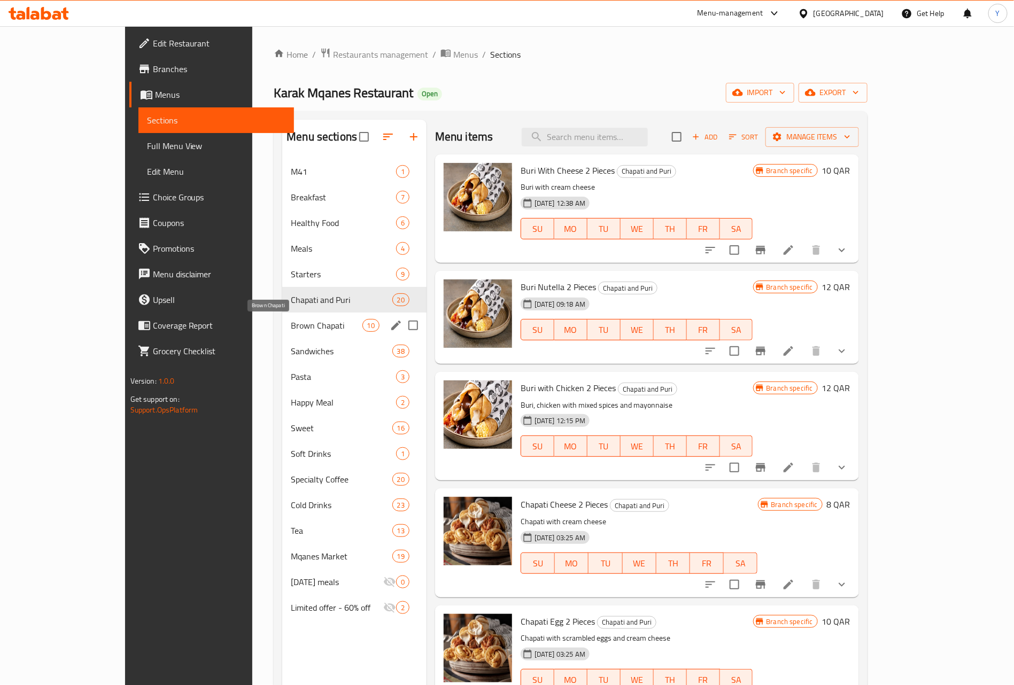
click at [291, 325] on span "Brown Chapati" at bounding box center [326, 325] width 71 height 13
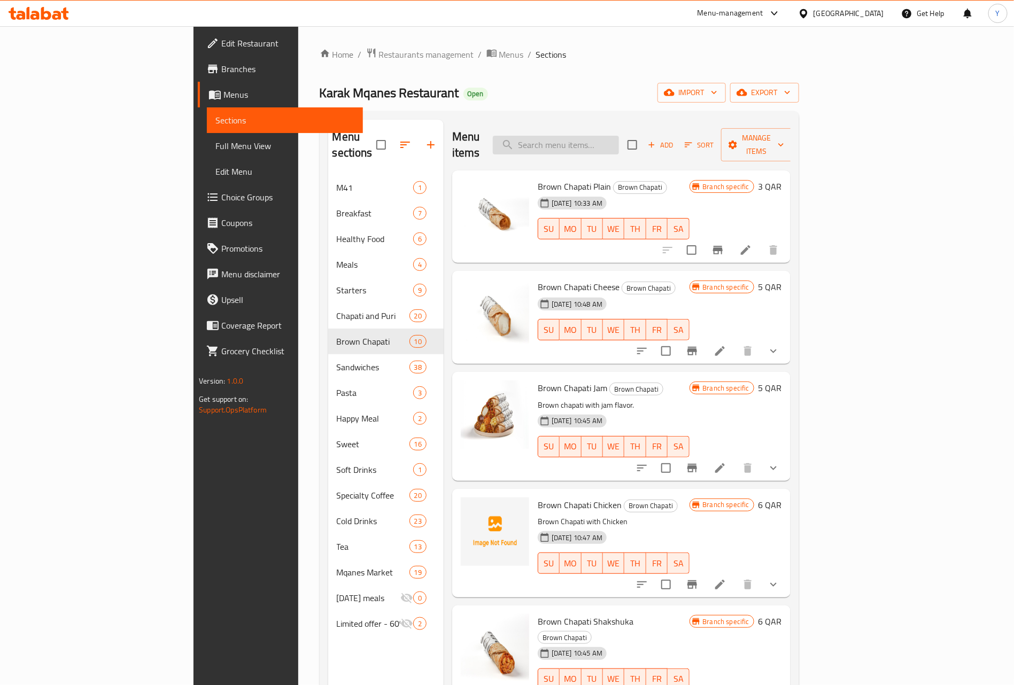
click at [619, 136] on input "search" at bounding box center [556, 145] width 126 height 19
paste input "Liver"
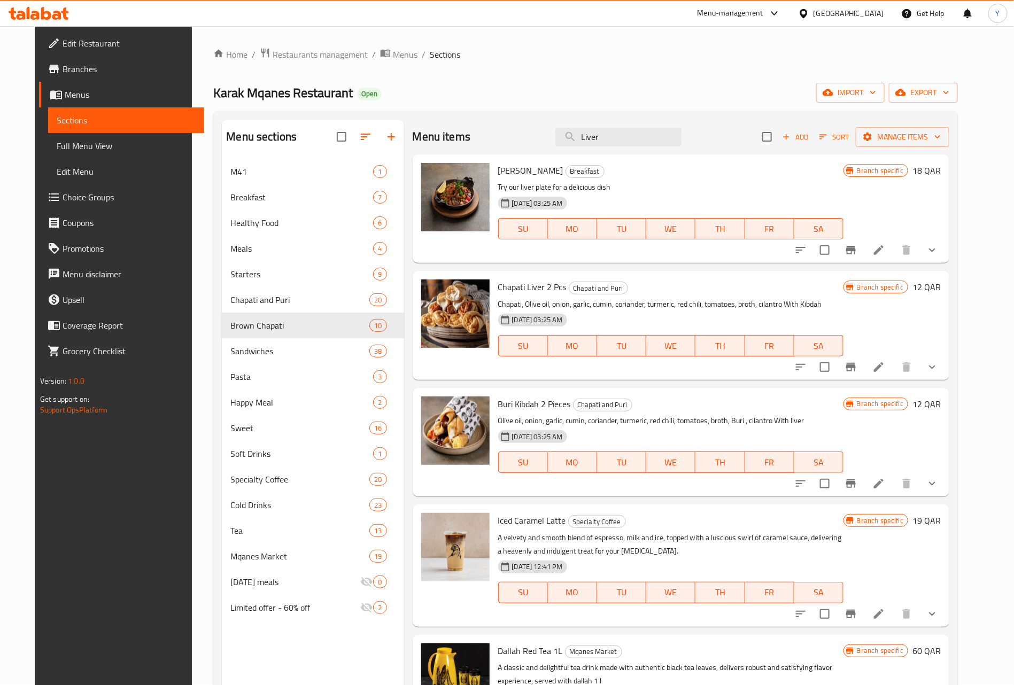
type input "Liver"
click at [505, 289] on span "Chapati Liver 2 Pcs" at bounding box center [532, 287] width 68 height 16
drag, startPoint x: 505, startPoint y: 289, endPoint x: 547, endPoint y: 286, distance: 41.8
click at [547, 286] on span "Chapati Liver 2 Pcs" at bounding box center [532, 287] width 68 height 16
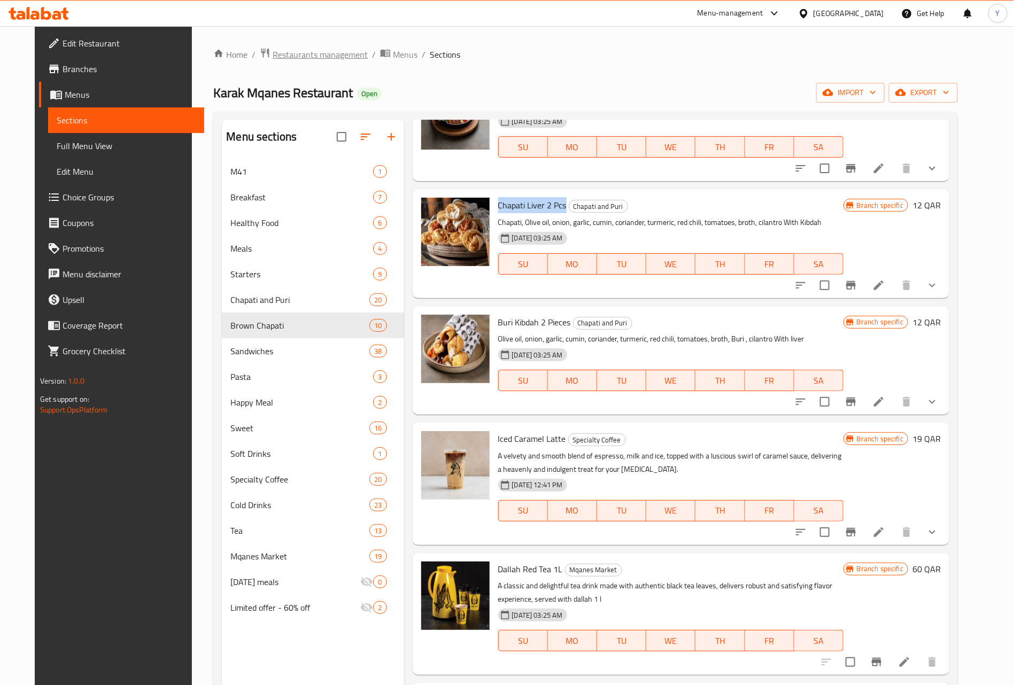
click at [301, 56] on span "Restaurants management" at bounding box center [320, 54] width 95 height 13
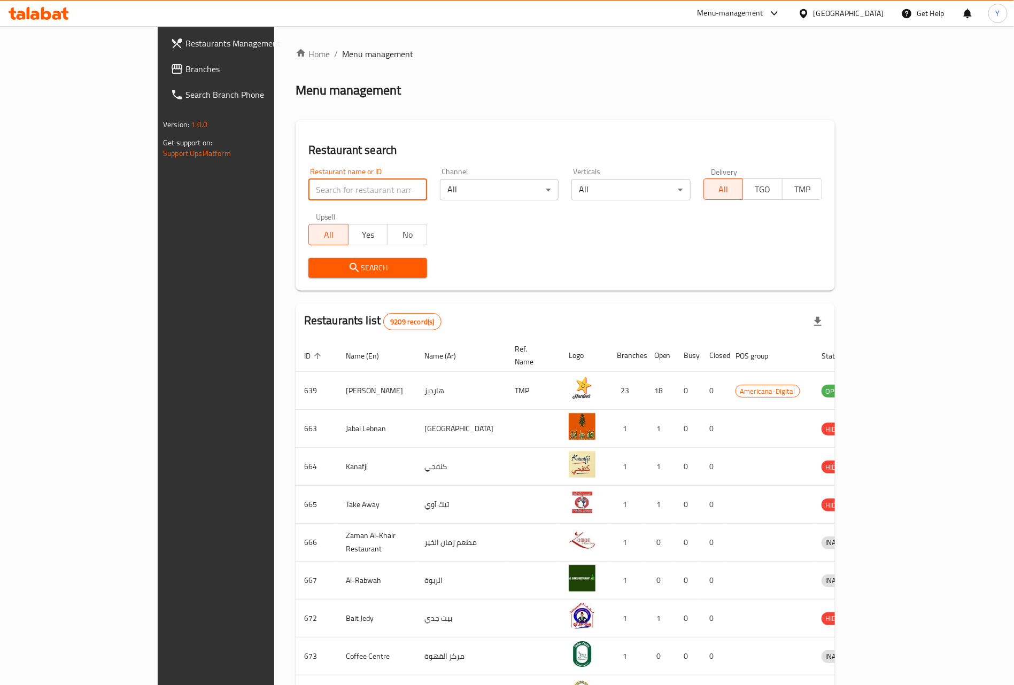
click at [336, 196] on input "search" at bounding box center [367, 189] width 119 height 21
paste input "4416"
type input "4416"
click button "Search" at bounding box center [367, 268] width 119 height 20
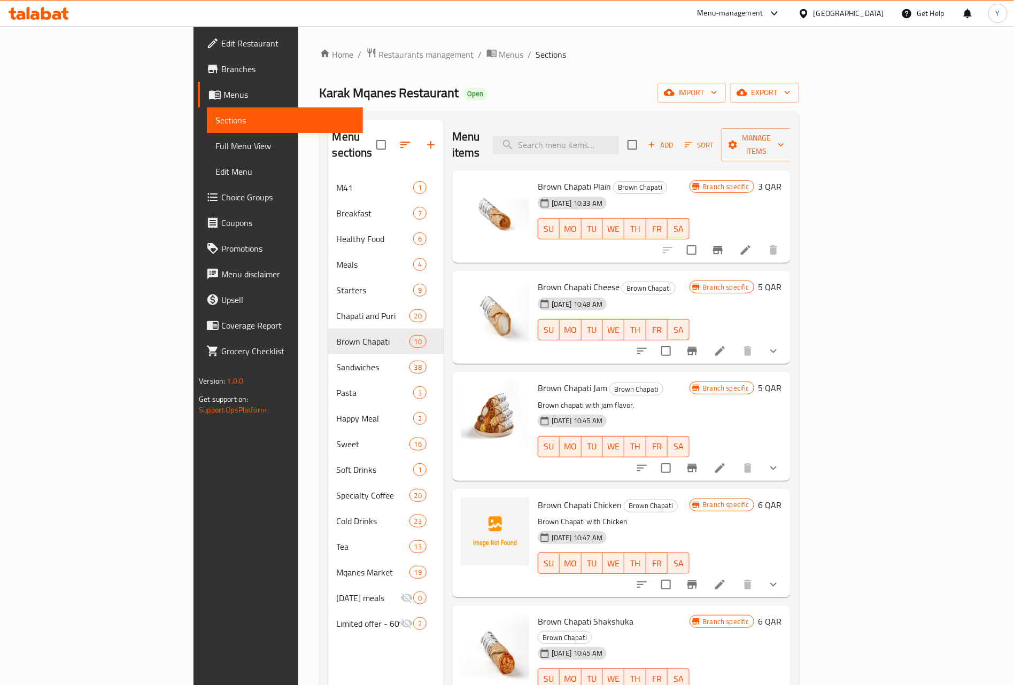
drag, startPoint x: 0, startPoint y: 0, endPoint x: 488, endPoint y: 48, distance: 490.2
click at [483, 56] on ol "Home / Restaurants management / Menus / Sections" at bounding box center [559, 55] width 479 height 14
click at [221, 69] on span "Branches" at bounding box center [287, 69] width 133 height 13
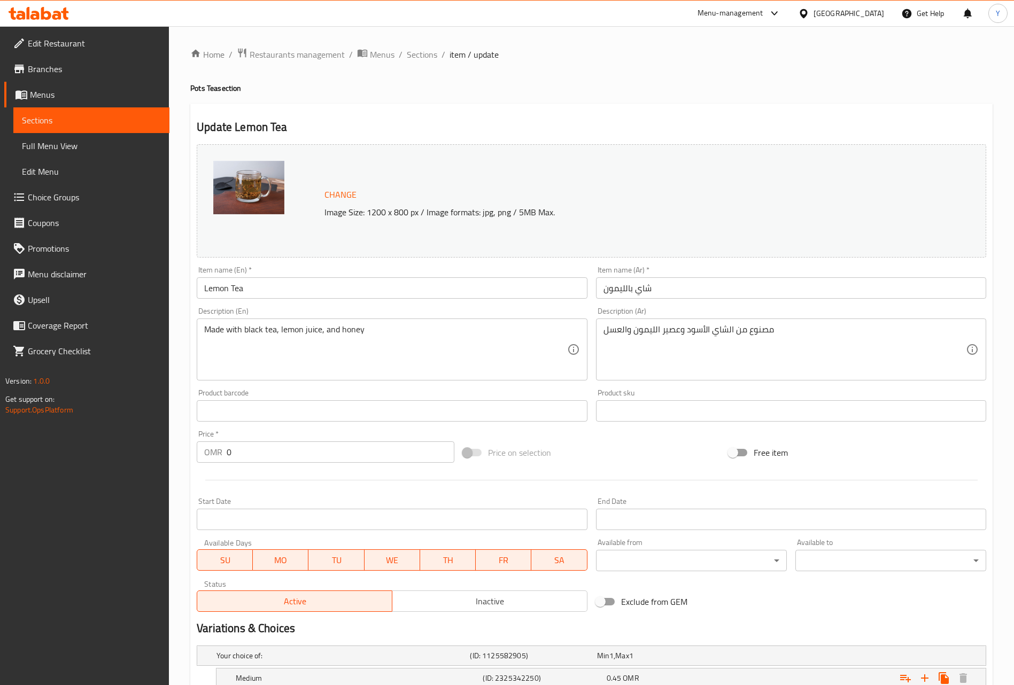
scroll to position [203, 0]
